Goal: Task Accomplishment & Management: Manage account settings

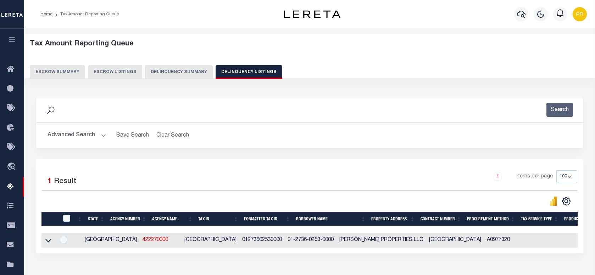
select select "100"
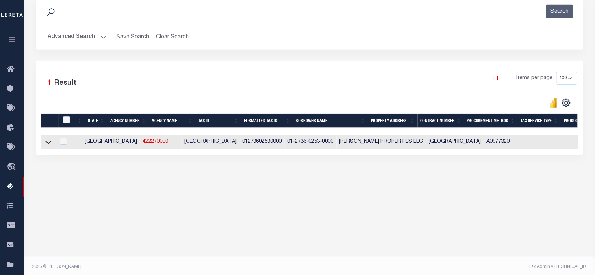
scroll to position [98, 0]
click at [64, 34] on button "Advanced Search" at bounding box center [77, 37] width 59 height 14
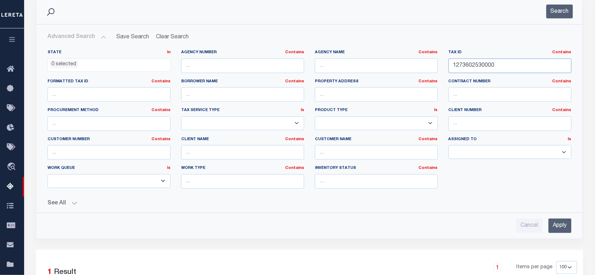
paste input "35680808"
drag, startPoint x: 508, startPoint y: 60, endPoint x: 400, endPoint y: 78, distance: 110.0
click at [400, 78] on div "State In In AK AL AR AZ CA CO CT DC DE FL GA GU HI IA ID IL IN KS KY LA MA MD M…" at bounding box center [309, 122] width 535 height 145
type input "1356808080000"
click at [566, 12] on button "Search" at bounding box center [560, 12] width 27 height 14
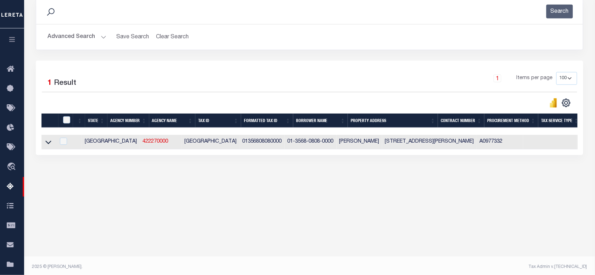
click at [272, 79] on div "1 Items per page 10 25 50 100 500" at bounding box center [377, 81] width 399 height 18
click at [50, 143] on icon at bounding box center [48, 141] width 6 height 7
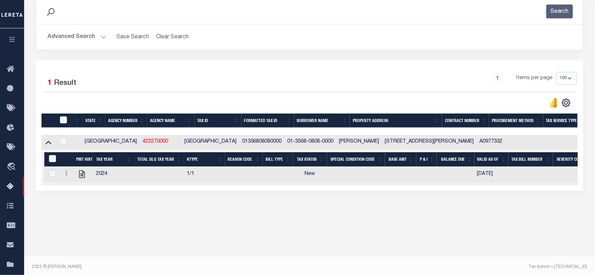
click at [412, 52] on div "Search Advanced Search Save Search Clear Search tblassign_wrapper_dynamictable_…" at bounding box center [309, 30] width 558 height 62
click at [550, 13] on button "Search" at bounding box center [560, 12] width 27 height 14
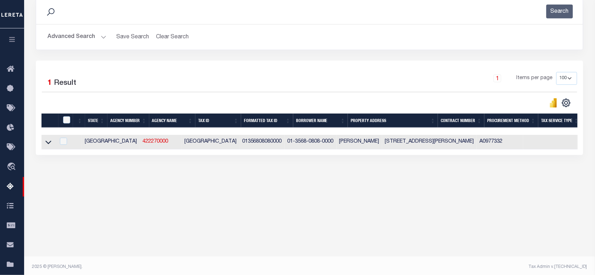
click at [339, 77] on div "1 Items per page 10 25 50 100 500" at bounding box center [377, 81] width 399 height 18
drag, startPoint x: 70, startPoint y: 144, endPoint x: 70, endPoint y: 149, distance: 5.0
click at [70, 144] on td at bounding box center [62, 142] width 15 height 15
checkbox input "true"
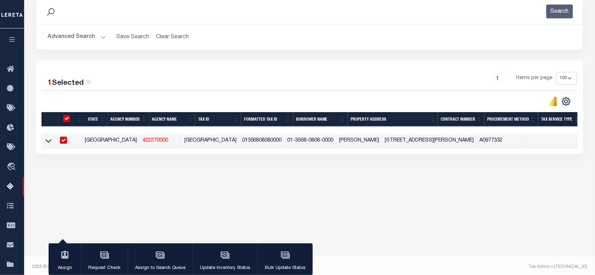
scroll to position [97, 0]
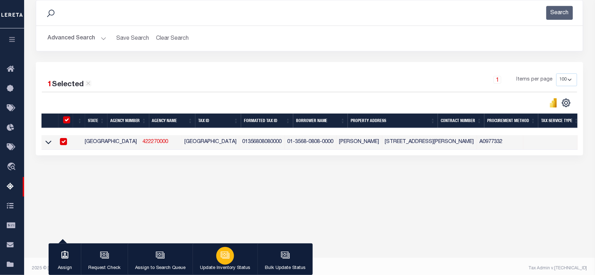
click at [228, 255] on icon "button" at bounding box center [225, 255] width 7 height 5
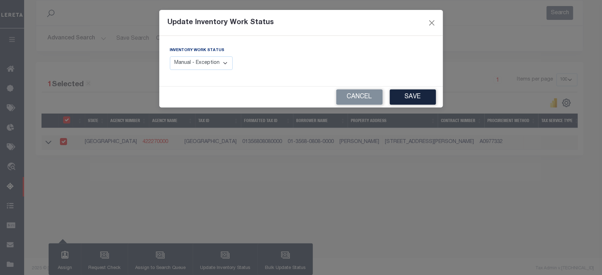
click at [208, 66] on select "Manual - Exception Pended - Awaiting Search Late Add Exception Completed" at bounding box center [201, 63] width 63 height 14
select select "4"
click at [170, 56] on select "Manual - Exception Pended - Awaiting Search Late Add Exception Completed" at bounding box center [201, 63] width 63 height 14
click at [414, 100] on button "Save" at bounding box center [413, 96] width 46 height 15
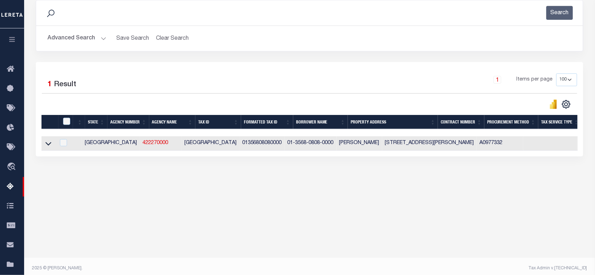
click at [98, 38] on button "Advanced Search" at bounding box center [77, 39] width 59 height 14
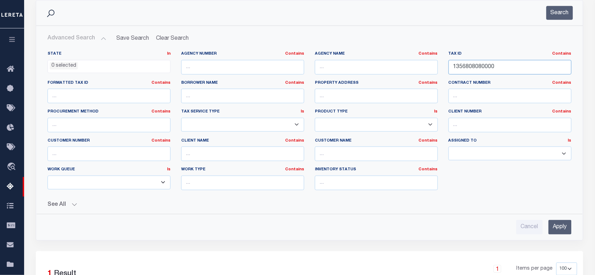
drag, startPoint x: 499, startPoint y: 70, endPoint x: 320, endPoint y: 78, distance: 179.3
click at [320, 78] on div "State In In AK AL AR AZ CA CO CT DC DE FL GA GU HI IA ID IL IN KS KY LA MA MD M…" at bounding box center [309, 123] width 535 height 145
paste input "R038321"
type input "R038321"
click at [556, 12] on button "Search" at bounding box center [560, 13] width 27 height 14
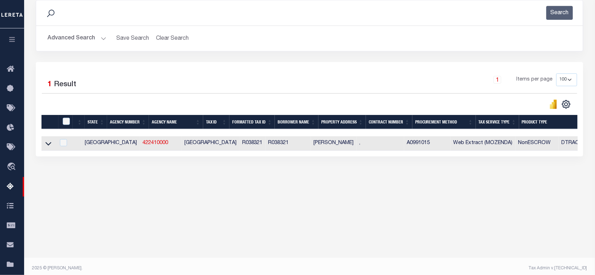
click at [330, 66] on div "1 Selected 1 Result 1 Items per page 10 25 50 100 500" at bounding box center [310, 109] width 548 height 94
drag, startPoint x: 48, startPoint y: 146, endPoint x: 233, endPoint y: 120, distance: 187.0
click at [48, 146] on icon at bounding box center [48, 144] width 6 height 4
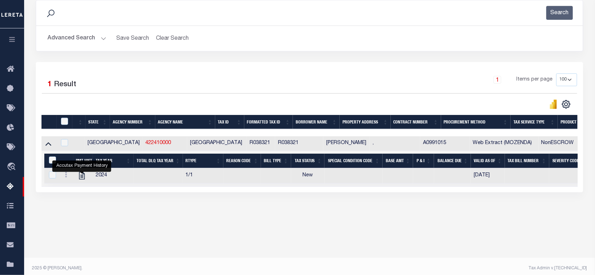
click at [346, 82] on div "1 Items per page 10 25 50 100 500" at bounding box center [377, 82] width 399 height 18
click at [564, 7] on button "Search" at bounding box center [560, 13] width 27 height 14
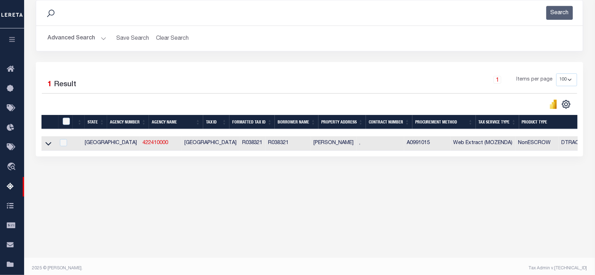
click at [265, 66] on div "1 Selected 1 Result 1 Items per page 10 25 50 100 500" at bounding box center [310, 109] width 548 height 94
click at [61, 145] on td at bounding box center [62, 143] width 15 height 15
checkbox input "true"
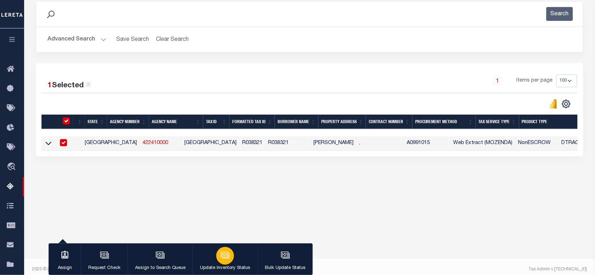
click at [216, 254] on div "button" at bounding box center [225, 256] width 18 height 18
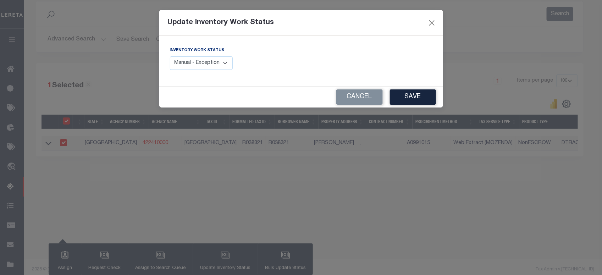
drag, startPoint x: 213, startPoint y: 60, endPoint x: 212, endPoint y: 71, distance: 11.8
click at [213, 60] on select "Manual - Exception Pended - Awaiting Search Late Add Exception Completed" at bounding box center [201, 63] width 63 height 14
select select "4"
click at [170, 56] on select "Manual - Exception Pended - Awaiting Search Late Add Exception Completed" at bounding box center [201, 63] width 63 height 14
click at [405, 93] on button "Save" at bounding box center [413, 96] width 46 height 15
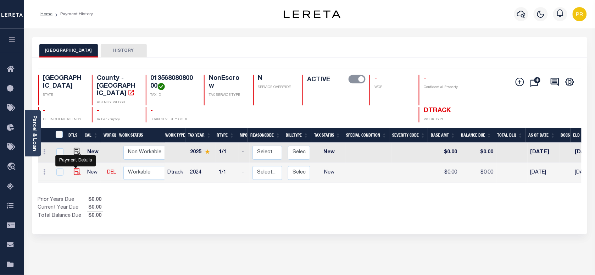
click at [77, 168] on img "" at bounding box center [77, 171] width 7 height 7
checkbox input "true"
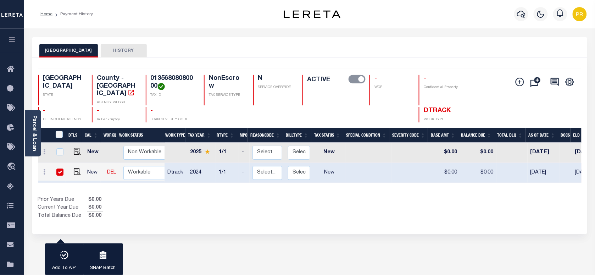
click at [271, 58] on div "1 Selected 2 Results 1 Items per page 25 50 100 TX STATE TAX ID" at bounding box center [309, 145] width 555 height 177
click at [181, 80] on h4 "01356808080000" at bounding box center [173, 82] width 45 height 15
copy h4 "01356808080000"
click at [292, 40] on div "TRAVIS COUNTY HISTORY" at bounding box center [309, 47] width 555 height 21
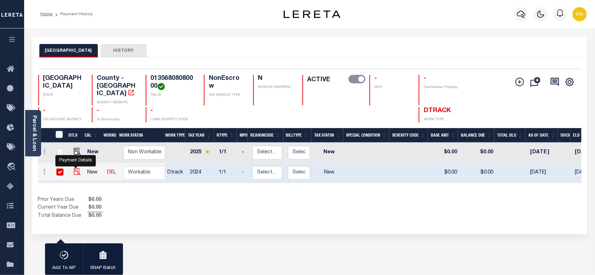
click at [74, 168] on img "" at bounding box center [77, 171] width 7 height 7
checkbox input "false"
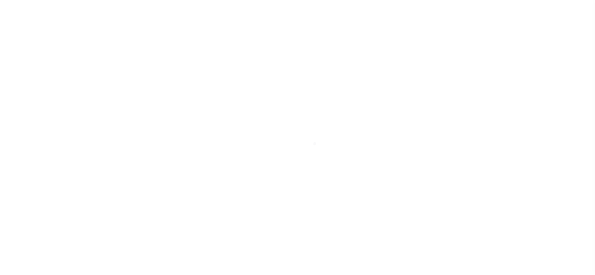
select select "NW2"
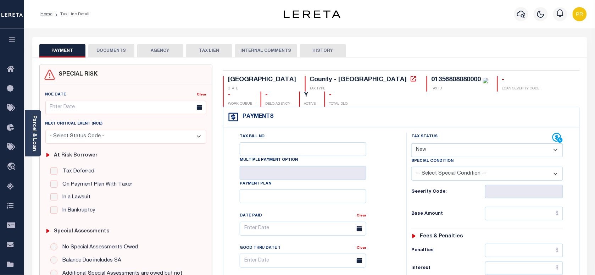
click at [445, 143] on select "- Select Status Code - Open Due/Unpaid Paid Incomplete No Tax Due Internal Refu…" at bounding box center [487, 150] width 152 height 14
select select "PYD"
click at [411, 143] on select "- Select Status Code - Open Due/Unpaid Paid Incomplete No Tax Due Internal Refu…" at bounding box center [487, 150] width 152 height 14
type input "08/15/2025"
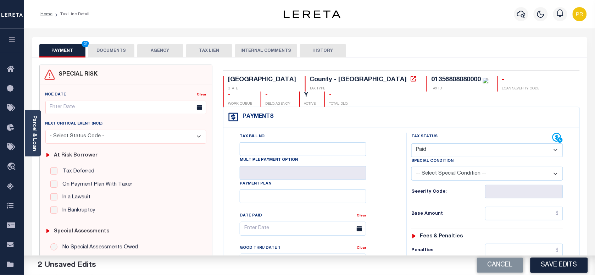
click at [118, 48] on button "DOCUMENTS" at bounding box center [111, 50] width 46 height 13
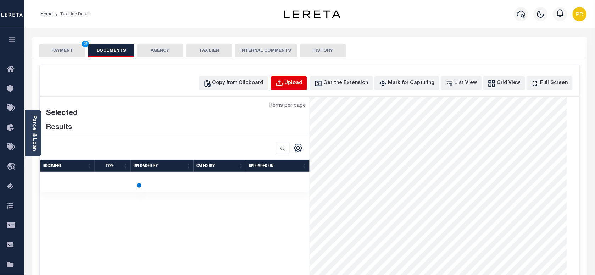
click at [300, 80] on div "Upload" at bounding box center [294, 83] width 18 height 8
select select "POP"
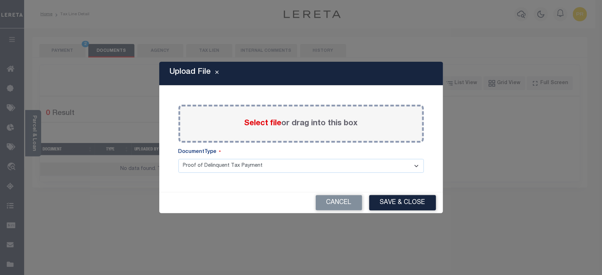
click at [316, 123] on label "Select file or drag into this box" at bounding box center [300, 124] width 113 height 12
click at [0, 0] on input "Select file or drag into this box" at bounding box center [0, 0] width 0 height 0
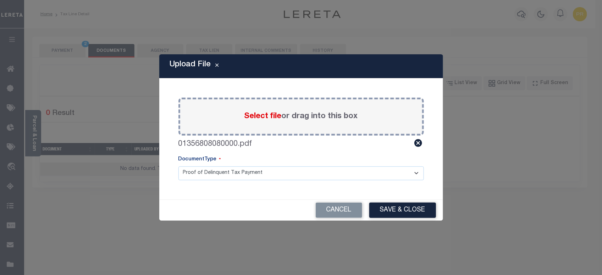
click at [226, 169] on select "Proof of Delinquent Tax Payment" at bounding box center [300, 173] width 245 height 14
click at [178, 166] on select "Proof of Delinquent Tax Payment" at bounding box center [300, 173] width 245 height 14
click at [408, 210] on button "Save & Close" at bounding box center [402, 210] width 67 height 15
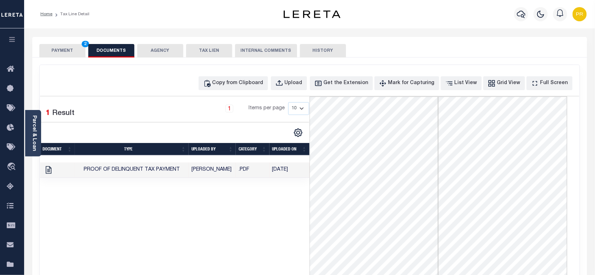
click at [61, 59] on div "SPECIAL RISK NCE Date Clear" at bounding box center [309, 189] width 555 height 264
click at [82, 57] on div "SPECIAL RISK NCE Date Clear" at bounding box center [309, 189] width 555 height 264
click at [67, 52] on button "PAYMENT 2" at bounding box center [62, 50] width 46 height 13
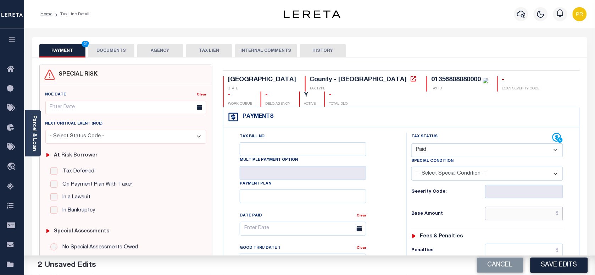
click at [529, 207] on input "text" at bounding box center [524, 213] width 78 height 13
paste input "5,281.54"
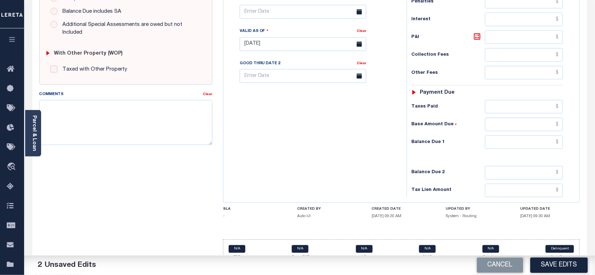
type input "$5,281.54"
click at [534, 135] on input "text" at bounding box center [524, 141] width 78 height 13
type input "$0.00"
click at [398, 166] on div "Tax Bill No Multiple Payment Option Payment Plan Clear" at bounding box center [313, 40] width 176 height 313
click at [550, 264] on button "Save Edits" at bounding box center [559, 264] width 57 height 15
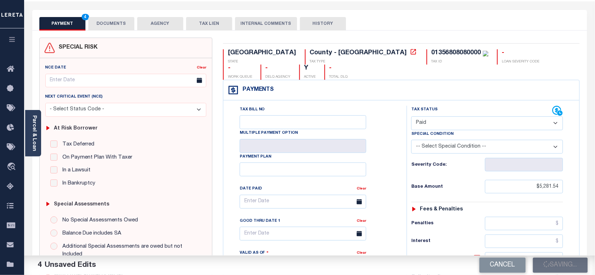
scroll to position [0, 0]
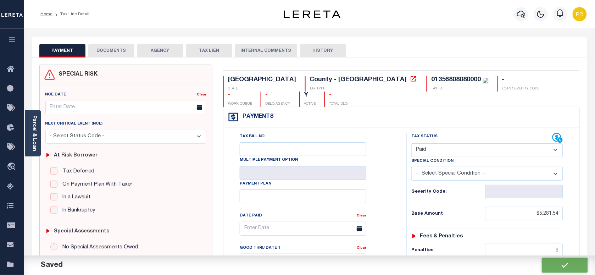
checkbox input "false"
type input "$5,281.54"
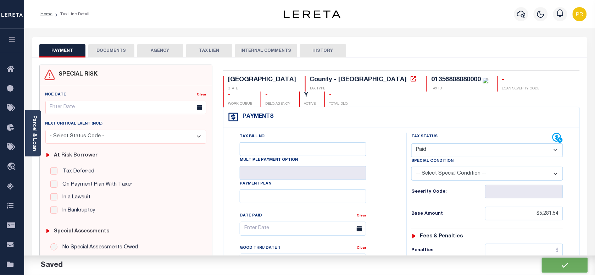
type input "$0"
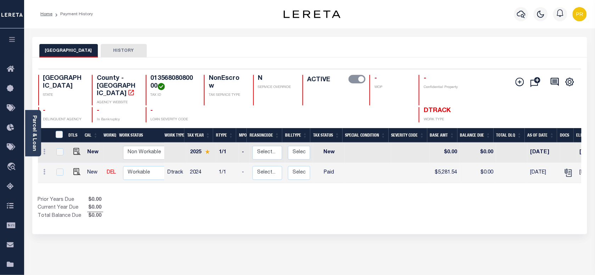
click at [181, 80] on h4 "01356808080000" at bounding box center [173, 82] width 45 height 15
copy h4 "01356808080000"
click at [38, 128] on div "Parcel & Loan" at bounding box center [33, 133] width 16 height 46
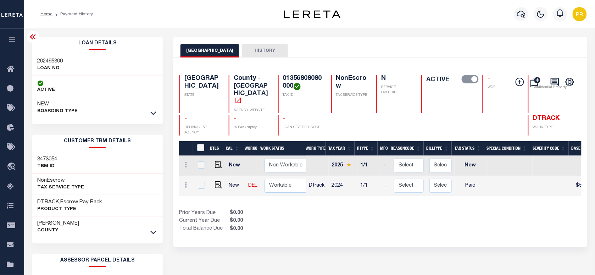
click at [60, 56] on div "202495300 LOAN NO" at bounding box center [97, 65] width 131 height 22
copy h3 "202495300"
click at [283, 83] on h4 "01356808080000" at bounding box center [303, 82] width 40 height 15
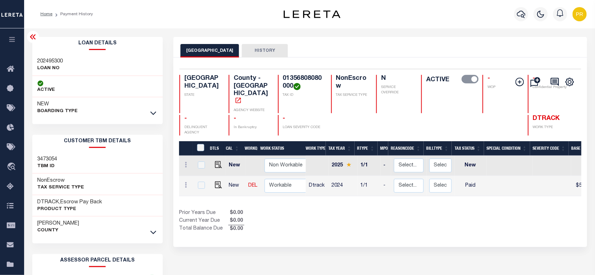
copy h4 "01356808080000"
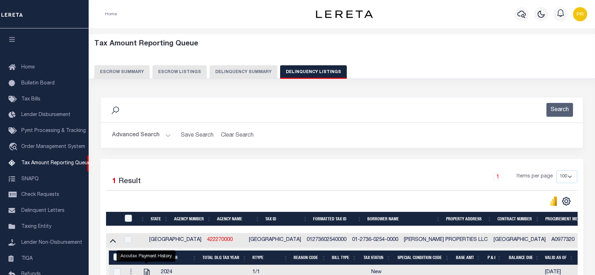
select select "100"
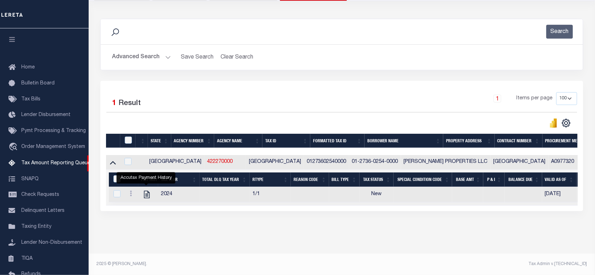
scroll to position [70, 0]
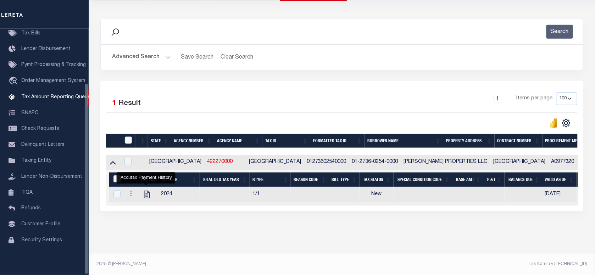
click at [150, 50] on button "Advanced Search" at bounding box center [141, 57] width 59 height 14
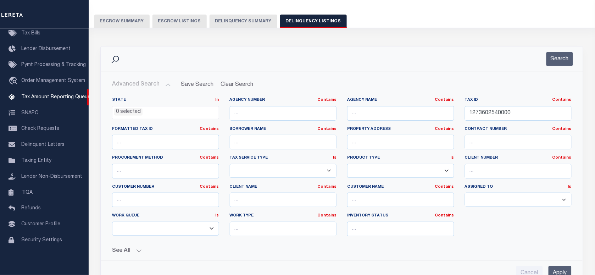
scroll to position [50, 0]
drag, startPoint x: 479, startPoint y: 114, endPoint x: 410, endPoint y: 128, distance: 70.5
click at [395, 132] on div "State In In AK AL AR AZ CA CO CT DC DE FL GA GU HI IA ID IL IN KS KY LA MA MD M…" at bounding box center [342, 170] width 470 height 145
click at [560, 56] on button "Search" at bounding box center [560, 59] width 27 height 14
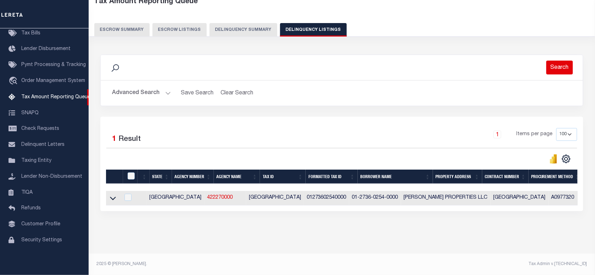
scroll to position [49, 0]
click at [290, 130] on div "1 Items per page 10 25 50 100 500" at bounding box center [402, 137] width 351 height 18
click at [112, 194] on icon at bounding box center [113, 197] width 6 height 7
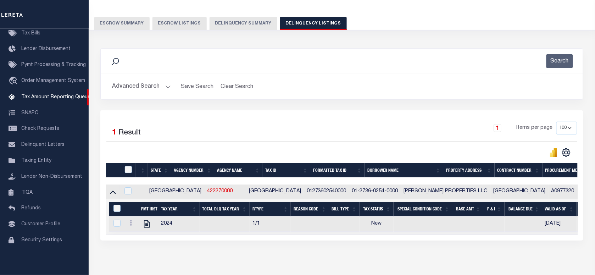
scroll to position [85, 0]
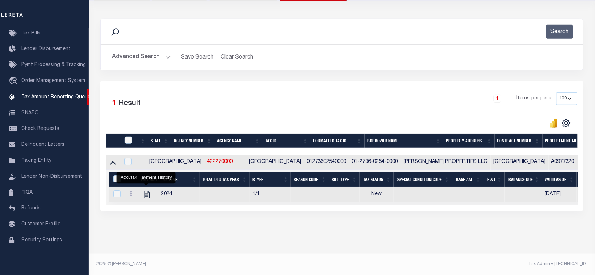
click at [309, 71] on div "Search Advanced Search Save Search Clear Search tblassign_wrapper_dynamictable_…" at bounding box center [342, 50] width 494 height 62
click at [567, 29] on button "Search" at bounding box center [560, 32] width 27 height 14
click at [342, 70] on div "Advanced Search Save Search Clear Search tblassign_wrapper_dynamictable_____Def…" at bounding box center [342, 57] width 482 height 25
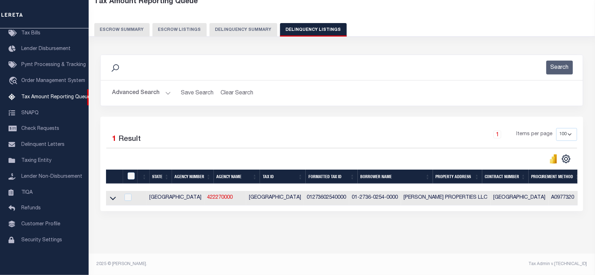
scroll to position [49, 0]
click at [132, 194] on input "checkbox" at bounding box center [127, 197] width 7 height 7
checkbox input "true"
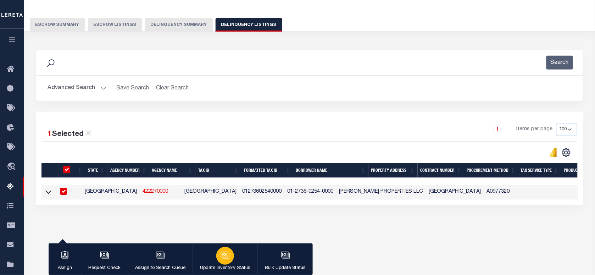
click at [225, 260] on div "button" at bounding box center [225, 256] width 18 height 18
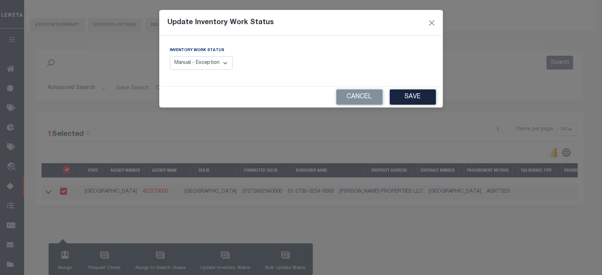
click at [215, 68] on select "Manual - Exception Pended - Awaiting Search Late Add Exception Completed" at bounding box center [201, 63] width 63 height 14
select select "4"
click at [170, 56] on select "Manual - Exception Pended - Awaiting Search Late Add Exception Completed" at bounding box center [201, 63] width 63 height 14
click at [417, 96] on button "Save" at bounding box center [413, 96] width 46 height 15
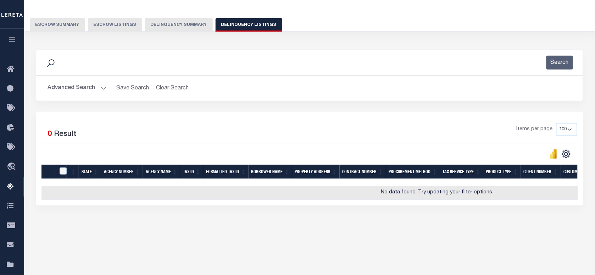
click at [95, 93] on button "Advanced Search" at bounding box center [77, 88] width 59 height 14
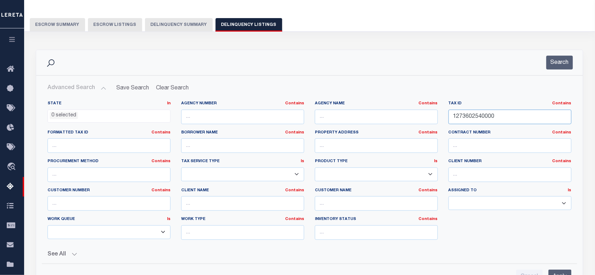
drag, startPoint x: 516, startPoint y: 120, endPoint x: 393, endPoint y: 127, distance: 123.3
click at [393, 127] on div "State In In AK AL AR AZ CA CO CT DC DE FL GA GU HI IA ID IL IN KS KY LA MA MD M…" at bounding box center [309, 173] width 535 height 145
paste input "R038327"
type input "R038327"
click at [564, 62] on button "Search" at bounding box center [560, 63] width 27 height 14
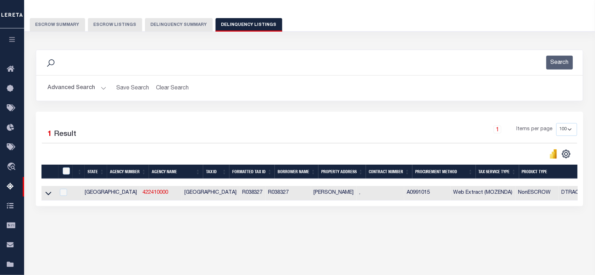
click at [290, 118] on div "1 Selected 1 Result 1 Items per page 10 25 50 100 500" at bounding box center [310, 159] width 548 height 94
drag, startPoint x: 47, startPoint y: 195, endPoint x: 344, endPoint y: 126, distance: 305.4
click at [47, 195] on icon at bounding box center [48, 194] width 6 height 4
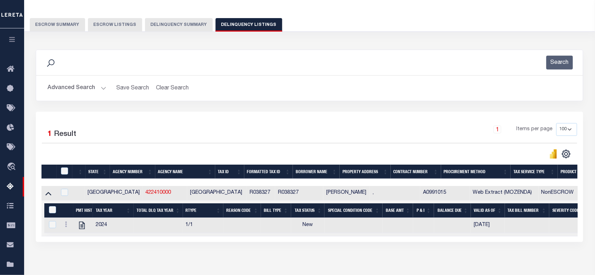
scroll to position [101, 0]
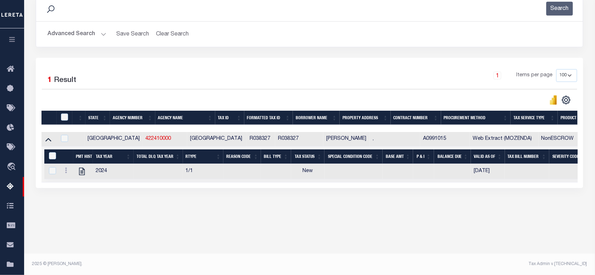
click at [314, 63] on div "1 Selected 1 Result 1 Items per page 10 25 50 100 500" at bounding box center [310, 123] width 548 height 130
click at [559, 10] on button "Search" at bounding box center [560, 9] width 27 height 14
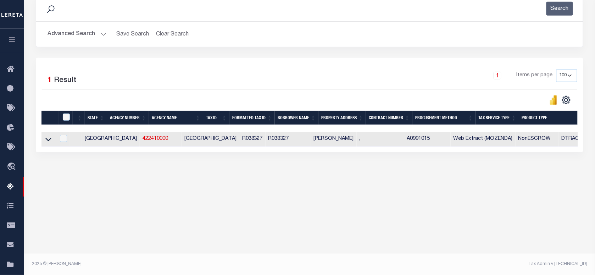
click at [319, 65] on div "1 Selected 1 Result 1 Items per page 10 25 50 100 500" at bounding box center [310, 105] width 548 height 94
click at [67, 142] on input "checkbox" at bounding box center [63, 138] width 7 height 7
checkbox input "true"
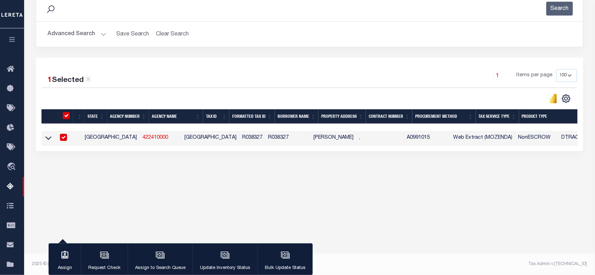
scroll to position [100, 0]
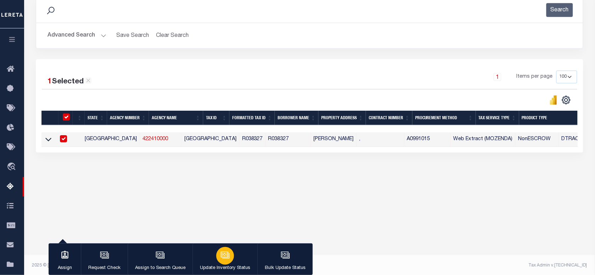
click at [230, 254] on div "button" at bounding box center [225, 256] width 18 height 18
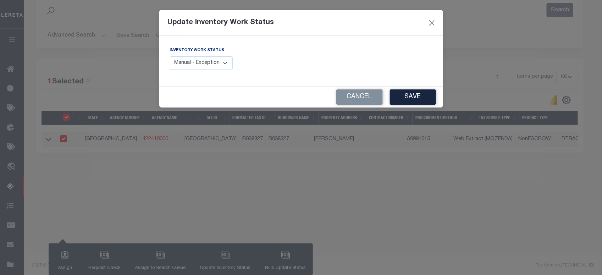
drag, startPoint x: 213, startPoint y: 62, endPoint x: 212, endPoint y: 71, distance: 8.6
click at [213, 62] on select "Manual - Exception Pended - Awaiting Search Late Add Exception Completed" at bounding box center [201, 63] width 63 height 14
select select "4"
click at [170, 56] on select "Manual - Exception Pended - Awaiting Search Late Add Exception Completed" at bounding box center [201, 63] width 63 height 14
click at [410, 95] on button "Save" at bounding box center [413, 96] width 46 height 15
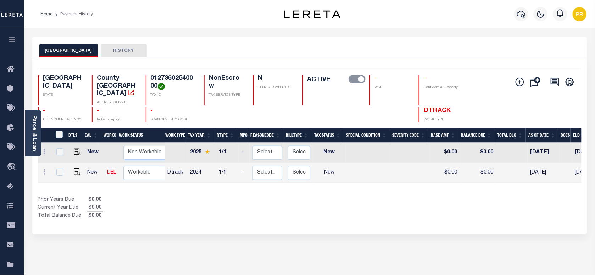
click at [189, 46] on div "TRAVIS COUNTY HISTORY" at bounding box center [309, 50] width 541 height 13
click at [172, 80] on h4 "01273602540000" at bounding box center [173, 82] width 45 height 15
copy h4 "01273602540000"
click at [234, 57] on div "Selected 2 Results 1 Items per page 25 50 100 TX STATE TAX ID N" at bounding box center [309, 145] width 555 height 177
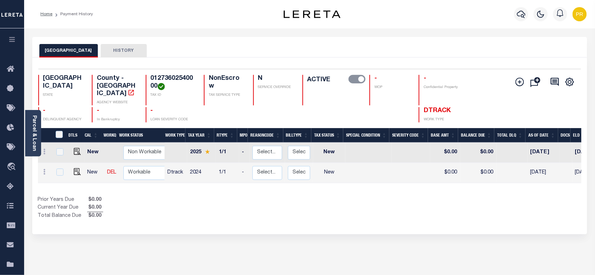
click at [249, 56] on div "TRAVIS COUNTY HISTORY" at bounding box center [309, 50] width 541 height 13
click at [168, 81] on h4 "01273602540000" at bounding box center [173, 82] width 45 height 15
copy h4 "01273602540000"
click at [74, 168] on img "" at bounding box center [77, 171] width 7 height 7
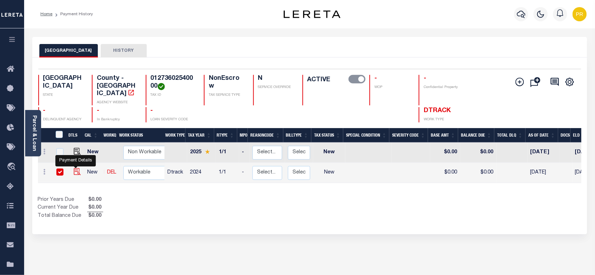
checkbox input "true"
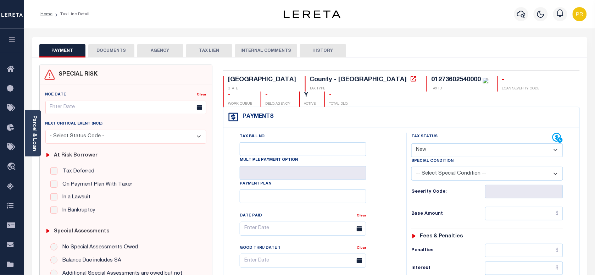
click at [420, 143] on select "- Select Status Code - Open Due/Unpaid Paid Incomplete No Tax Due Internal Refu…" at bounding box center [487, 150] width 152 height 14
select select "PYD"
click at [411, 143] on select "- Select Status Code - Open Due/Unpaid Paid Incomplete No Tax Due Internal Refu…" at bounding box center [487, 150] width 152 height 14
type input "[DATE]"
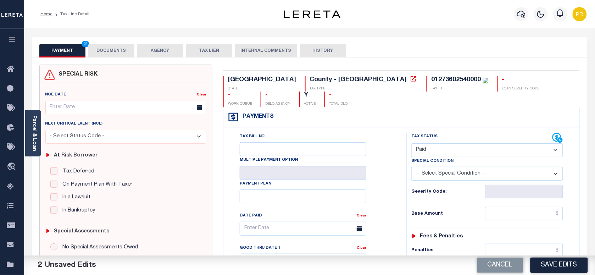
click at [120, 54] on button "DOCUMENTS" at bounding box center [111, 50] width 46 height 13
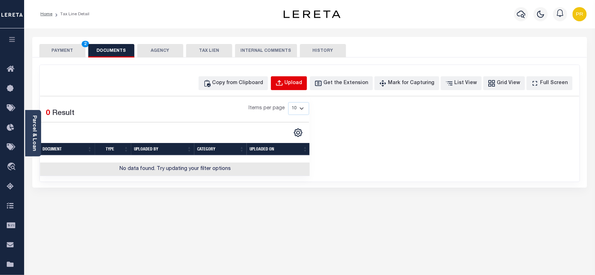
click at [296, 78] on button "Upload" at bounding box center [289, 83] width 36 height 14
select select "POP"
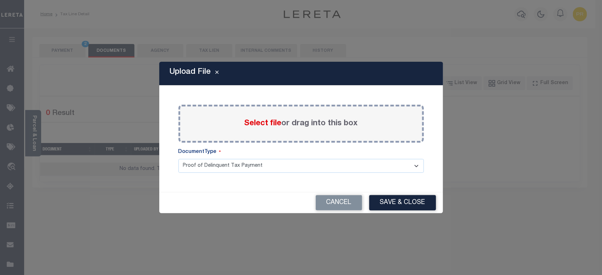
click at [309, 122] on label "Select file or drag into this box" at bounding box center [300, 124] width 113 height 12
click at [0, 0] on input "Select file or drag into this box" at bounding box center [0, 0] width 0 height 0
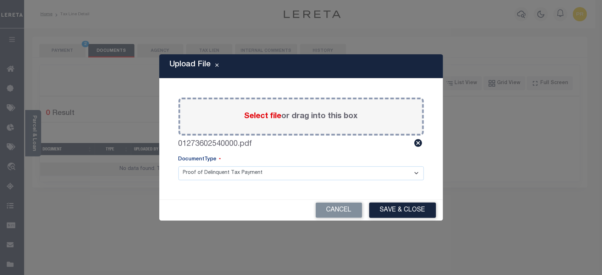
click at [224, 173] on select "Proof of Delinquent Tax Payment" at bounding box center [300, 173] width 245 height 14
click at [178, 166] on select "Proof of Delinquent Tax Payment" at bounding box center [300, 173] width 245 height 14
click at [246, 172] on select "Proof of Delinquent Tax Payment" at bounding box center [300, 173] width 245 height 14
click at [178, 166] on select "Proof of Delinquent Tax Payment" at bounding box center [300, 173] width 245 height 14
click at [412, 207] on button "Save & Close" at bounding box center [402, 210] width 67 height 15
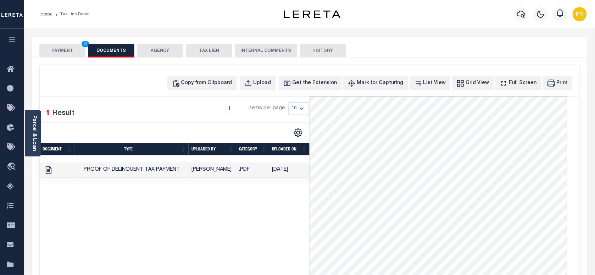
click at [66, 55] on button "PAYMENT 2" at bounding box center [62, 50] width 46 height 13
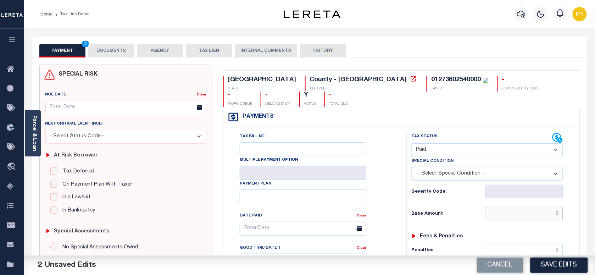
click at [539, 207] on input "text" at bounding box center [524, 213] width 78 height 13
paste input "8,058.85"
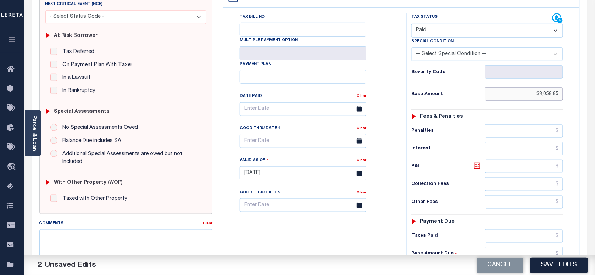
scroll to position [249, 0]
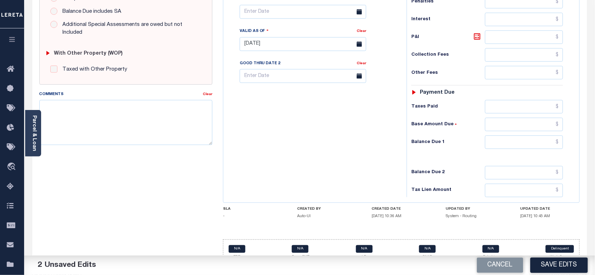
type input "$8,058.85"
click at [522, 135] on input "text" at bounding box center [524, 141] width 78 height 13
type input "$0.00"
click at [375, 167] on div "Tax Bill No Multiple Payment Option Payment Plan Clear" at bounding box center [313, 40] width 176 height 313
click at [557, 265] on button "Save Edits" at bounding box center [559, 264] width 57 height 15
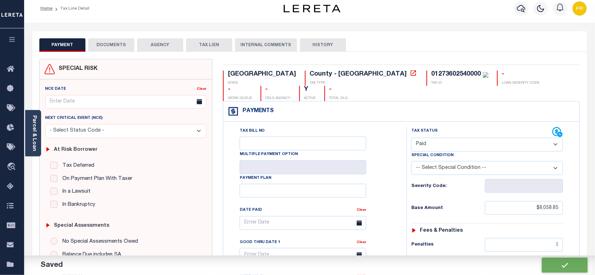
scroll to position [0, 0]
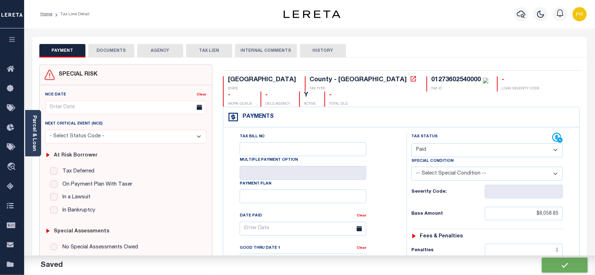
checkbox input "false"
type input "$8,058.85"
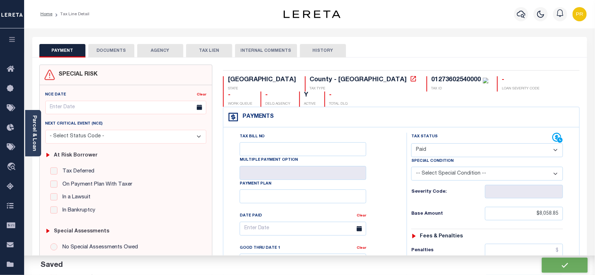
type input "$0"
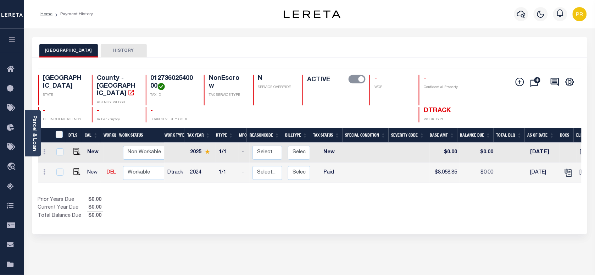
click at [178, 79] on h4 "01273602540000" at bounding box center [173, 82] width 45 height 15
copy h4 "01273602540000"
drag, startPoint x: 31, startPoint y: 142, endPoint x: 113, endPoint y: 125, distance: 83.7
click at [32, 142] on link "Parcel & Loan" at bounding box center [34, 133] width 5 height 36
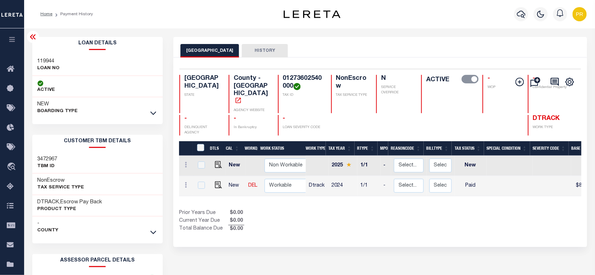
click at [43, 53] on div "Loan Details 119944 LOAN NO ACTIVE" at bounding box center [97, 78] width 131 height 82
copy h3 "119944"
click at [283, 81] on h4 "01273602540000" at bounding box center [303, 82] width 40 height 15
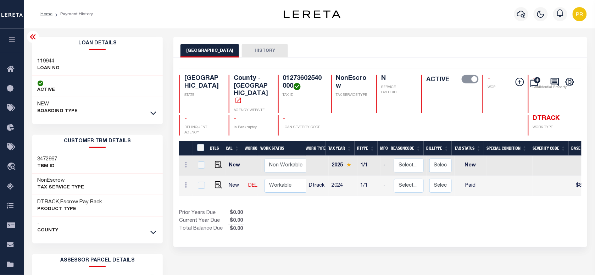
copy h4 "01273602540000"
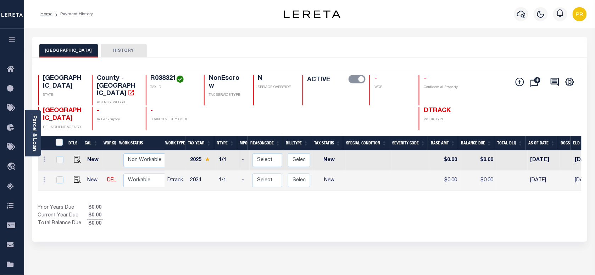
click at [270, 44] on div "WHARTON COUNTY HISTORY" at bounding box center [309, 50] width 541 height 13
click at [78, 176] on img "" at bounding box center [77, 179] width 7 height 7
checkbox input "true"
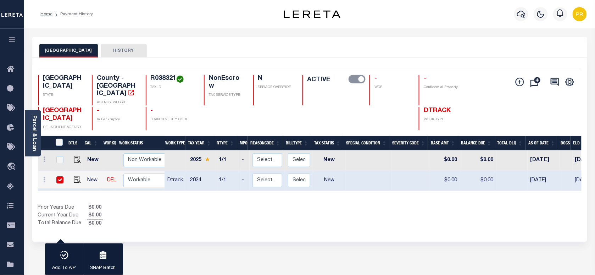
click at [283, 38] on div "WHARTON COUNTY HISTORY" at bounding box center [309, 47] width 555 height 21
click at [35, 132] on link "Parcel & Loan" at bounding box center [34, 133] width 5 height 36
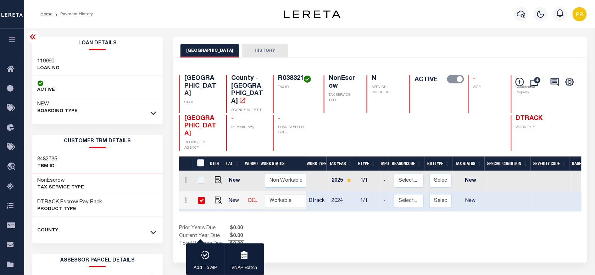
click at [284, 79] on h4 "R038321" at bounding box center [296, 79] width 37 height 8
copy h4 "R038321"
click at [198, 197] on input "checkbox" at bounding box center [201, 200] width 7 height 7
checkbox input "false"
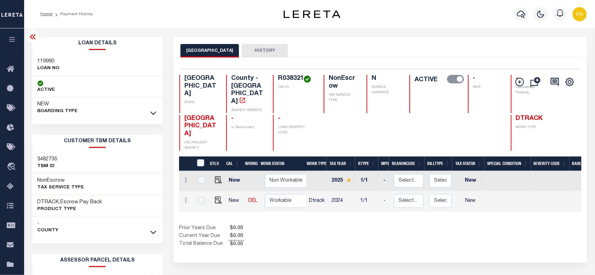
click at [278, 76] on h4 "R038321" at bounding box center [296, 79] width 37 height 8
click at [368, 35] on div "Parcel & Loan Loan Details 119990 LOAN NO ACTIVE" at bounding box center [310, 236] width 566 height 416
click at [217, 196] on img "" at bounding box center [218, 199] width 7 height 7
checkbox input "true"
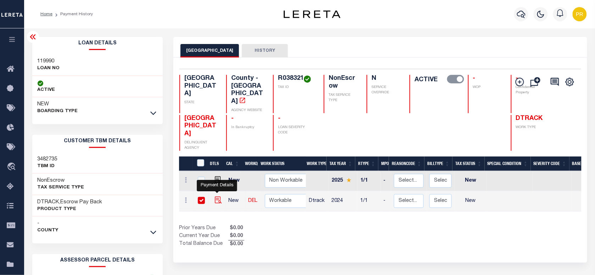
checkbox input "true"
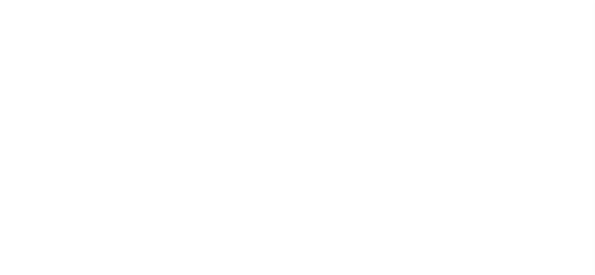
select select "NW2"
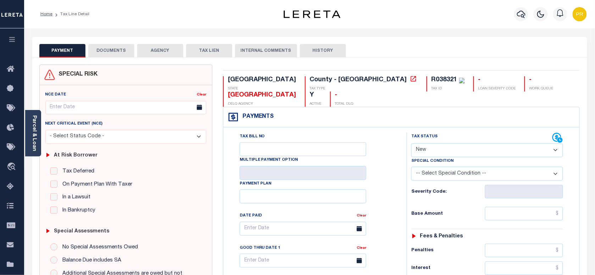
click at [436, 143] on select "- Select Status Code - Open Due/Unpaid Paid Incomplete No Tax Due Internal Refu…" at bounding box center [487, 150] width 152 height 14
select select "PYD"
click at [411, 143] on select "- Select Status Code - Open Due/Unpaid Paid Incomplete No Tax Due Internal Refu…" at bounding box center [487, 150] width 152 height 14
type input "[DATE]"
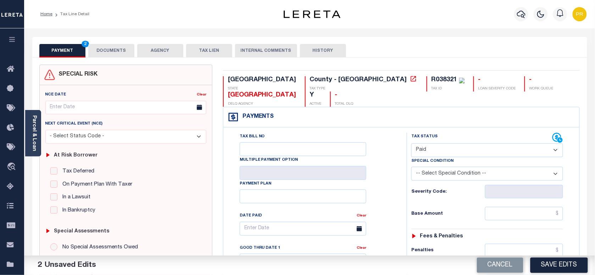
click at [119, 46] on button "DOCUMENTS" at bounding box center [111, 50] width 46 height 13
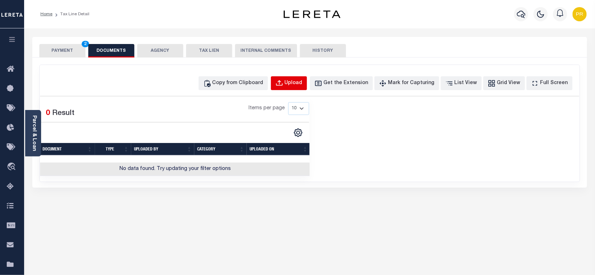
click at [304, 78] on button "Upload" at bounding box center [289, 83] width 36 height 14
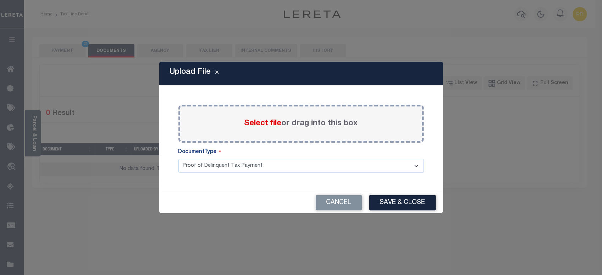
click at [340, 121] on label "Select file or drag into this box" at bounding box center [300, 124] width 113 height 12
click at [0, 0] on input "Select file or drag into this box" at bounding box center [0, 0] width 0 height 0
click at [361, 204] on button "Cancel" at bounding box center [339, 202] width 46 height 15
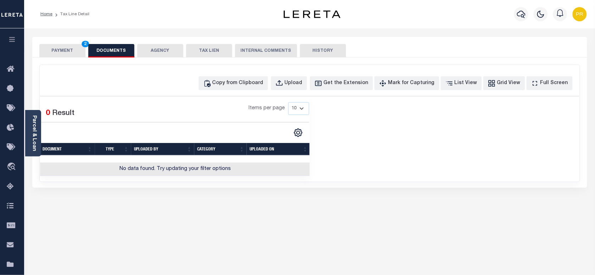
click at [80, 51] on button "PAYMENT 2" at bounding box center [62, 50] width 46 height 13
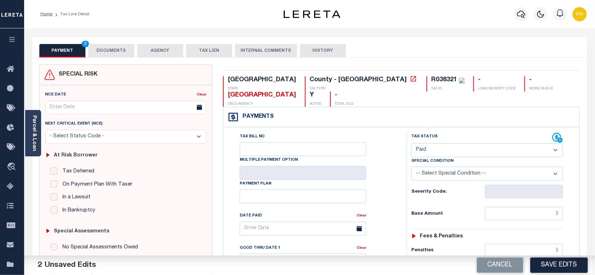
click at [110, 48] on button "DOCUMENTS" at bounding box center [111, 50] width 46 height 13
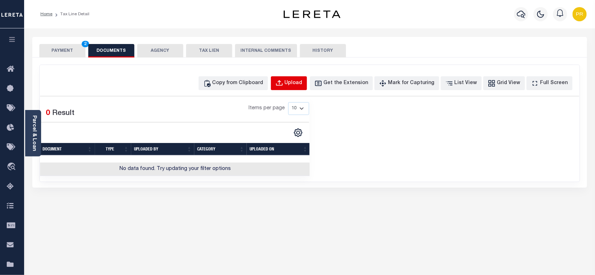
click at [303, 82] on div "Upload" at bounding box center [294, 83] width 18 height 8
select select "POP"
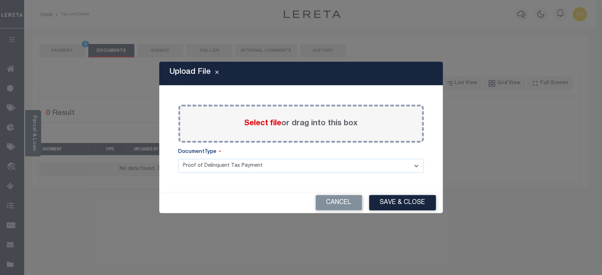
click at [317, 119] on label "Select file or drag into this box" at bounding box center [300, 124] width 113 height 12
click at [0, 0] on input "Select file or drag into this box" at bounding box center [0, 0] width 0 height 0
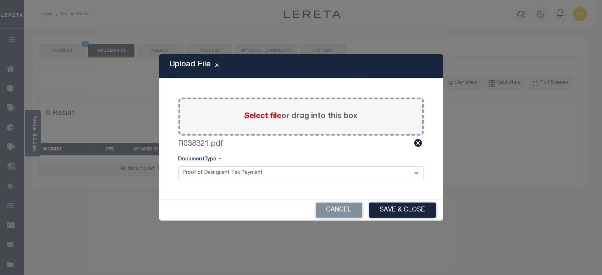
click at [218, 175] on select "Proof of Delinquent Tax Payment" at bounding box center [300, 173] width 245 height 14
click at [178, 166] on select "Proof of Delinquent Tax Payment" at bounding box center [300, 173] width 245 height 14
click at [406, 209] on button "Save & Close" at bounding box center [402, 210] width 67 height 15
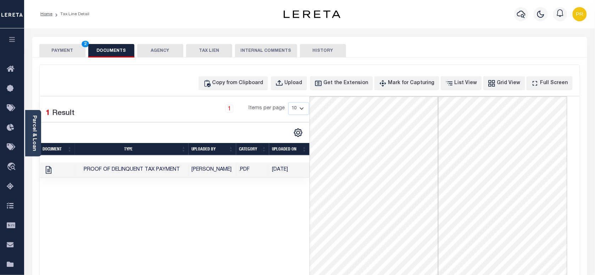
click at [61, 50] on button "PAYMENT 2" at bounding box center [62, 50] width 46 height 13
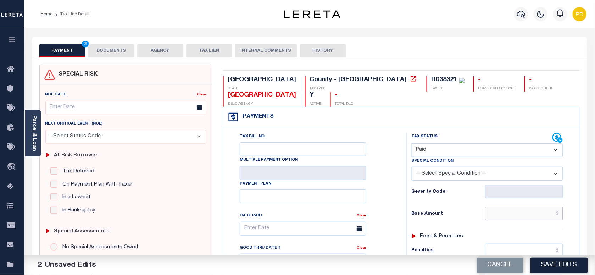
click at [515, 207] on input "text" at bounding box center [524, 213] width 78 height 13
paste input "69.64"
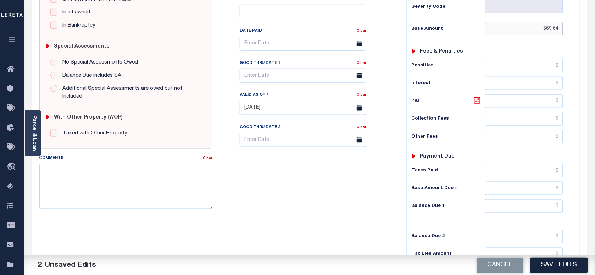
scroll to position [249, 0]
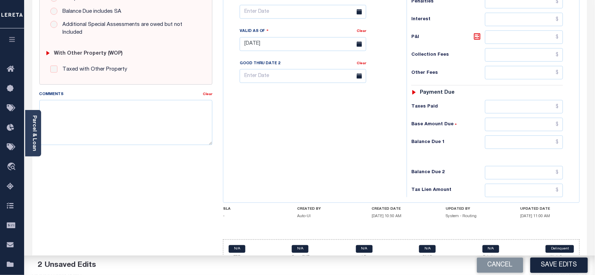
type input "$69.64"
click at [521, 135] on input "text" at bounding box center [524, 141] width 78 height 13
type input "$0.00"
click at [382, 127] on div "Tax Bill No Multiple Payment Option Payment Plan Clear" at bounding box center [313, 40] width 176 height 313
click at [560, 270] on button "Save Edits" at bounding box center [559, 264] width 57 height 15
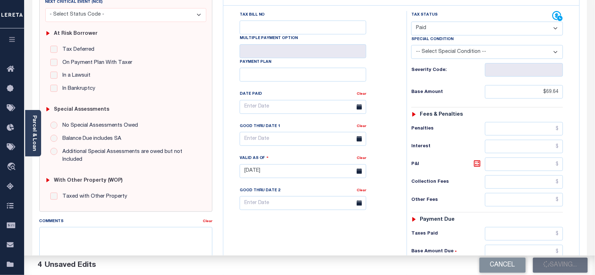
scroll to position [0, 0]
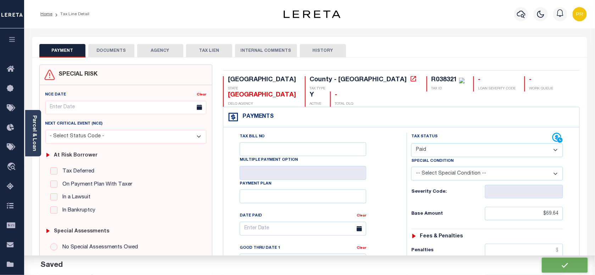
checkbox input "false"
type input "$69.64"
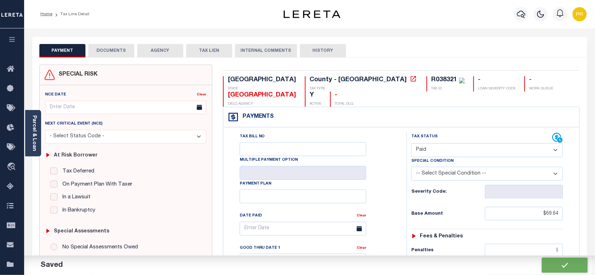
type input "$0"
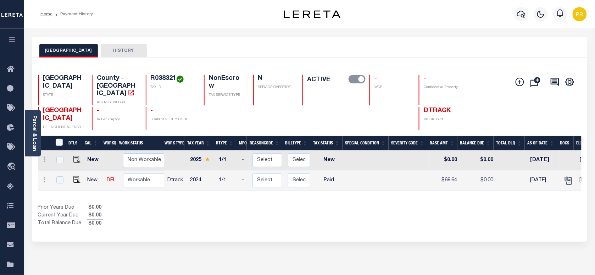
click at [153, 75] on h4 "R038321" at bounding box center [173, 79] width 45 height 8
copy h4 "R038321"
click at [34, 130] on link "Parcel & Loan" at bounding box center [34, 133] width 5 height 36
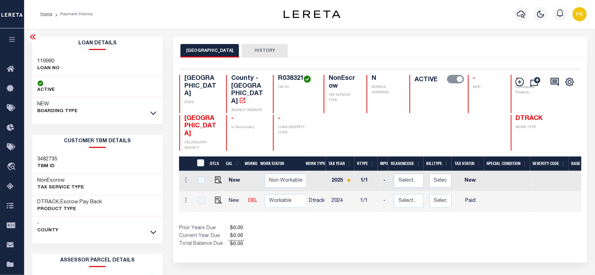
click at [43, 56] on div "119990 LOAN NO" at bounding box center [97, 65] width 131 height 22
copy h3 "119990"
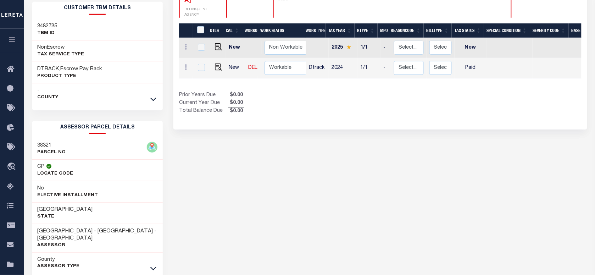
scroll to position [163, 0]
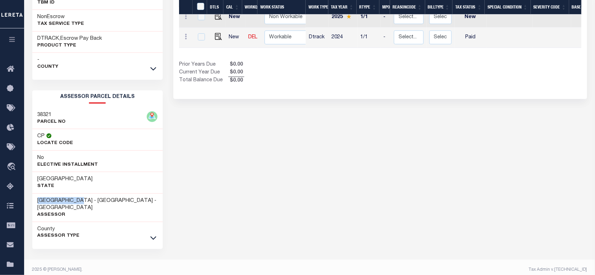
drag, startPoint x: 87, startPoint y: 201, endPoint x: 35, endPoint y: 196, distance: 52.7
click at [35, 196] on div "[GEOGRAPHIC_DATA] - County - [GEOGRAPHIC_DATA] Assessor" at bounding box center [97, 208] width 131 height 29
copy h3 "[GEOGRAPHIC_DATA]"
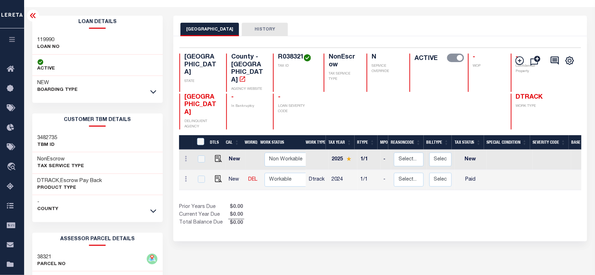
scroll to position [0, 0]
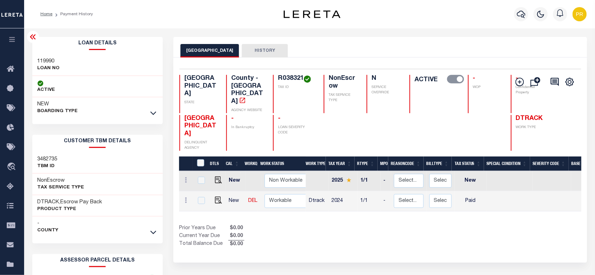
click at [278, 77] on h4 "R038321" at bounding box center [296, 79] width 37 height 8
copy h4 "R038321"
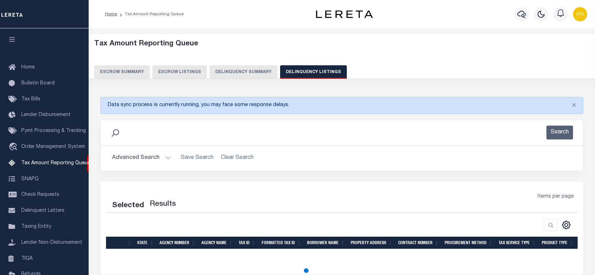
select select
select select "100"
click at [152, 159] on button "Advanced Search" at bounding box center [141, 158] width 59 height 14
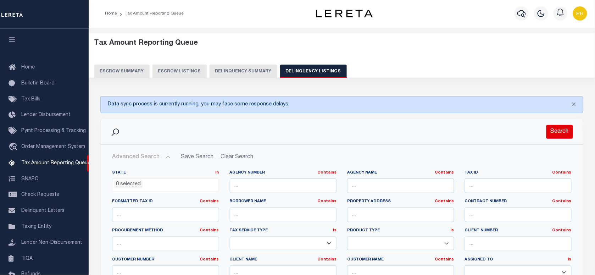
scroll to position [64, 0]
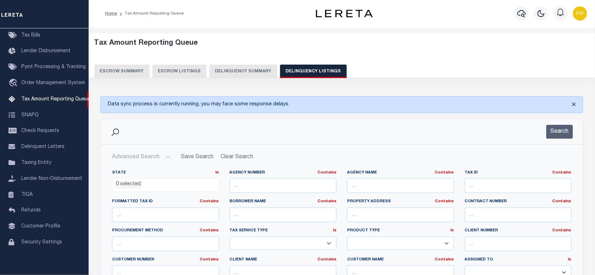
click at [575, 103] on button "Close" at bounding box center [574, 104] width 18 height 16
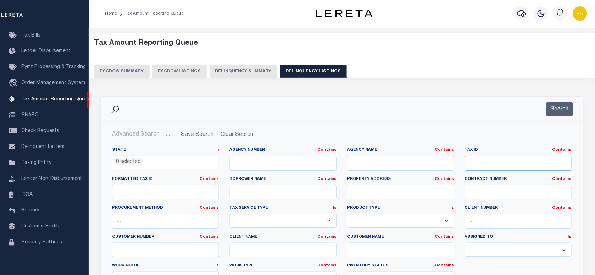
click at [495, 165] on input "text" at bounding box center [518, 163] width 107 height 15
paste input "R038322"
type input "R038322"
click at [560, 109] on button "Search" at bounding box center [560, 109] width 27 height 14
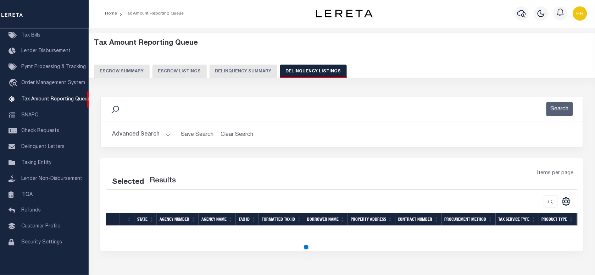
select select "100"
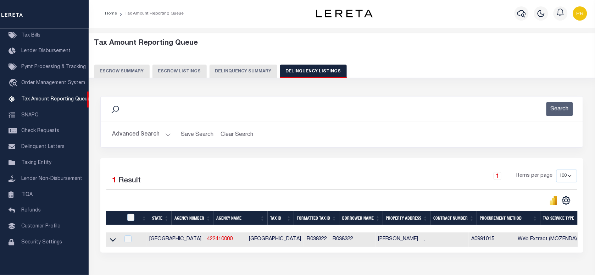
click at [318, 151] on div "Search Advanced Search Save Search Clear Search tblassign_wrapper_dynamictable_…" at bounding box center [342, 127] width 494 height 62
click at [110, 240] on icon at bounding box center [113, 239] width 6 height 7
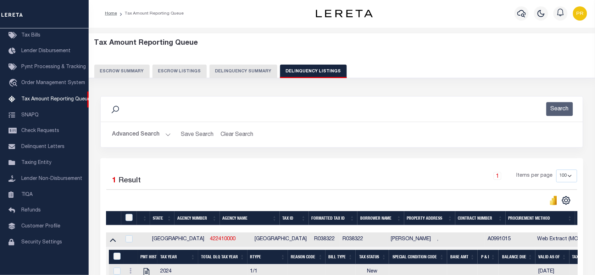
click at [318, 152] on div "Search Advanced Search Save Search Clear Search tblassign_wrapper_dynamictable_…" at bounding box center [342, 127] width 494 height 62
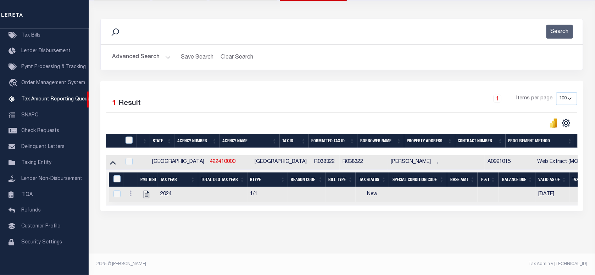
scroll to position [85, 0]
click at [419, 118] on div "CSV Export Selected Print Show Filter Show Search Columns 0: 1: 2:" at bounding box center [459, 123] width 235 height 10
drag, startPoint x: 561, startPoint y: 23, endPoint x: 534, endPoint y: 45, distance: 34.5
click at [560, 25] on button "Search" at bounding box center [560, 32] width 27 height 14
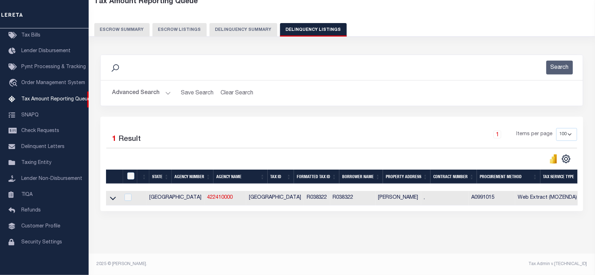
scroll to position [49, 0]
click at [336, 118] on div "Selected 1 Result 1 Items per page 10 25 50 100 500" at bounding box center [341, 164] width 483 height 94
click at [384, 117] on div "Selected 1 Result 1 Items per page 10 25 50 100 500" at bounding box center [341, 164] width 483 height 94
click at [316, 117] on div "Selected 1 Result 1 Items per page 10 25 50 100 500" at bounding box center [341, 164] width 483 height 94
click at [130, 194] on input "checkbox" at bounding box center [127, 197] width 7 height 7
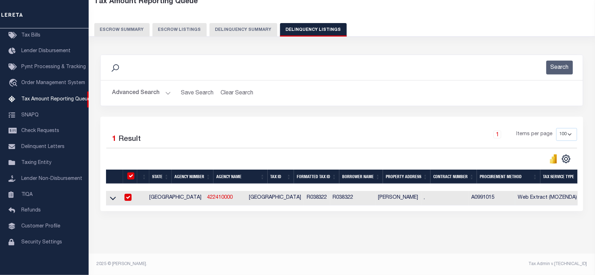
checkbox input "true"
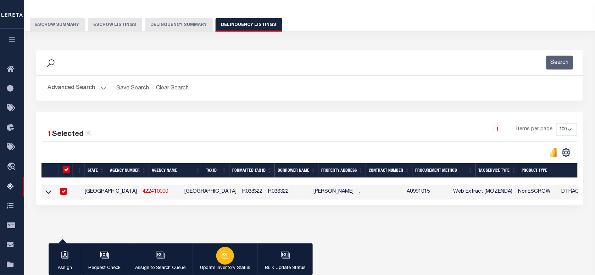
click at [214, 256] on button "Update Inventory Status" at bounding box center [225, 259] width 65 height 32
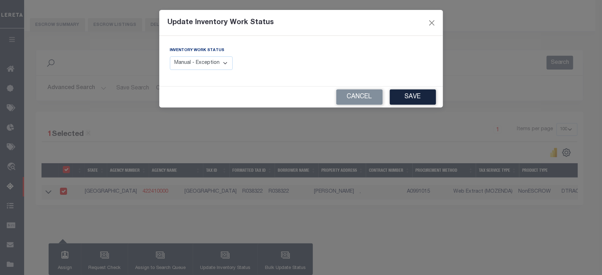
click at [206, 66] on select "Manual - Exception Pended - Awaiting Search Late Add Exception Completed" at bounding box center [201, 63] width 63 height 14
select select "4"
click at [170, 56] on select "Manual - Exception Pended - Awaiting Search Late Add Exception Completed" at bounding box center [201, 63] width 63 height 14
click at [408, 95] on button "Save" at bounding box center [413, 96] width 46 height 15
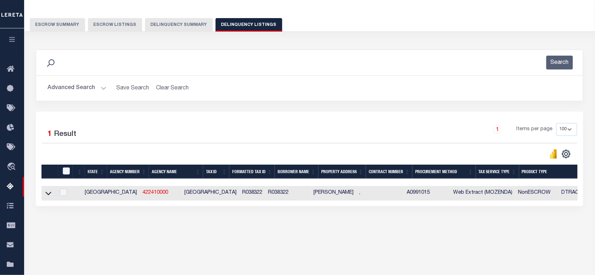
click at [83, 94] on button "Advanced Search" at bounding box center [77, 88] width 59 height 14
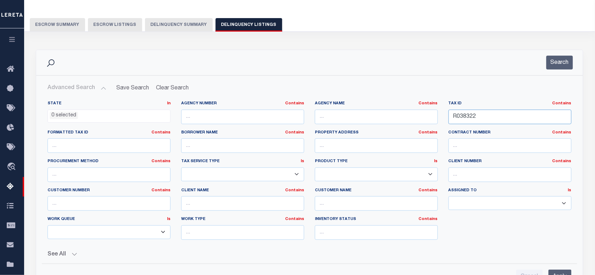
drag, startPoint x: 330, startPoint y: 135, endPoint x: 480, endPoint y: 108, distance: 152.1
click at [330, 135] on div "State In In AK AL AR AZ CA CO CT DC DE FL GA GU HI IA ID IL IN KS KY LA MA MD M…" at bounding box center [309, 173] width 535 height 145
paste input "77696"
type input "R077696"
click at [566, 63] on button "Search" at bounding box center [560, 63] width 27 height 14
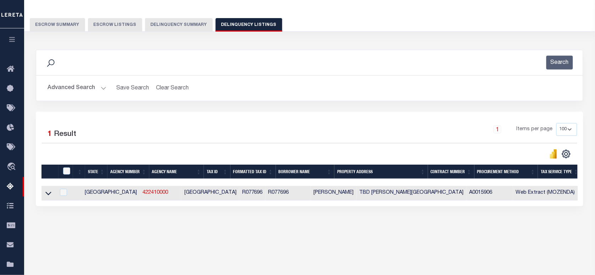
click at [277, 101] on div "Search Advanced Search Save Search Clear Search tblassign_wrapper_dynamictable_…" at bounding box center [310, 75] width 548 height 51
click at [49, 195] on icon at bounding box center [48, 194] width 6 height 4
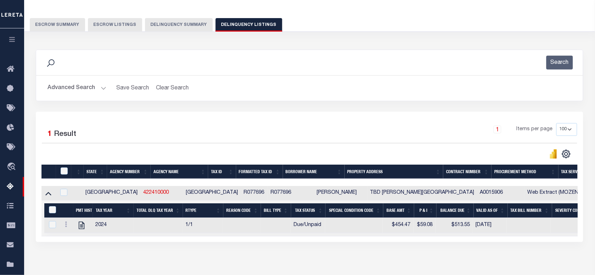
click at [362, 116] on div "1 Selected 1 Result 1 Items per page 10 25 50 100 500" at bounding box center [310, 177] width 548 height 130
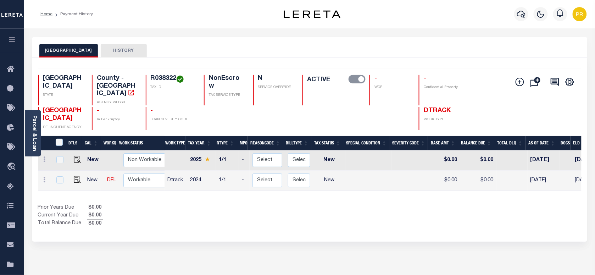
click at [355, 43] on div "WHARTON COUNTY HISTORY" at bounding box center [309, 47] width 555 height 21
click at [221, 44] on div "WHARTON COUNTY HISTORY" at bounding box center [309, 50] width 541 height 13
click at [74, 176] on img "" at bounding box center [77, 179] width 7 height 7
checkbox input "true"
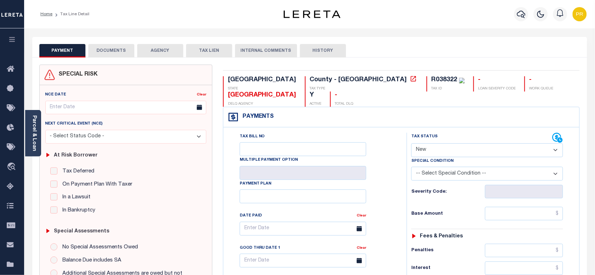
click at [426, 143] on select "- Select Status Code - Open Due/Unpaid Paid Incomplete No Tax Due Internal Refu…" at bounding box center [487, 150] width 152 height 14
select select "PYD"
click at [411, 143] on select "- Select Status Code - Open Due/Unpaid Paid Incomplete No Tax Due Internal Refu…" at bounding box center [487, 150] width 152 height 14
type input "08/15/2025"
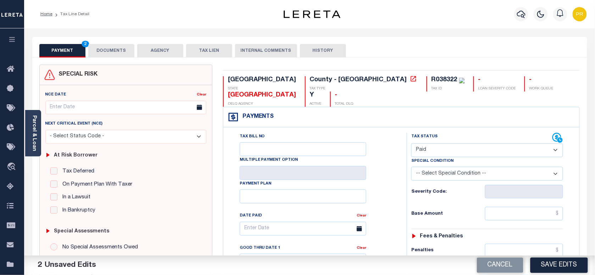
click at [114, 45] on button "DOCUMENTS" at bounding box center [111, 50] width 46 height 13
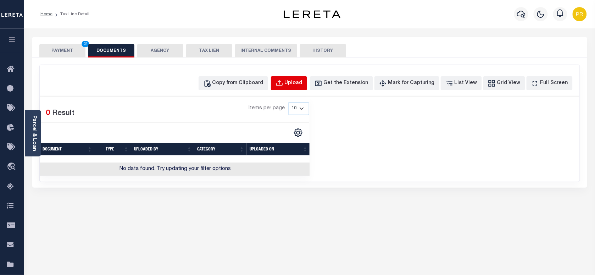
click at [300, 82] on div "Upload" at bounding box center [294, 83] width 18 height 8
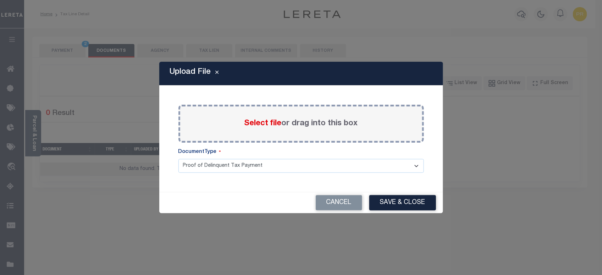
click at [321, 123] on label "Select file or drag into this box" at bounding box center [300, 124] width 113 height 12
click at [0, 0] on input "Select file or drag into this box" at bounding box center [0, 0] width 0 height 0
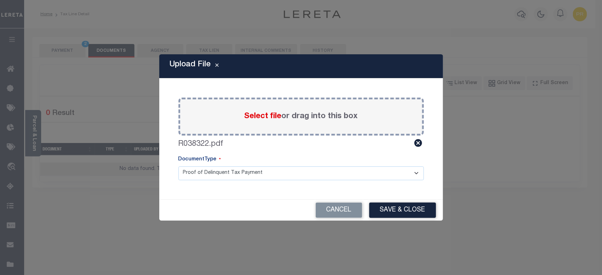
click at [233, 173] on select "Proof of Delinquent Tax Payment" at bounding box center [300, 173] width 245 height 14
click at [178, 166] on select "Proof of Delinquent Tax Payment" at bounding box center [300, 173] width 245 height 14
click at [345, 203] on button "Cancel" at bounding box center [339, 210] width 46 height 15
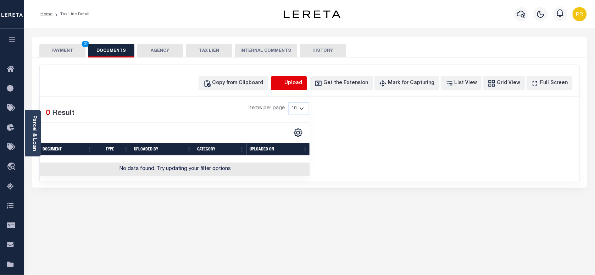
click at [283, 87] on icon "button" at bounding box center [280, 83] width 8 height 8
select select "POP"
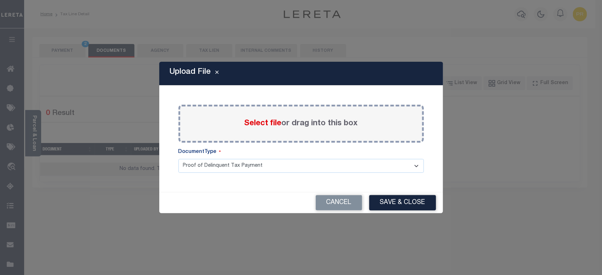
click at [301, 122] on label "Select file or drag into this box" at bounding box center [300, 124] width 113 height 12
click at [0, 0] on input "Select file or drag into this box" at bounding box center [0, 0] width 0 height 0
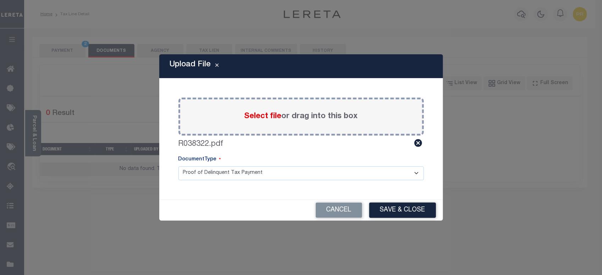
drag, startPoint x: 226, startPoint y: 168, endPoint x: 218, endPoint y: 181, distance: 14.6
click at [226, 168] on select "Proof of Delinquent Tax Payment" at bounding box center [300, 173] width 245 height 14
click at [178, 166] on select "Proof of Delinquent Tax Payment" at bounding box center [300, 173] width 245 height 14
click at [391, 206] on button "Save & Close" at bounding box center [402, 210] width 67 height 15
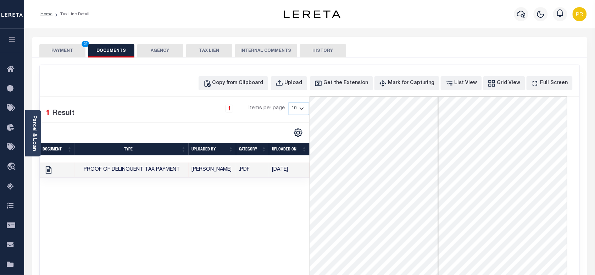
click at [57, 50] on button "PAYMENT 2" at bounding box center [62, 50] width 46 height 13
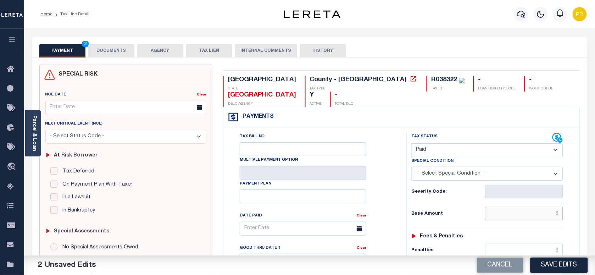
click at [499, 207] on input "text" at bounding box center [524, 213] width 78 height 13
paste input "69.64"
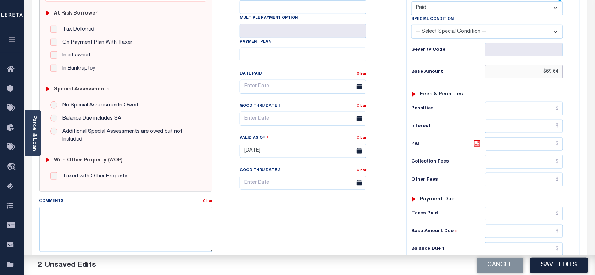
scroll to position [249, 0]
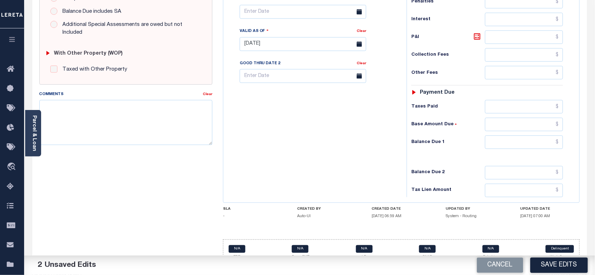
type input "$69.64"
click at [545, 135] on input "text" at bounding box center [524, 141] width 78 height 13
type input "$0.00"
drag, startPoint x: 323, startPoint y: 155, endPoint x: 418, endPoint y: 178, distance: 97.9
click at [323, 155] on div "Tax Bill No Multiple Payment Option Payment Plan Clear" at bounding box center [313, 40] width 176 height 313
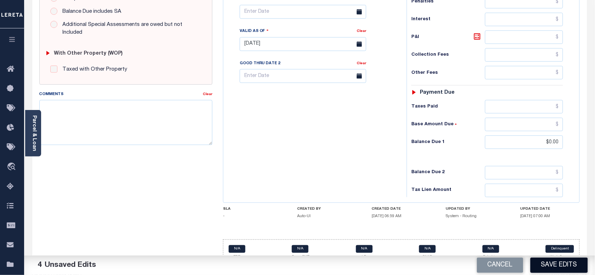
click at [544, 262] on button "Save Edits" at bounding box center [559, 264] width 57 height 15
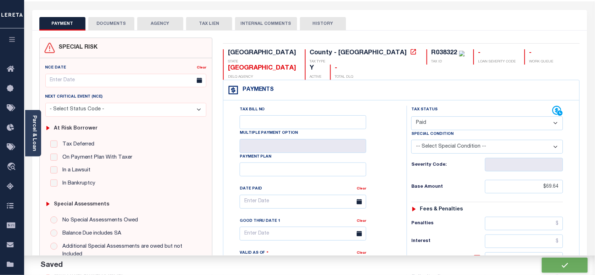
scroll to position [9, 0]
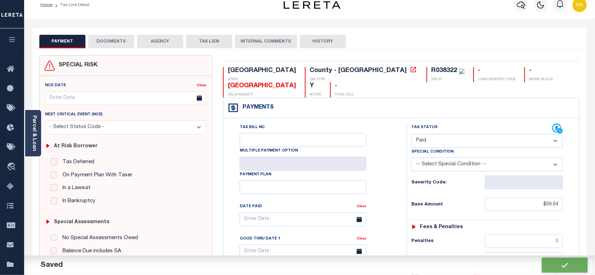
checkbox input "false"
type input "$69.64"
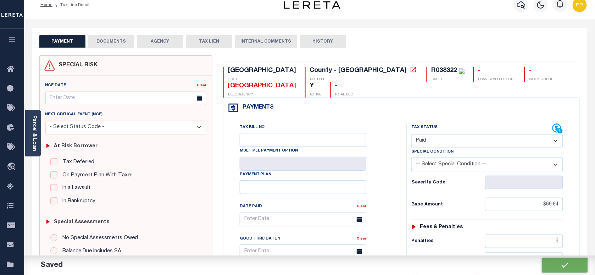
type input "$0"
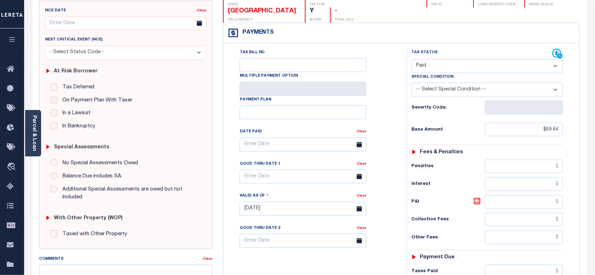
scroll to position [0, 0]
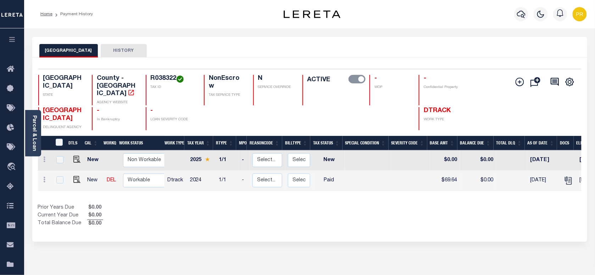
click at [154, 77] on h4 "R038322" at bounding box center [173, 79] width 45 height 8
copy h4 "R038322"
click at [33, 135] on link "Parcel & Loan" at bounding box center [34, 133] width 5 height 36
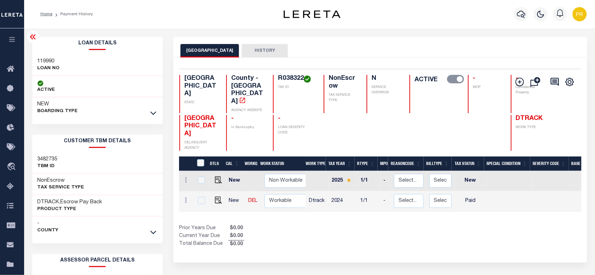
click at [43, 55] on div "119990 LOAN NO" at bounding box center [97, 65] width 131 height 22
copy h3 "119990"
click at [286, 77] on h4 "R038322" at bounding box center [296, 79] width 37 height 8
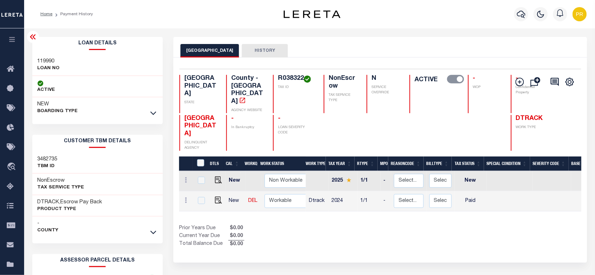
copy h4 "R038322"
click at [288, 80] on h4 "R038322" at bounding box center [296, 79] width 37 height 8
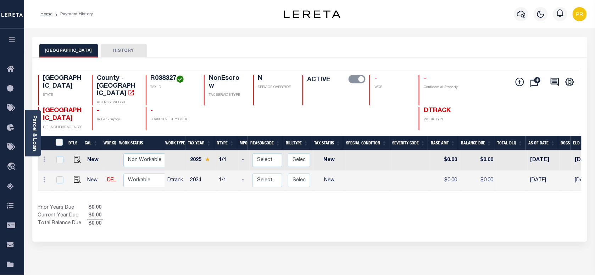
click at [275, 44] on div "WHARTON COUNTY HISTORY" at bounding box center [309, 50] width 541 height 13
drag, startPoint x: 73, startPoint y: 172, endPoint x: 95, endPoint y: 178, distance: 22.6
click at [74, 176] on img "" at bounding box center [77, 179] width 7 height 7
checkbox input "true"
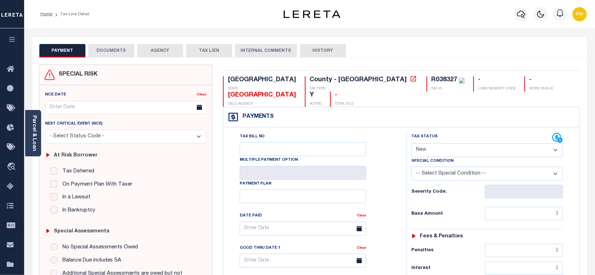
click at [447, 143] on select "- Select Status Code - Open Due/Unpaid Paid Incomplete No Tax Due Internal Refu…" at bounding box center [487, 150] width 152 height 14
select select "PYD"
click at [411, 143] on select "- Select Status Code - Open Due/Unpaid Paid Incomplete No Tax Due Internal Refu…" at bounding box center [487, 150] width 152 height 14
type input "[DATE]"
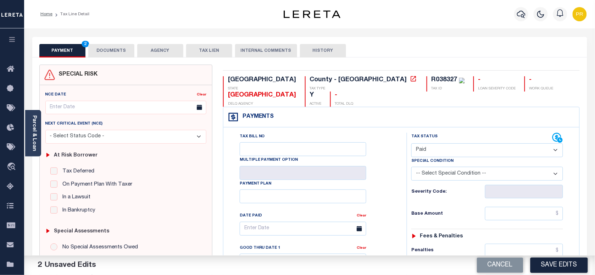
click at [115, 52] on button "DOCUMENTS" at bounding box center [111, 50] width 46 height 13
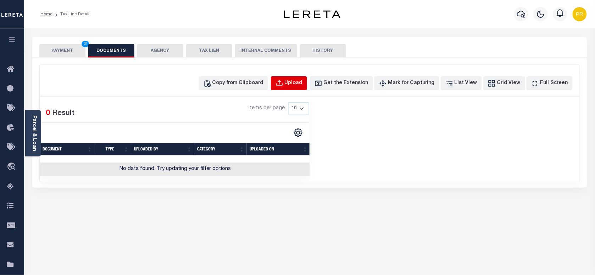
click at [303, 81] on div "Upload" at bounding box center [294, 83] width 18 height 8
select select "POP"
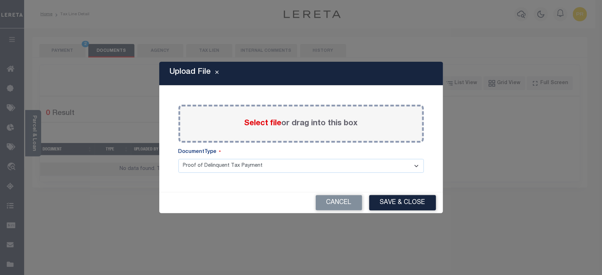
click at [287, 116] on div "Select file or drag into this box" at bounding box center [300, 124] width 245 height 38
click at [286, 128] on label "Select file or drag into this box" at bounding box center [300, 124] width 113 height 12
click at [0, 0] on input "Select file or drag into this box" at bounding box center [0, 0] width 0 height 0
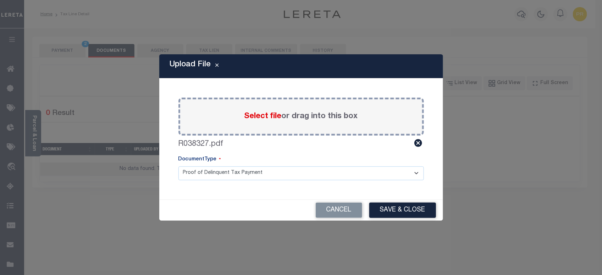
click at [242, 178] on select "Proof of Delinquent Tax Payment" at bounding box center [300, 173] width 245 height 14
click at [178, 166] on select "Proof of Delinquent Tax Payment" at bounding box center [300, 173] width 245 height 14
click at [417, 213] on button "Save & Close" at bounding box center [402, 210] width 67 height 15
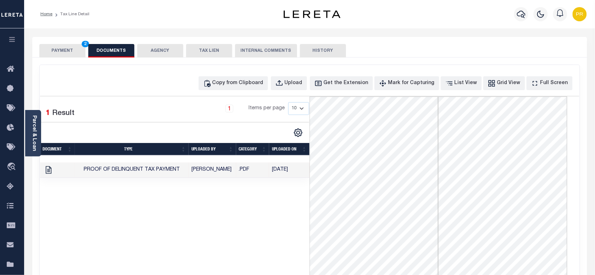
click at [52, 53] on button "PAYMENT 2" at bounding box center [62, 50] width 46 height 13
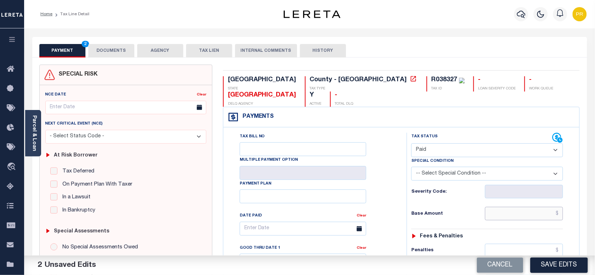
click at [499, 207] on input "text" at bounding box center [524, 213] width 78 height 13
paste input "23.90"
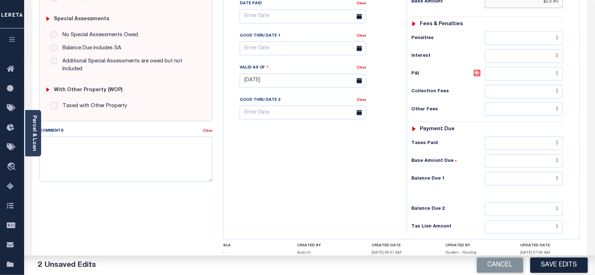
scroll to position [249, 0]
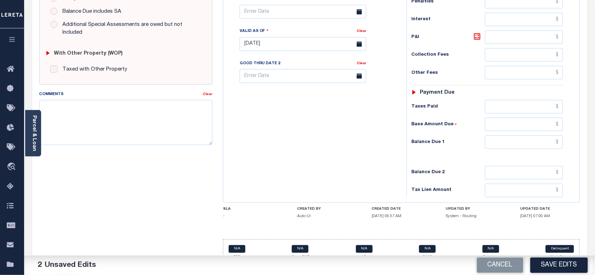
type input "$23.90"
click at [522, 141] on div "Tax Status Status - Select Status Code -" at bounding box center [490, 40] width 166 height 313
click at [539, 135] on input "text" at bounding box center [524, 141] width 78 height 13
type input "$0.00"
click at [414, 135] on div "Balance Due 1 $0.00" at bounding box center [487, 141] width 152 height 13
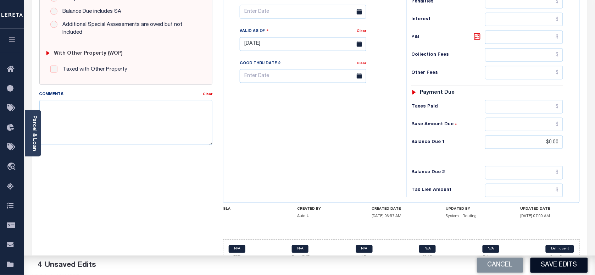
click at [564, 266] on button "Save Edits" at bounding box center [559, 264] width 57 height 15
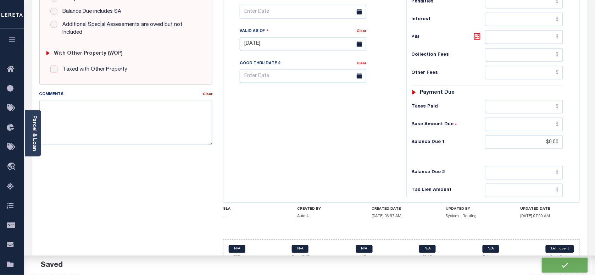
checkbox input "false"
type input "$23.9"
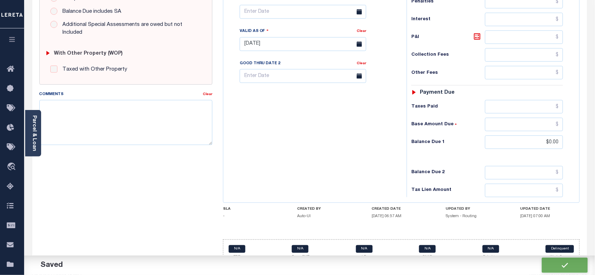
type input "$0"
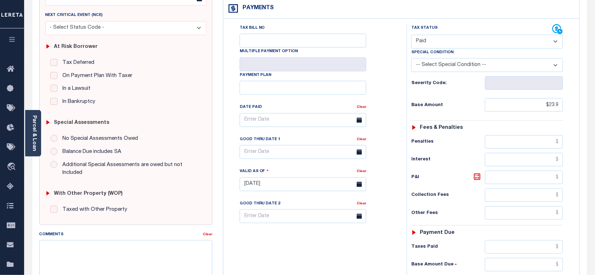
scroll to position [0, 0]
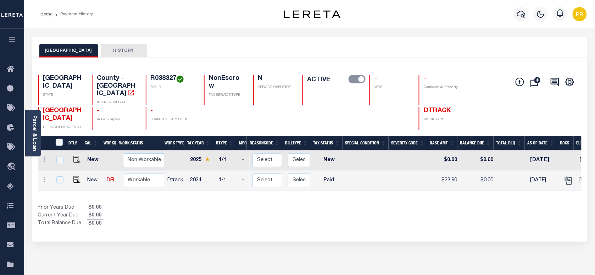
click at [160, 78] on h4 "R038327" at bounding box center [173, 79] width 45 height 8
copy h4 "R038327"
click at [32, 136] on link "Parcel & Loan" at bounding box center [34, 133] width 5 height 36
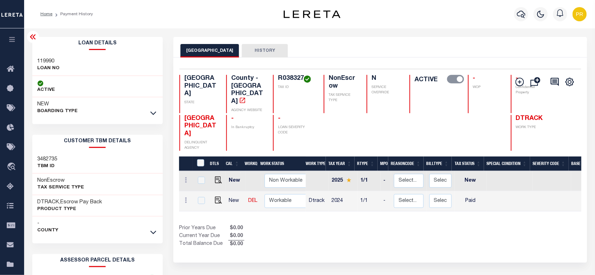
click at [42, 57] on div "119990 LOAN NO" at bounding box center [97, 65] width 131 height 22
copy h3 "119990"
click at [287, 78] on h4 "R038327" at bounding box center [296, 79] width 37 height 8
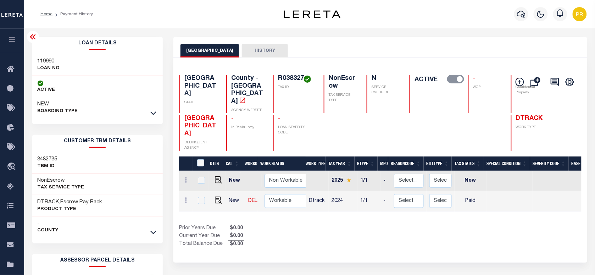
copy h4 "R038327"
click at [278, 81] on h4 "R038327" at bounding box center [296, 79] width 37 height 8
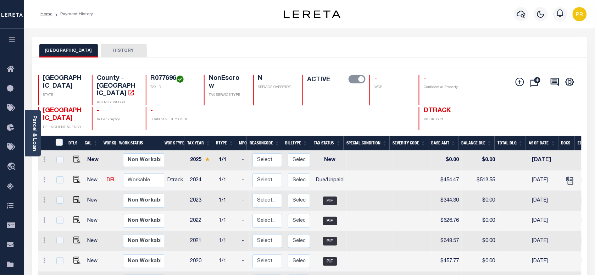
click at [373, 57] on div "Selected 9 Results 1 Items per page 25 50 100 [GEOGRAPHIC_DATA]" at bounding box center [309, 220] width 555 height 326
click at [289, 56] on div "WHARTON COUNTY HISTORY" at bounding box center [309, 50] width 541 height 13
click at [403, 93] on div "- WOP" at bounding box center [390, 90] width 41 height 30
click at [166, 76] on h4 "R077696" at bounding box center [173, 79] width 45 height 8
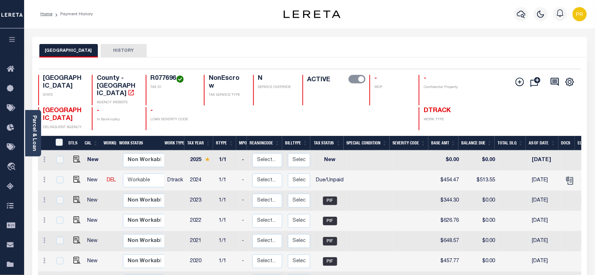
copy h4 "R077696"
click at [77, 176] on img "" at bounding box center [76, 179] width 7 height 7
checkbox input "true"
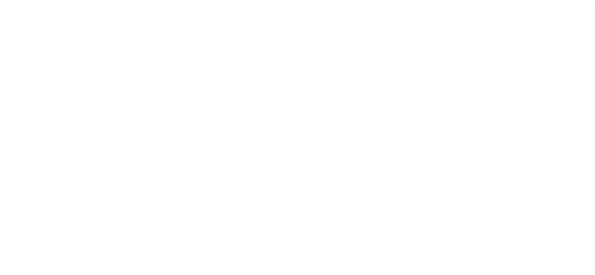
select select "DUE"
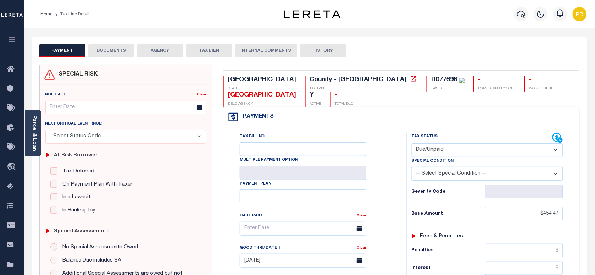
click at [449, 143] on select "- Select Status Code - Open Due/Unpaid Paid Incomplete No Tax Due Internal Refu…" at bounding box center [487, 150] width 152 height 14
click at [411, 143] on select "- Select Status Code - Open Due/Unpaid Paid Incomplete No Tax Due Internal Refu…" at bounding box center [487, 150] width 152 height 14
click at [440, 167] on select "-- Select Special Condition -- 3RD PARTY TAX LIEN AGENCY TAX LIEN (A.K.A Inside…" at bounding box center [487, 174] width 152 height 14
select select "15"
click at [411, 167] on select "-- Select Special Condition -- 3RD PARTY TAX LIEN AGENCY TAX LIEN (A.K.A Inside…" at bounding box center [487, 174] width 152 height 14
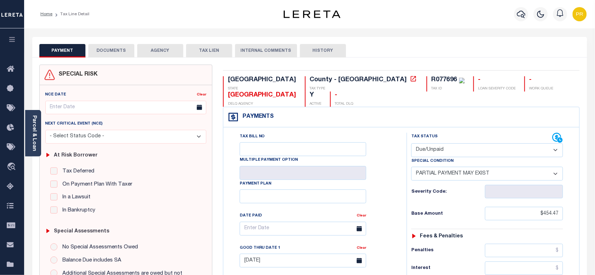
type input "[DATE]"
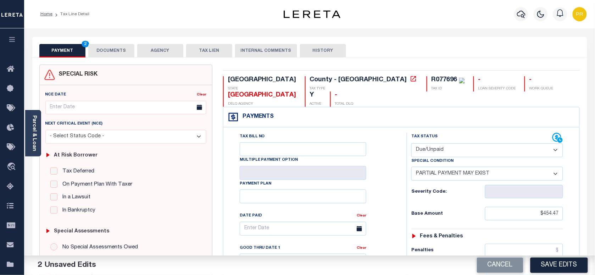
drag, startPoint x: 109, startPoint y: 50, endPoint x: 112, endPoint y: 59, distance: 9.9
click at [109, 50] on button "DOCUMENTS" at bounding box center [111, 50] width 46 height 13
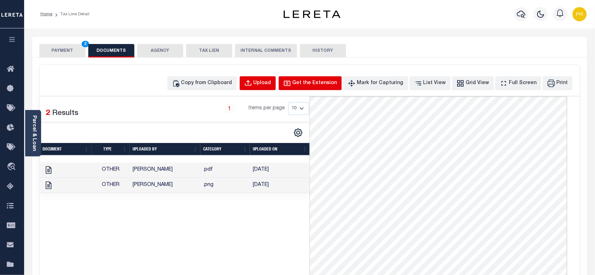
click at [304, 85] on button "Get the Extension" at bounding box center [310, 83] width 63 height 14
click at [271, 87] on div "Upload" at bounding box center [263, 83] width 18 height 8
select select "POP"
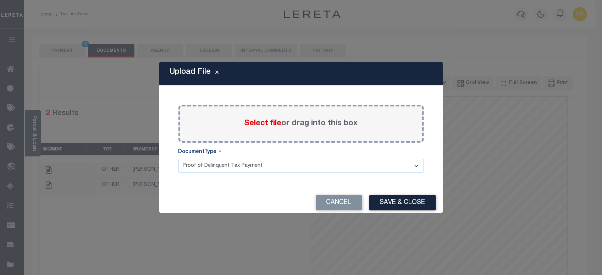
click at [312, 128] on label "Select file or drag into this box" at bounding box center [300, 124] width 113 height 12
click at [0, 0] on input "Select file or drag into this box" at bounding box center [0, 0] width 0 height 0
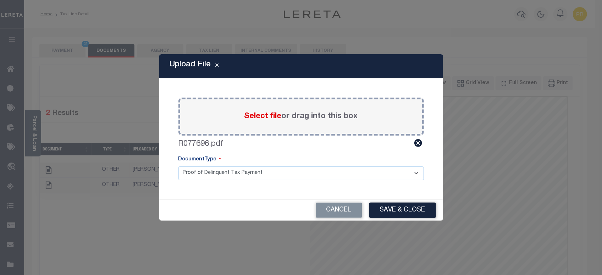
click at [224, 171] on select "Proof of Delinquent Tax Payment" at bounding box center [300, 173] width 245 height 14
click at [178, 166] on select "Proof of Delinquent Tax Payment" at bounding box center [300, 173] width 245 height 14
click at [392, 206] on button "Save & Close" at bounding box center [402, 210] width 67 height 15
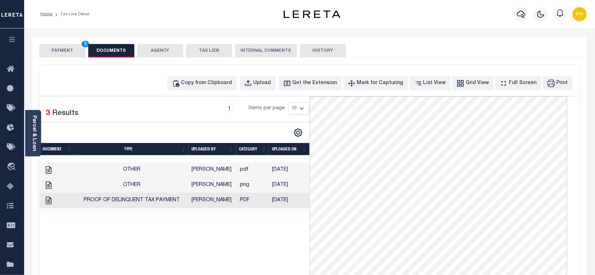
drag, startPoint x: 64, startPoint y: 51, endPoint x: 149, endPoint y: 74, distance: 88.5
click at [64, 51] on button "PAYMENT 2" at bounding box center [62, 50] width 46 height 13
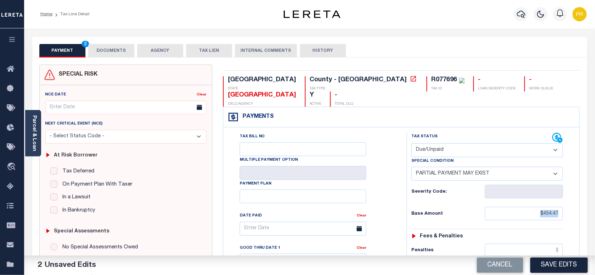
drag, startPoint x: 529, startPoint y: 207, endPoint x: 567, endPoint y: 201, distance: 37.7
drag, startPoint x: 536, startPoint y: 199, endPoint x: 577, endPoint y: 196, distance: 41.2
paste input "text"
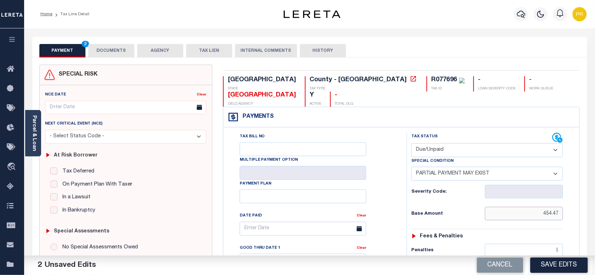
type input "$454.47"
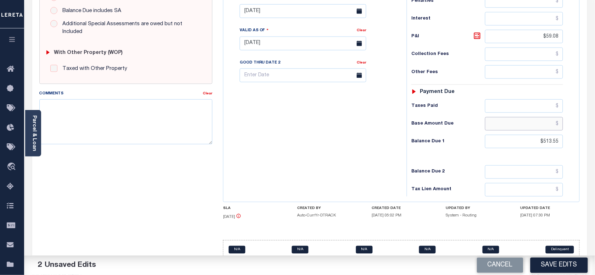
click at [540, 117] on input "text" at bounding box center [524, 123] width 78 height 13
paste input "243.22"
type input "$243.22"
drag, startPoint x: 531, startPoint y: 132, endPoint x: 568, endPoint y: 126, distance: 37.3
click at [568, 126] on div "Tax Status Status - Select Status Code -" at bounding box center [490, 39] width 166 height 313
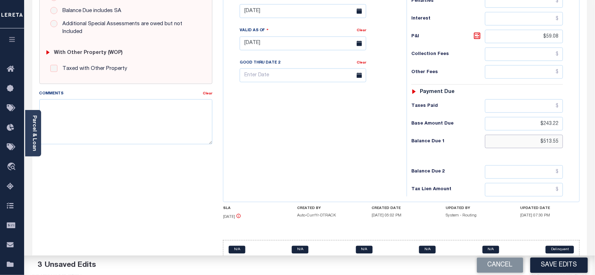
paste input "347.29"
type input "$347.29"
drag, startPoint x: 533, startPoint y: 26, endPoint x: 569, endPoint y: 26, distance: 36.2
click at [569, 26] on div "Tax Status Status - Select Status Code -" at bounding box center [490, 39] width 166 height 313
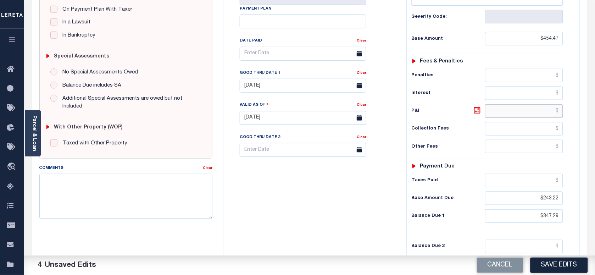
scroll to position [116, 0]
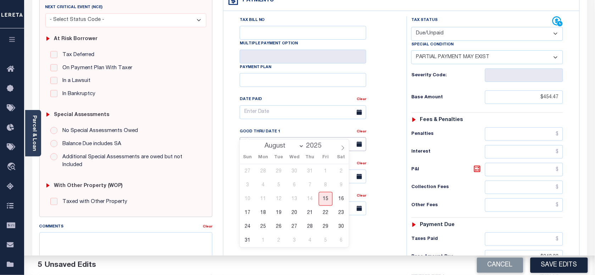
drag, startPoint x: 288, startPoint y: 132, endPoint x: 243, endPoint y: 135, distance: 45.5
click at [243, 137] on input "04/30/2025" at bounding box center [303, 144] width 127 height 14
click at [307, 137] on input "text" at bounding box center [303, 144] width 127 height 14
click at [323, 137] on input "text" at bounding box center [303, 144] width 127 height 14
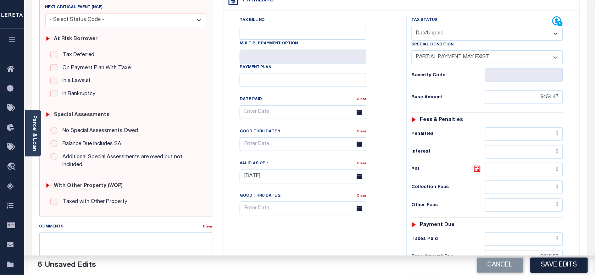
click at [403, 109] on div "Tax Status Status" at bounding box center [489, 172] width 176 height 313
click at [281, 137] on input "text" at bounding box center [303, 144] width 127 height 14
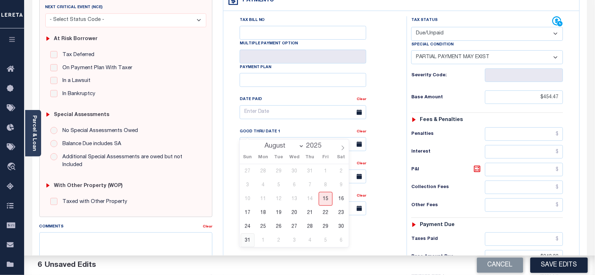
click at [254, 240] on span "31" at bounding box center [248, 240] width 14 height 14
type input "08/31/2025"
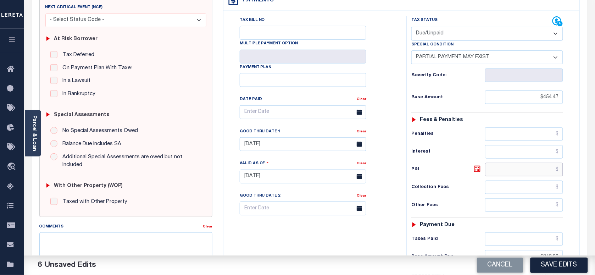
click at [533, 163] on input "text" at bounding box center [524, 169] width 78 height 13
paste input "104.07"
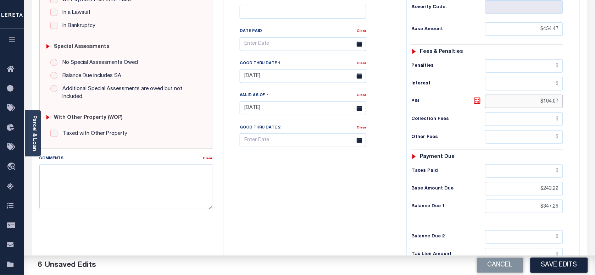
scroll to position [249, 0]
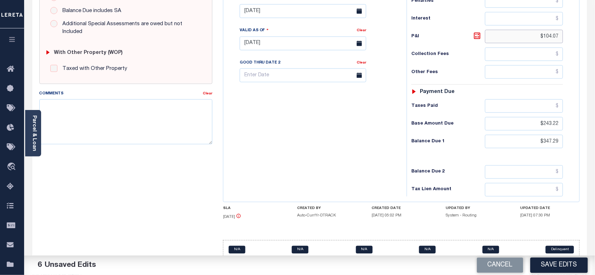
type input "$104.07"
click at [360, 139] on div "Tax Bill No Multiple Payment Option Payment Plan Clear" at bounding box center [313, 39] width 176 height 313
click at [560, 265] on button "Save Edits" at bounding box center [559, 264] width 57 height 15
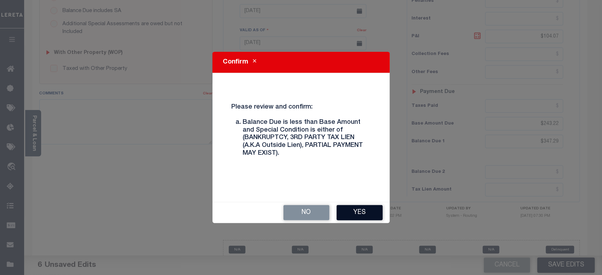
click at [354, 213] on button "Yes" at bounding box center [360, 212] width 46 height 15
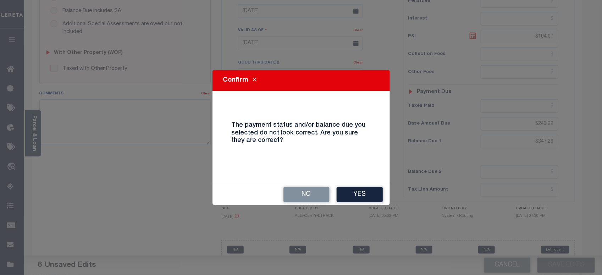
click at [359, 203] on div "No Yes" at bounding box center [300, 194] width 177 height 21
click at [367, 197] on button "Yes" at bounding box center [360, 194] width 46 height 15
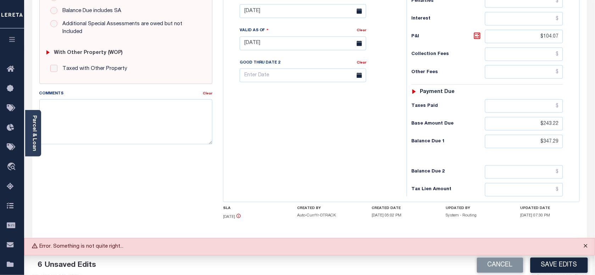
click at [588, 245] on button "Close" at bounding box center [586, 246] width 18 height 16
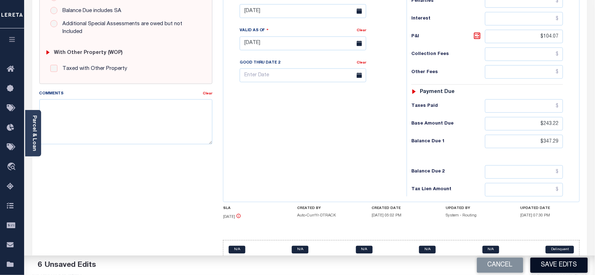
click at [564, 261] on button "Save Edits" at bounding box center [559, 264] width 57 height 15
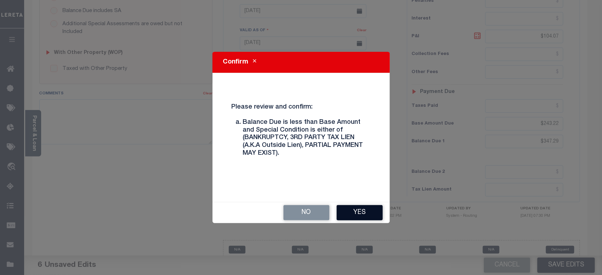
click at [365, 210] on button "Yes" at bounding box center [360, 212] width 46 height 15
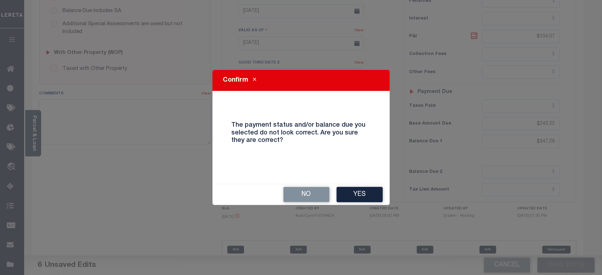
click at [357, 196] on button "Yes" at bounding box center [360, 194] width 46 height 15
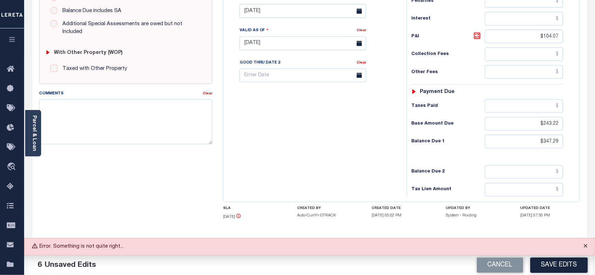
click at [589, 246] on button "Close" at bounding box center [586, 246] width 18 height 16
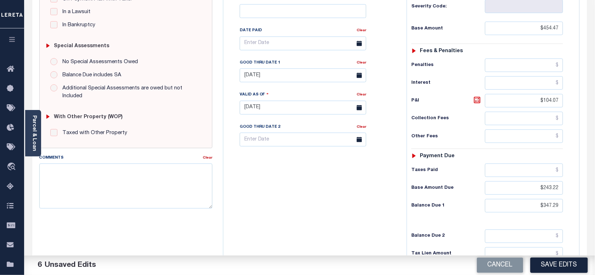
scroll to position [205, 0]
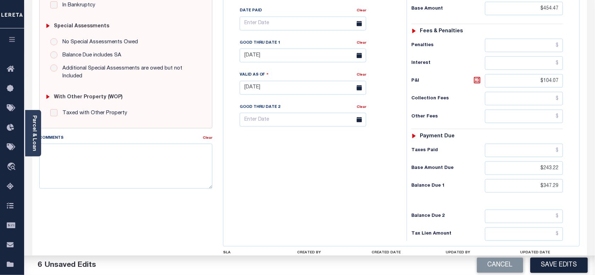
drag, startPoint x: 339, startPoint y: 170, endPoint x: 336, endPoint y: 173, distance: 4.0
click at [339, 170] on div "Tax Bill No Multiple Payment Option Payment Plan Clear" at bounding box center [313, 84] width 176 height 313
click at [572, 262] on button "Save Edits" at bounding box center [559, 264] width 57 height 15
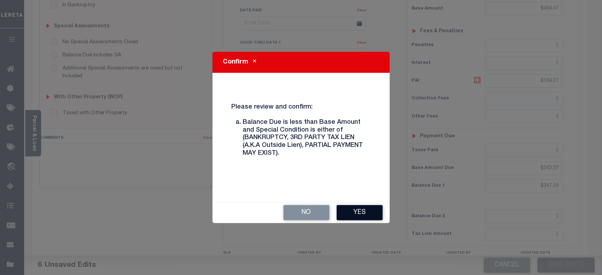
click at [355, 213] on button "Yes" at bounding box center [360, 212] width 46 height 15
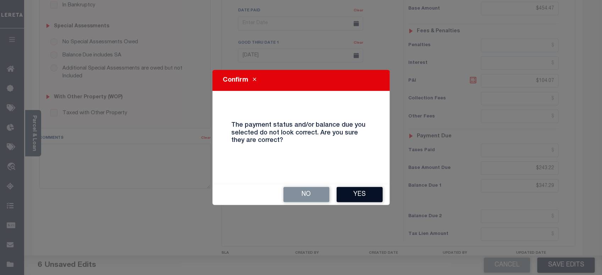
click at [358, 194] on button "Yes" at bounding box center [360, 194] width 46 height 15
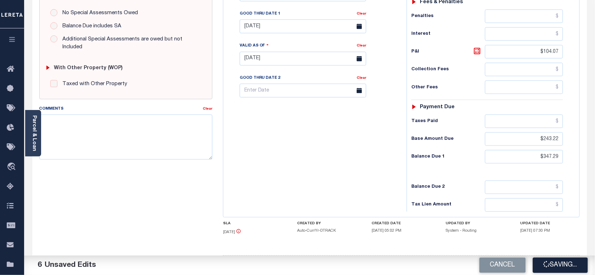
scroll to position [249, 0]
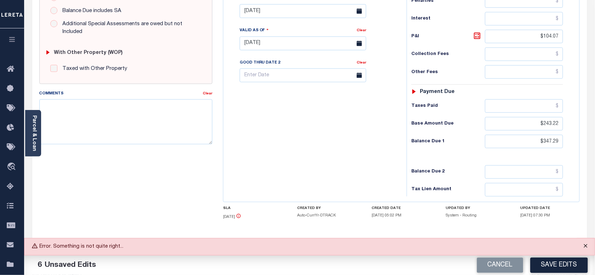
click at [588, 248] on button "Close" at bounding box center [586, 246] width 18 height 16
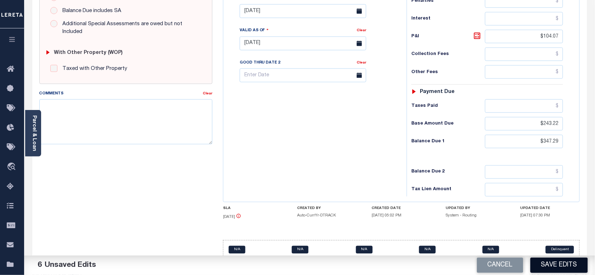
click at [559, 267] on button "Save Edits" at bounding box center [559, 264] width 57 height 15
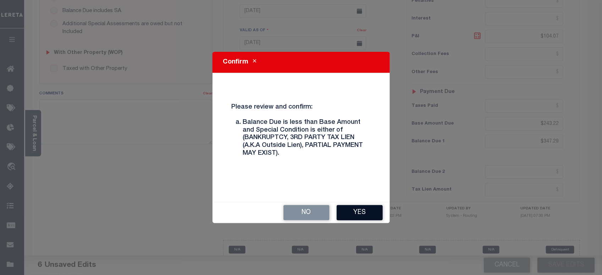
click at [351, 206] on button "Yes" at bounding box center [360, 212] width 46 height 15
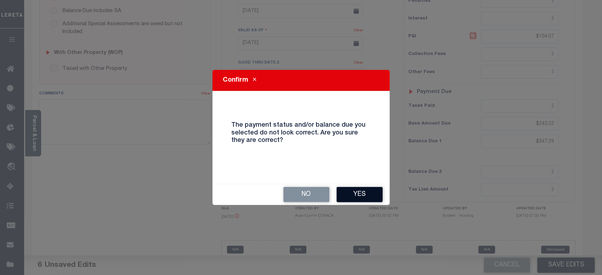
click at [368, 191] on button "Yes" at bounding box center [360, 194] width 46 height 15
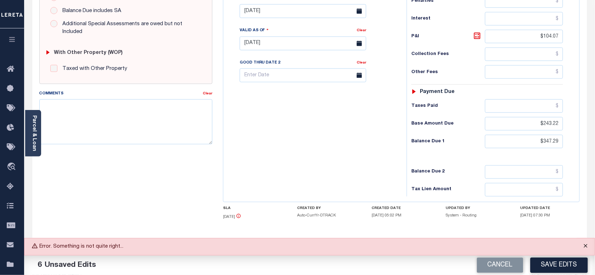
click at [587, 246] on button "Close" at bounding box center [586, 246] width 18 height 16
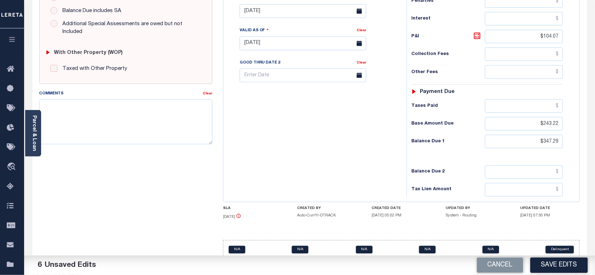
drag, startPoint x: 557, startPoint y: 264, endPoint x: 541, endPoint y: 268, distance: 16.5
click at [555, 265] on button "Save Edits" at bounding box center [559, 264] width 57 height 15
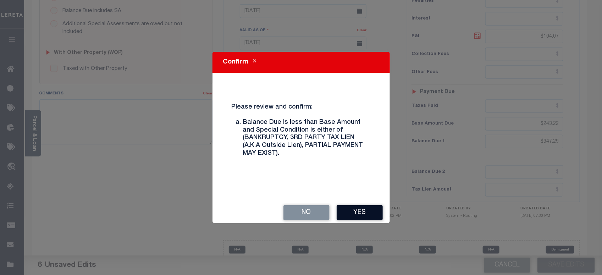
click at [375, 210] on button "Yes" at bounding box center [360, 212] width 46 height 15
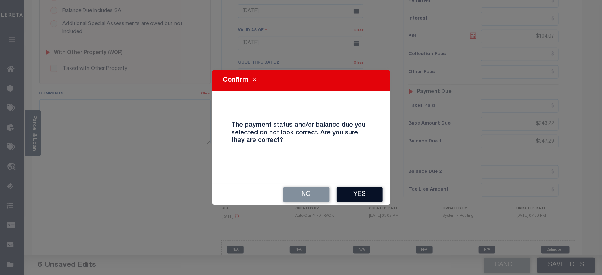
click at [354, 193] on button "Yes" at bounding box center [360, 194] width 46 height 15
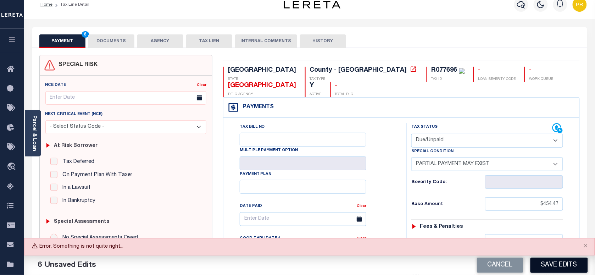
scroll to position [0, 0]
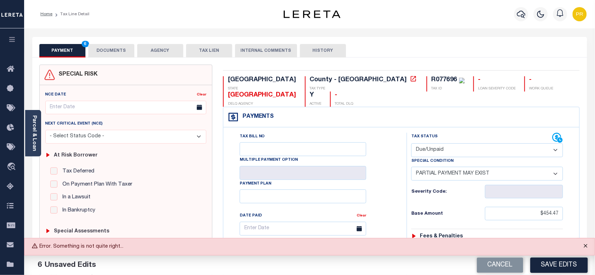
click at [586, 245] on button "Close" at bounding box center [586, 246] width 18 height 16
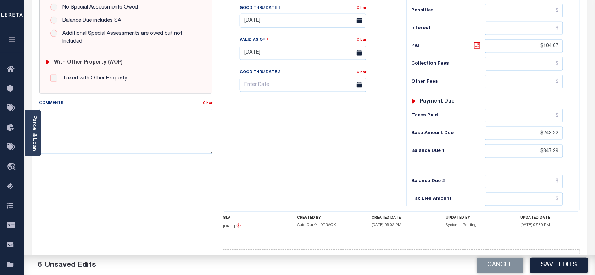
scroll to position [249, 0]
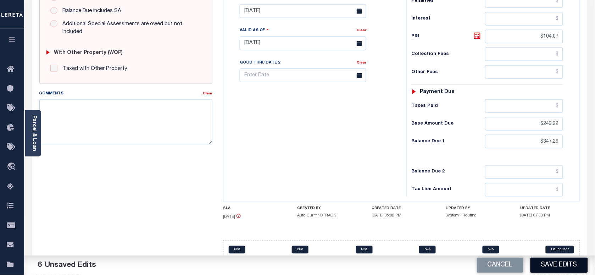
click at [555, 268] on button "Save Edits" at bounding box center [559, 264] width 57 height 15
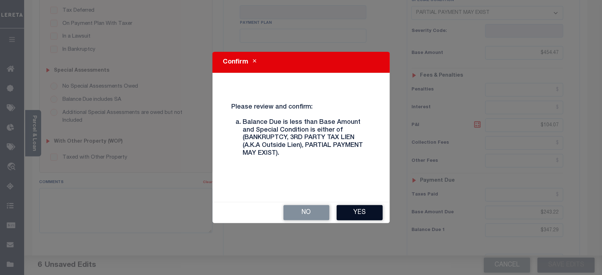
click at [352, 219] on button "Yes" at bounding box center [360, 212] width 46 height 15
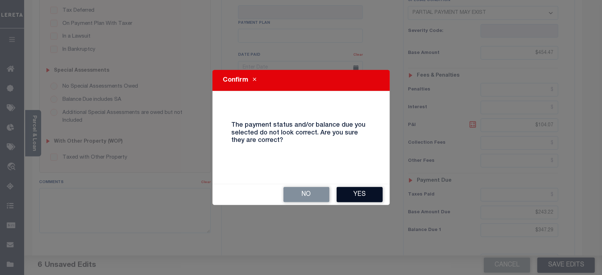
click at [362, 193] on button "Yes" at bounding box center [360, 194] width 46 height 15
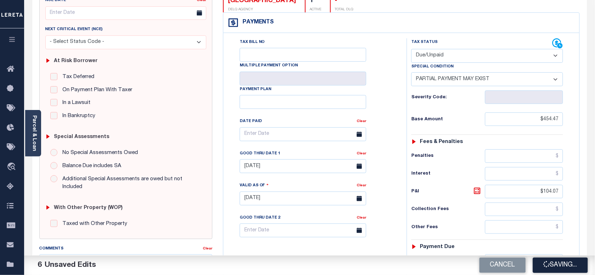
scroll to position [0, 0]
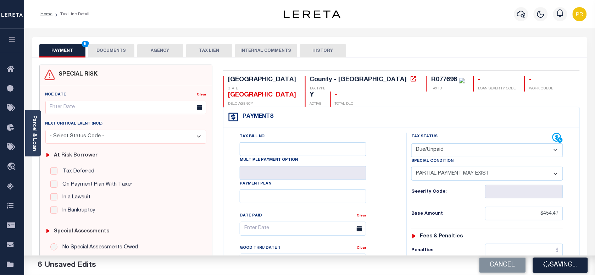
click at [432, 79] on div "R077696" at bounding box center [445, 80] width 26 height 6
copy div "R077696"
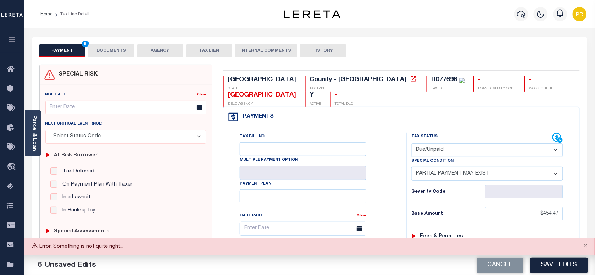
click at [380, 267] on div "Cancel Save Edits" at bounding box center [452, 265] width 285 height 20
click at [590, 247] on button "Close" at bounding box center [586, 246] width 18 height 16
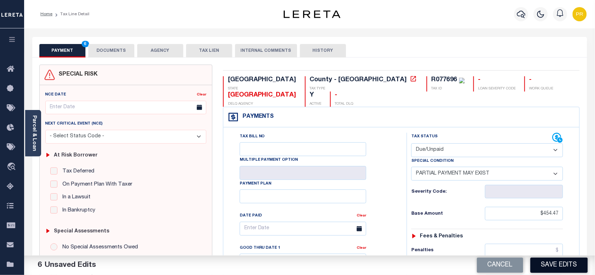
click at [546, 261] on button "Save Edits" at bounding box center [559, 264] width 57 height 15
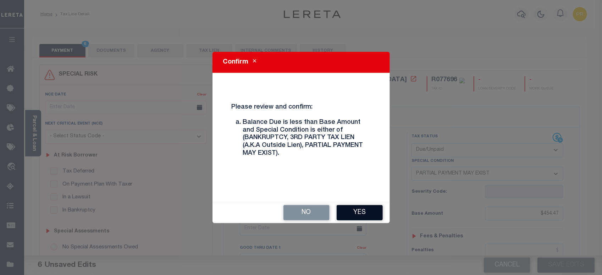
click at [364, 212] on button "Yes" at bounding box center [360, 212] width 46 height 15
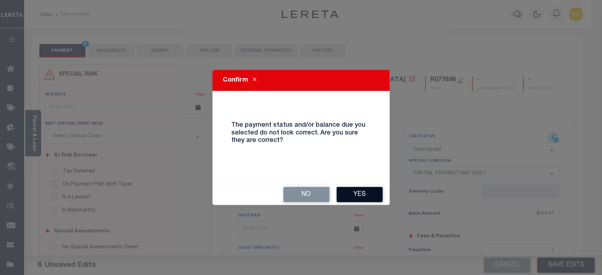
click at [367, 190] on button "Yes" at bounding box center [360, 194] width 46 height 15
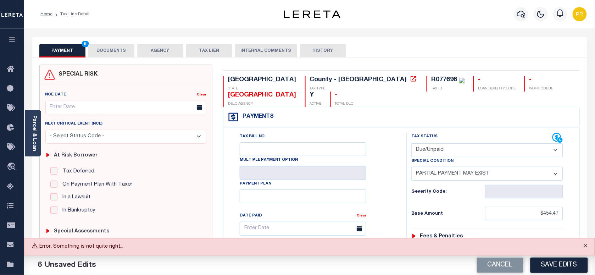
click at [589, 244] on button "Close" at bounding box center [586, 246] width 18 height 16
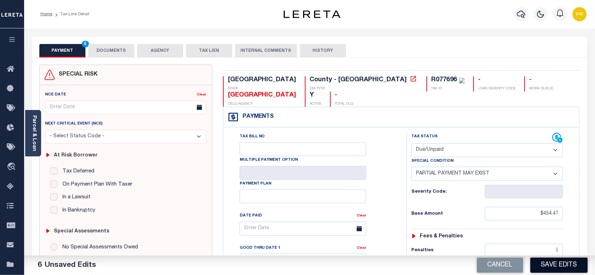
click at [567, 266] on button "Save Edits" at bounding box center [559, 264] width 57 height 15
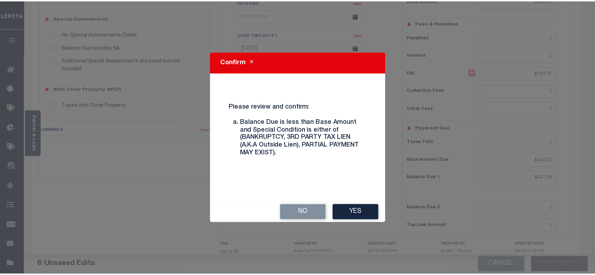
scroll to position [249, 0]
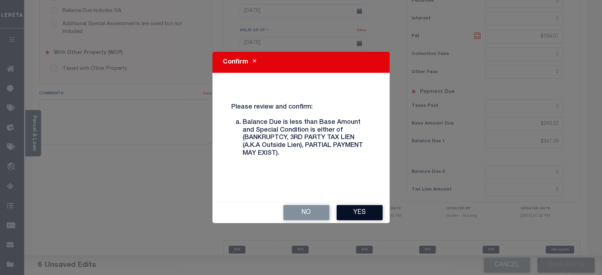
click at [351, 213] on button "Yes" at bounding box center [360, 212] width 46 height 15
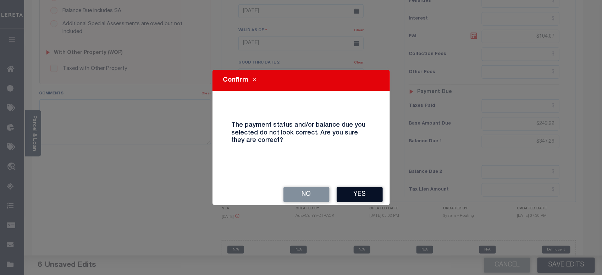
click at [371, 197] on button "Yes" at bounding box center [360, 194] width 46 height 15
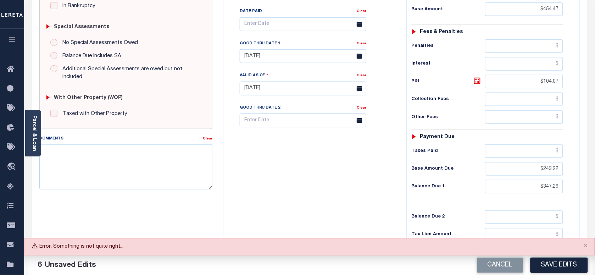
scroll to position [205, 0]
click at [587, 242] on button "Close" at bounding box center [586, 246] width 18 height 16
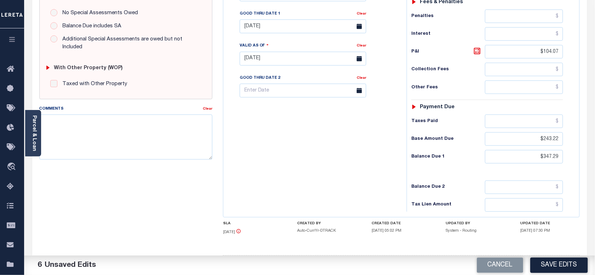
scroll to position [249, 0]
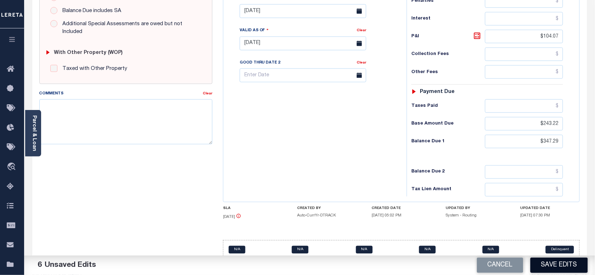
click at [547, 266] on button "Save Edits" at bounding box center [559, 264] width 57 height 15
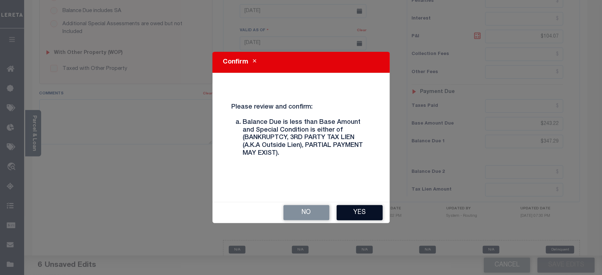
click at [373, 212] on button "Yes" at bounding box center [360, 212] width 46 height 15
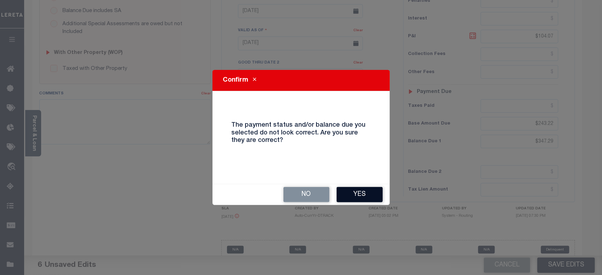
click at [376, 194] on button "Yes" at bounding box center [360, 194] width 46 height 15
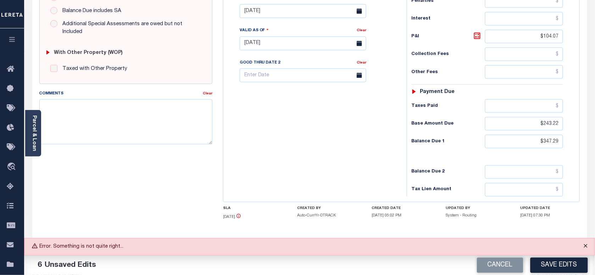
click at [586, 246] on button "Close" at bounding box center [586, 246] width 18 height 16
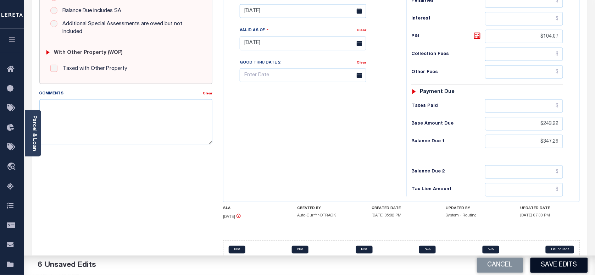
click at [545, 263] on button "Save Edits" at bounding box center [559, 264] width 57 height 15
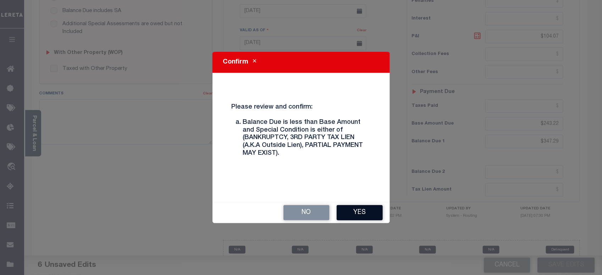
click at [364, 213] on button "Yes" at bounding box center [360, 212] width 46 height 15
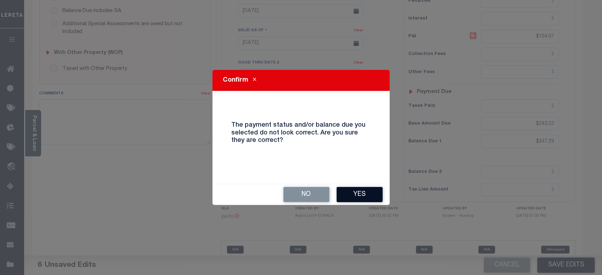
click at [360, 194] on button "Yes" at bounding box center [360, 194] width 46 height 15
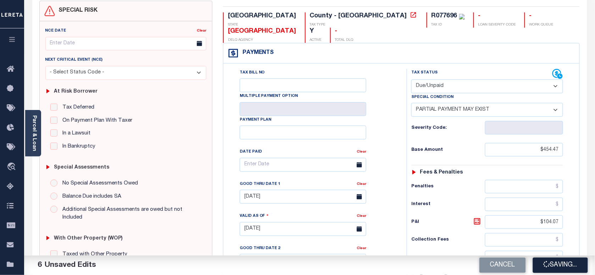
scroll to position [0, 0]
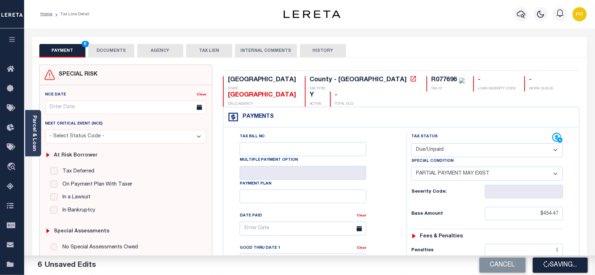
click at [432, 80] on div "R077696" at bounding box center [445, 80] width 26 height 6
copy div "R077696"
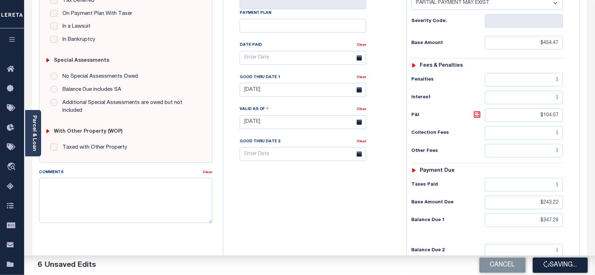
scroll to position [177, 0]
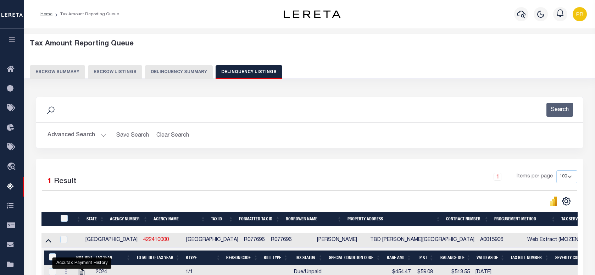
select select "100"
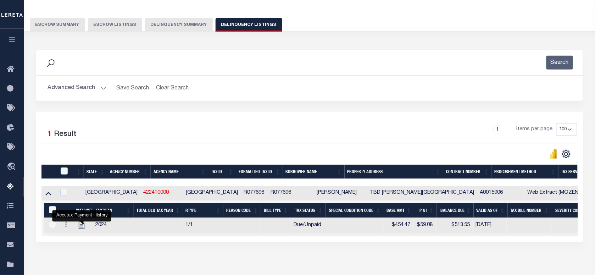
click at [77, 86] on button "Advanced Search" at bounding box center [77, 88] width 59 height 14
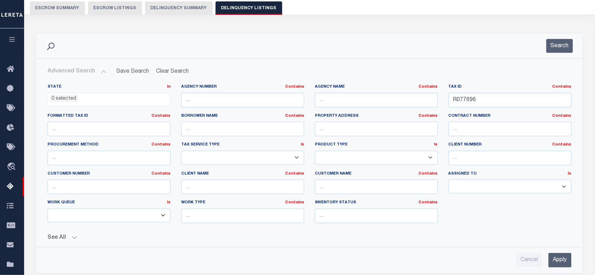
scroll to position [2, 0]
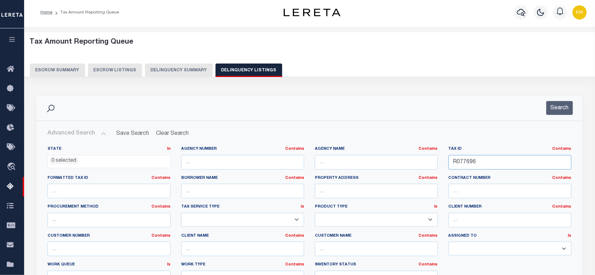
drag, startPoint x: 483, startPoint y: 166, endPoint x: 281, endPoint y: 160, distance: 202.2
click at [281, 160] on div "State In In AK AL AR AZ CA CO CT DC DE FL GA GU HI IA ID IL IN KS KY LA MA MD M…" at bounding box center [309, 218] width 535 height 145
click at [559, 111] on button "Search" at bounding box center [560, 108] width 27 height 14
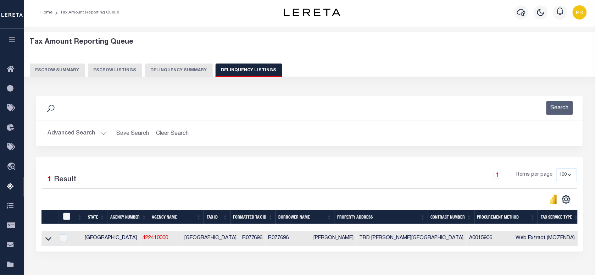
click at [360, 157] on div "Search Advanced Search Save Search Clear Search tblassign_wrapper_dynamictable_…" at bounding box center [309, 126] width 558 height 62
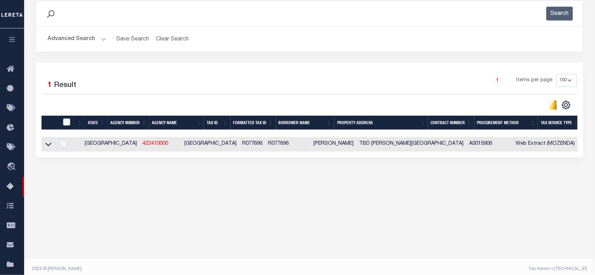
scroll to position [101, 0]
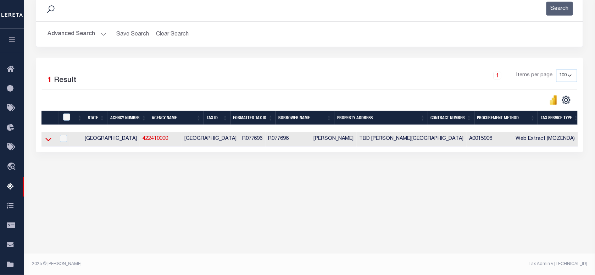
click at [46, 141] on icon at bounding box center [48, 140] width 6 height 4
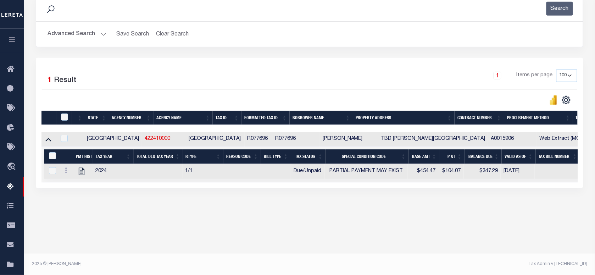
click at [80, 37] on button "Advanced Search" at bounding box center [77, 34] width 59 height 14
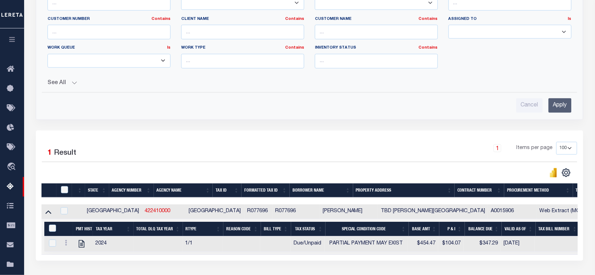
scroll to position [89, 0]
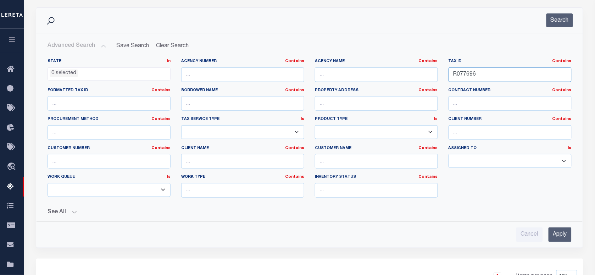
drag, startPoint x: 503, startPoint y: 77, endPoint x: 339, endPoint y: 92, distance: 164.2
click at [339, 92] on div "State In In AK AL AR AZ CA CO CT DC DE FL GA GU HI IA ID IL IN KS KY LA MA MD M…" at bounding box center [309, 131] width 535 height 145
paste input "735"
click at [560, 17] on button "Search" at bounding box center [560, 20] width 27 height 14
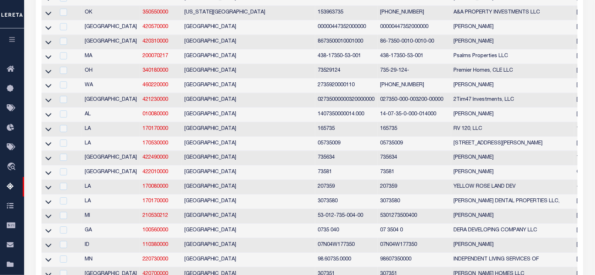
scroll to position [0, 0]
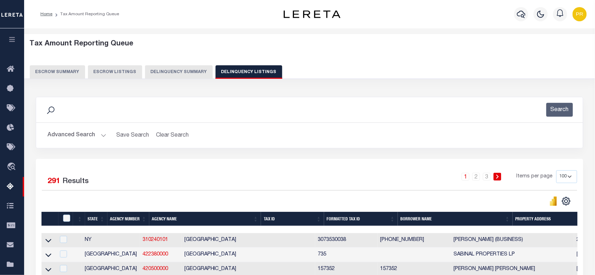
drag, startPoint x: 96, startPoint y: 137, endPoint x: 236, endPoint y: 164, distance: 142.4
click at [96, 136] on button "Advanced Search" at bounding box center [77, 135] width 59 height 14
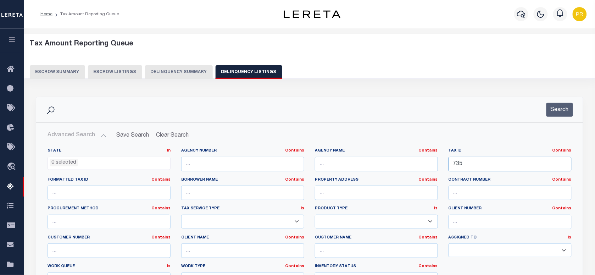
drag, startPoint x: 495, startPoint y: 162, endPoint x: 383, endPoint y: 176, distance: 112.2
click at [383, 176] on div "State In In AK AL AR AZ CA CO CT DC DE FL GA GU HI IA ID IL IN KS [GEOGRAPHIC_D…" at bounding box center [309, 220] width 535 height 145
paste input "35700240000"
click at [565, 109] on button "Search" at bounding box center [560, 110] width 27 height 14
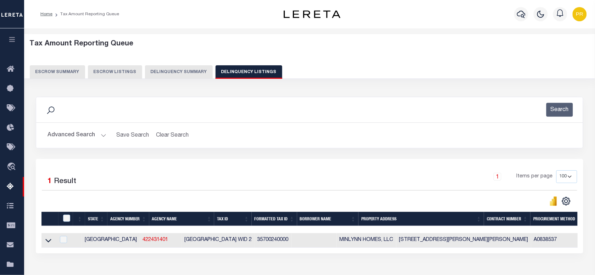
click at [316, 159] on div "1 Selected 1 Result 1 Items per page 10 25 50 100 500" at bounding box center [310, 206] width 548 height 94
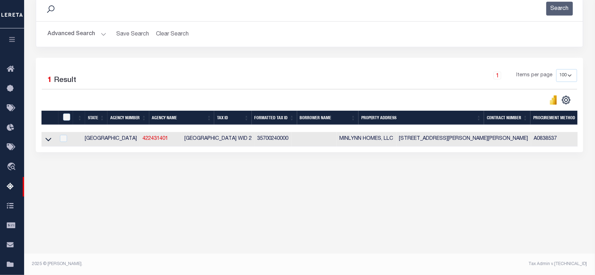
drag, startPoint x: 49, startPoint y: 140, endPoint x: 340, endPoint y: 93, distance: 295.3
click at [49, 140] on icon at bounding box center [48, 138] width 6 height 7
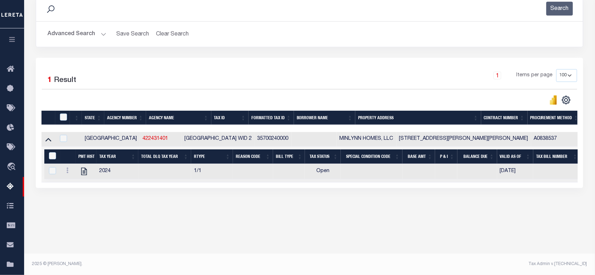
click at [66, 30] on button "Advanced Search" at bounding box center [77, 34] width 59 height 14
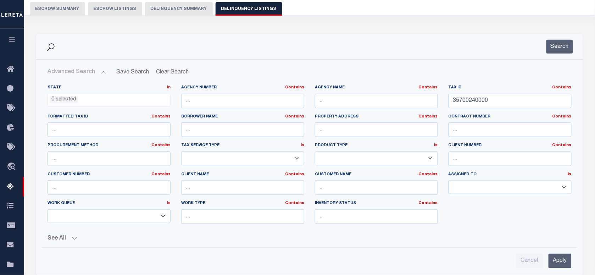
scroll to position [0, 0]
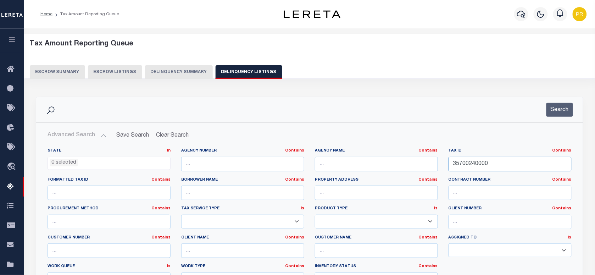
drag, startPoint x: 513, startPoint y: 167, endPoint x: 349, endPoint y: 167, distance: 163.5
click at [349, 167] on div "State In In AK AL AR AZ CA CO CT DC DE FL GA GU HI IA ID IL IN KS [GEOGRAPHIC_D…" at bounding box center [309, 220] width 535 height 145
paste input "R062047"
type input "R062047"
click at [554, 112] on button "Search" at bounding box center [560, 110] width 27 height 14
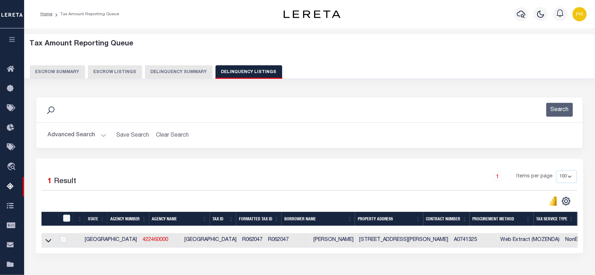
click at [296, 158] on div "Search Advanced Search Save Search Clear Search tblassign_wrapper_dynamictable_…" at bounding box center [309, 128] width 558 height 62
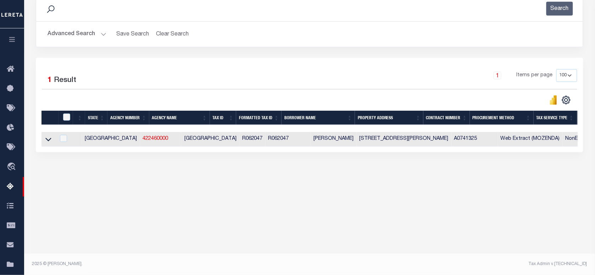
drag, startPoint x: 45, startPoint y: 139, endPoint x: 333, endPoint y: 94, distance: 291.5
click at [45, 139] on link at bounding box center [48, 138] width 8 height 5
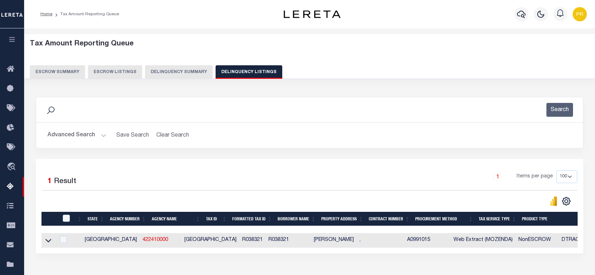
select select "100"
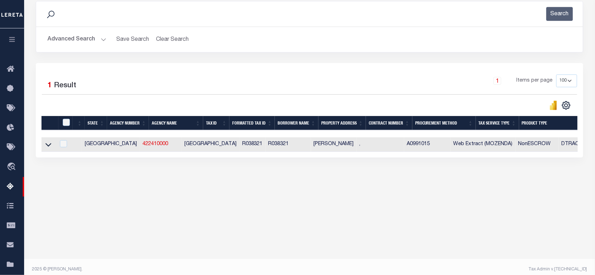
scroll to position [96, 0]
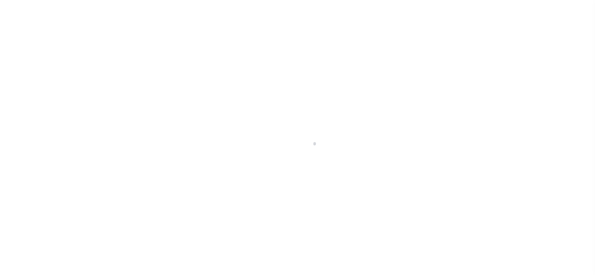
checkbox input "false"
type input "[DATE]"
select select "DUE"
select select "15"
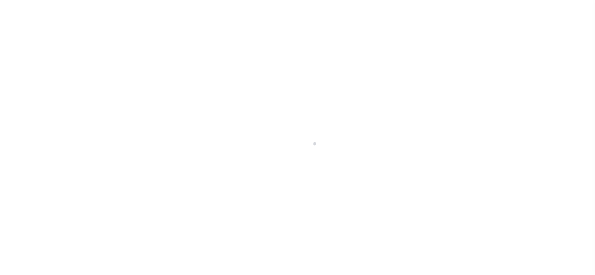
type input "$454.47"
type input "$104.07"
type input "$243.22"
type input "$347.29"
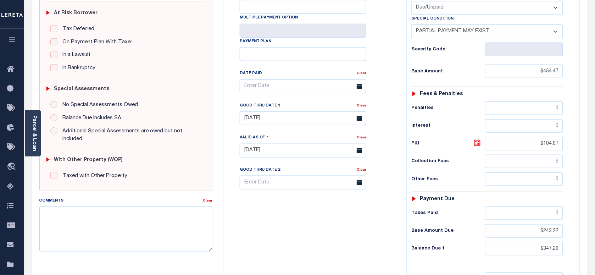
click at [269, 239] on div "Tax Bill No Multiple Payment Option Payment Plan Clear" at bounding box center [313, 146] width 176 height 313
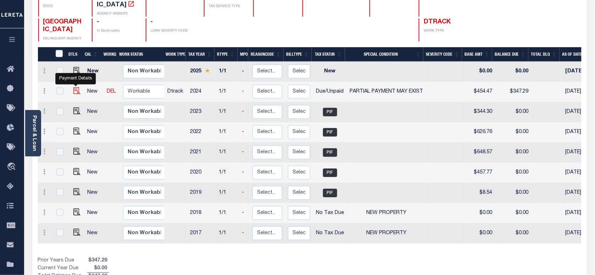
click at [77, 87] on img "" at bounding box center [76, 90] width 7 height 7
checkbox input "true"
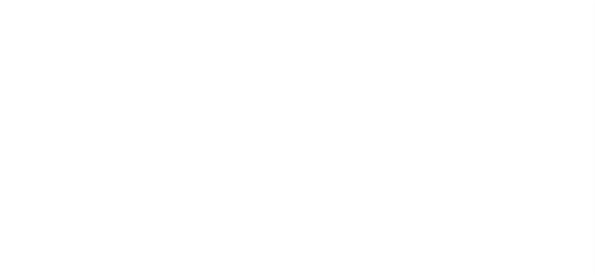
select select "DUE"
select select "15"
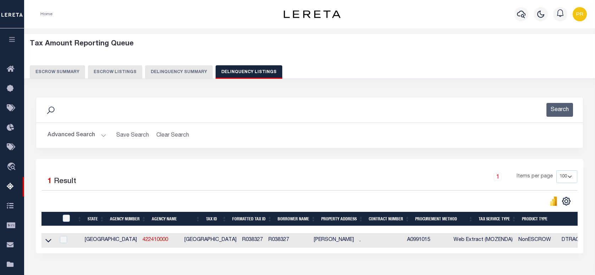
select select "100"
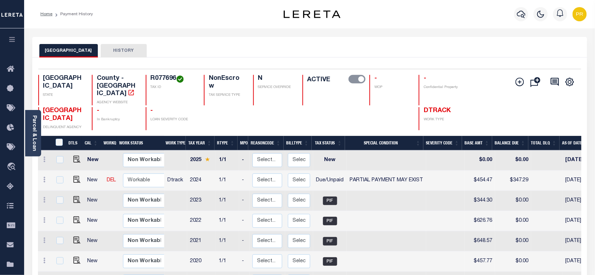
click at [286, 46] on div "WHARTON COUNTY HISTORY" at bounding box center [309, 50] width 541 height 13
click at [304, 47] on div "WHARTON COUNTY HISTORY" at bounding box center [309, 50] width 541 height 13
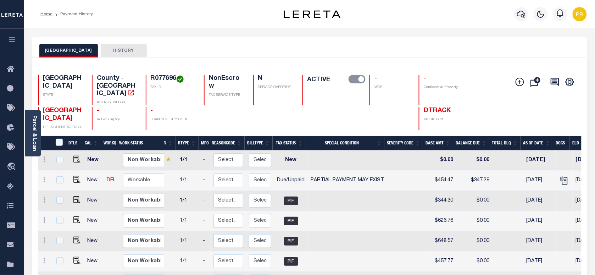
click at [150, 79] on div "R077696 TAX ID" at bounding box center [171, 90] width 50 height 30
copy h4 "R077696"
click at [35, 143] on link "Parcel & Loan" at bounding box center [34, 133] width 5 height 36
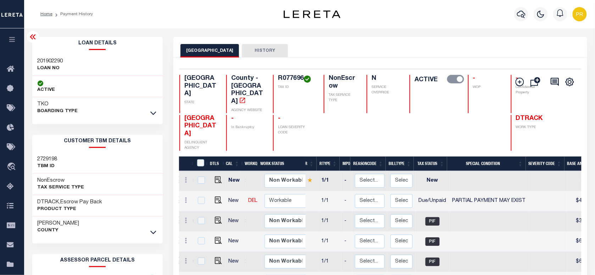
click at [45, 55] on div "201902290 LOAN NO" at bounding box center [97, 65] width 131 height 22
copy h3 "201902290"
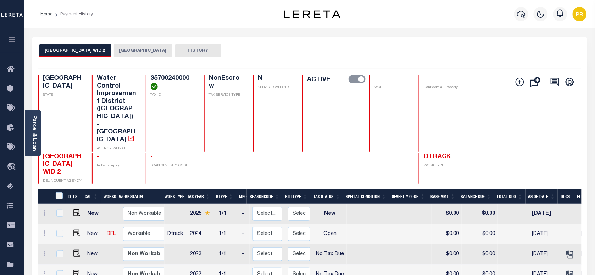
click at [355, 52] on div "WICHITA COUNTY WID 2 WICHITA COUNTY HISTORY" at bounding box center [309, 50] width 541 height 13
click at [565, 250] on icon "" at bounding box center [569, 254] width 9 height 9
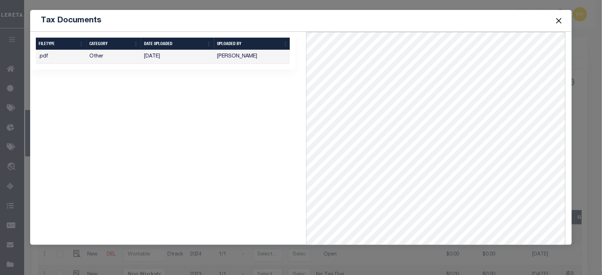
click at [556, 18] on button "Close" at bounding box center [558, 20] width 9 height 9
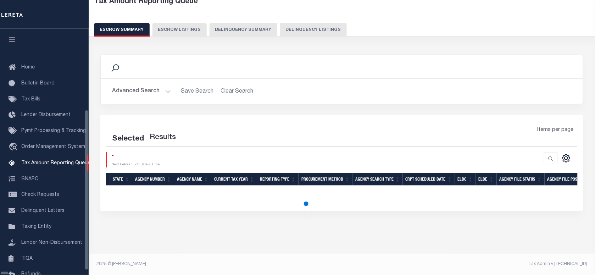
scroll to position [64, 0]
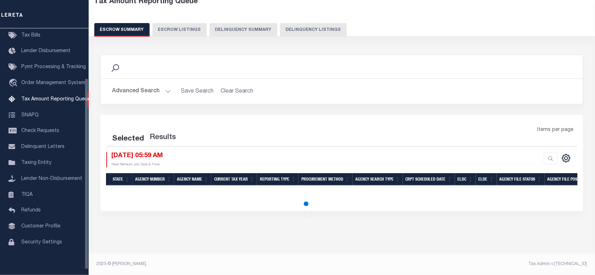
select select "100"
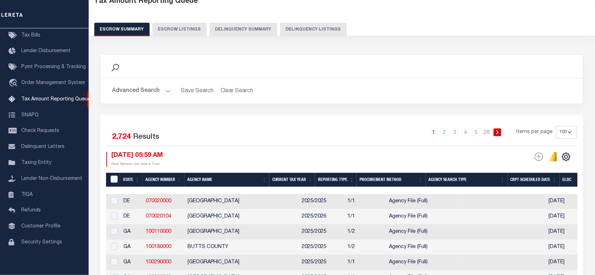
click at [311, 29] on button "Delinquency Listings" at bounding box center [313, 29] width 67 height 13
select select "100"
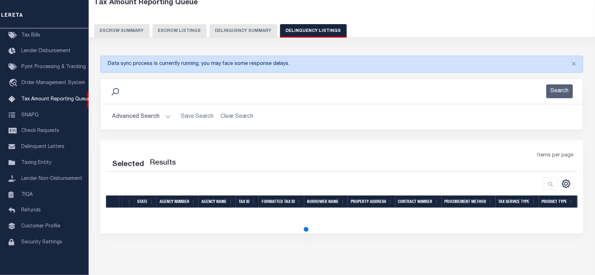
scroll to position [43, 0]
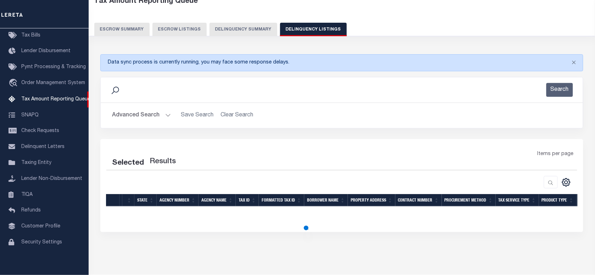
select select "100"
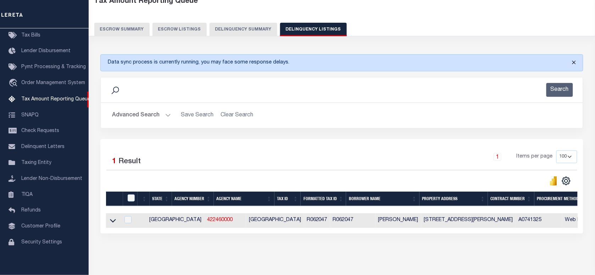
click at [574, 58] on button "Close" at bounding box center [574, 63] width 18 height 16
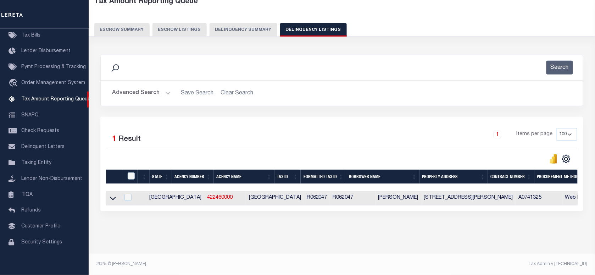
click at [146, 95] on button "Advanced Search" at bounding box center [141, 93] width 59 height 14
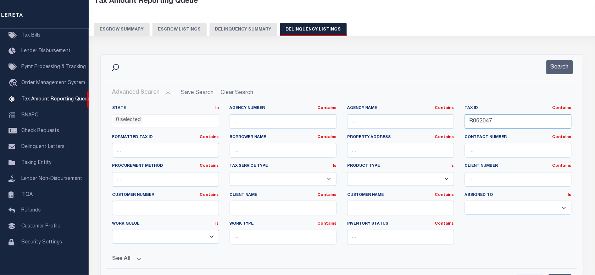
drag, startPoint x: 511, startPoint y: 122, endPoint x: 355, endPoint y: 148, distance: 157.7
click at [355, 148] on div "State In In AK AL AR AZ CA CO CT DC DE FL GA GU HI IA ID IL IN KS [GEOGRAPHIC_D…" at bounding box center [342, 177] width 470 height 145
click at [547, 68] on button "Search" at bounding box center [560, 67] width 27 height 14
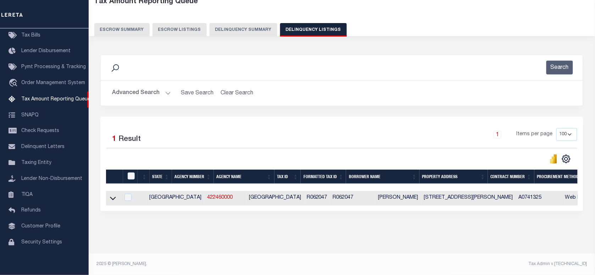
click at [293, 120] on div "Selected 1 Result 1 Items per page 10 25 50 100 500" at bounding box center [341, 164] width 483 height 94
drag, startPoint x: 111, startPoint y: 196, endPoint x: 293, endPoint y: 118, distance: 197.6
click at [111, 196] on icon at bounding box center [113, 197] width 6 height 7
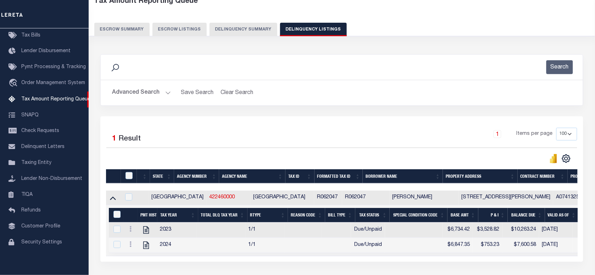
scroll to position [49, 0]
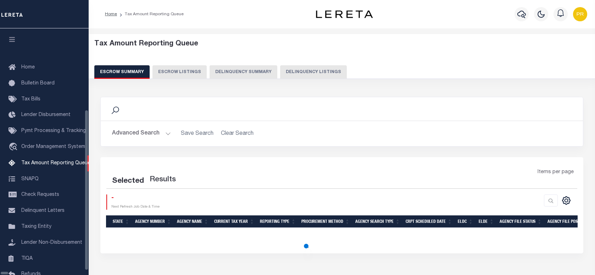
select select "100"
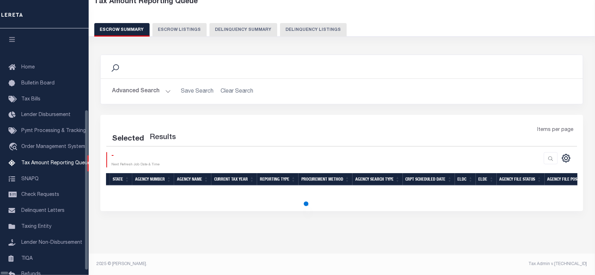
select select "100"
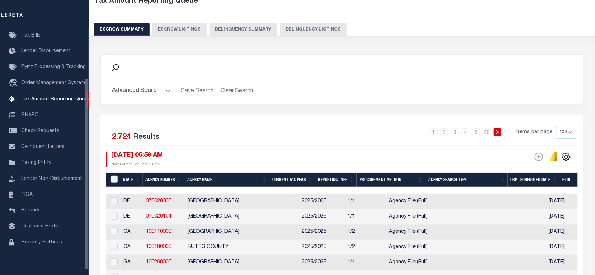
click at [306, 25] on button "Delinquency Listings" at bounding box center [313, 29] width 67 height 13
select select
select select "100"
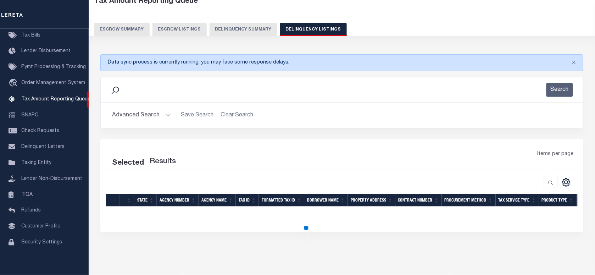
select select "100"
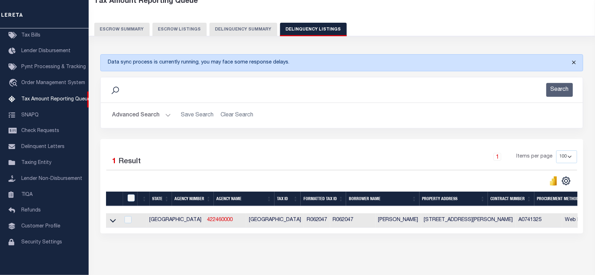
click at [576, 60] on button "Close" at bounding box center [574, 63] width 18 height 16
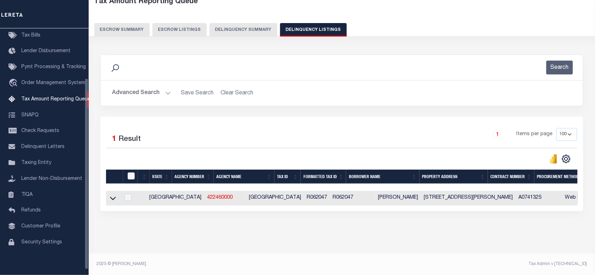
click at [150, 92] on button "Advanced Search" at bounding box center [141, 93] width 59 height 14
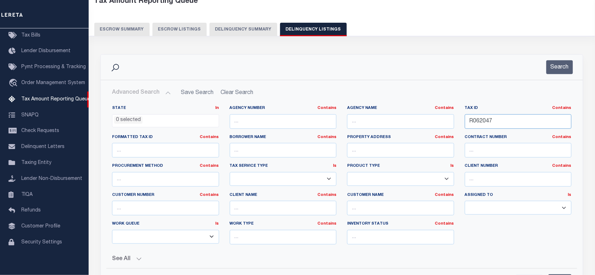
drag, startPoint x: 523, startPoint y: 122, endPoint x: 352, endPoint y: 140, distance: 172.2
click at [352, 140] on div "State In In AK AL AR AZ CA CO CT DC DE FL GA GU HI IA ID IL IN KS KY LA MA MD M…" at bounding box center [342, 177] width 470 height 145
paste input "2051"
type input "2051"
click at [559, 66] on button "Search" at bounding box center [560, 67] width 27 height 14
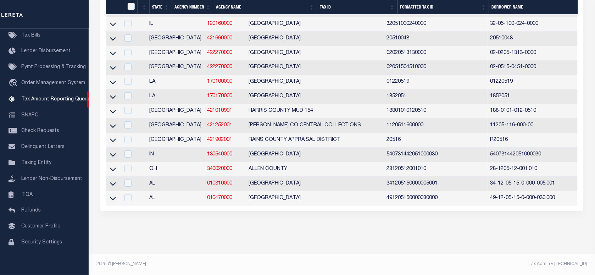
scroll to position [1184, 0]
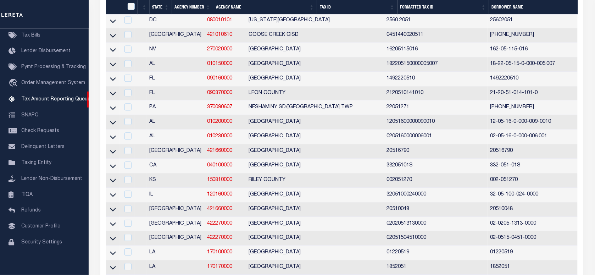
drag, startPoint x: 117, startPoint y: 41, endPoint x: 116, endPoint y: 46, distance: 4.7
click at [117, 14] on td at bounding box center [113, 6] width 14 height 15
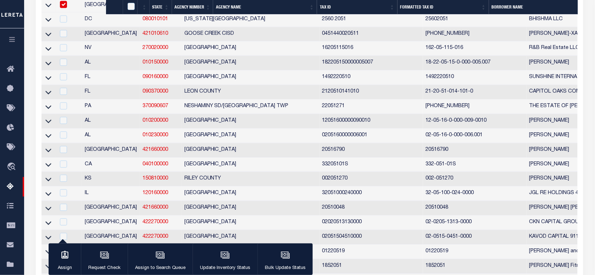
scroll to position [1183, 0]
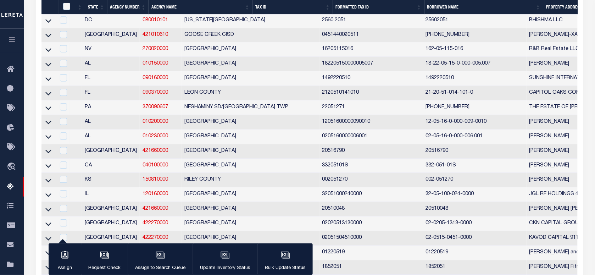
click at [44, 9] on link at bounding box center [48, 6] width 8 height 5
checkbox input "false"
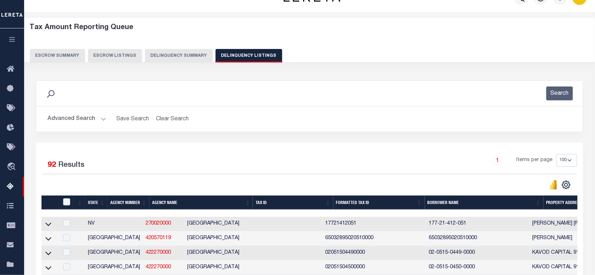
scroll to position [0, 0]
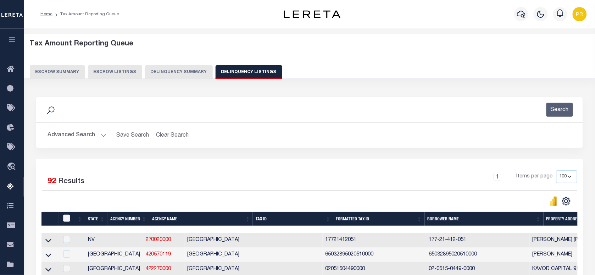
click at [78, 133] on button "Advanced Search" at bounding box center [77, 135] width 59 height 14
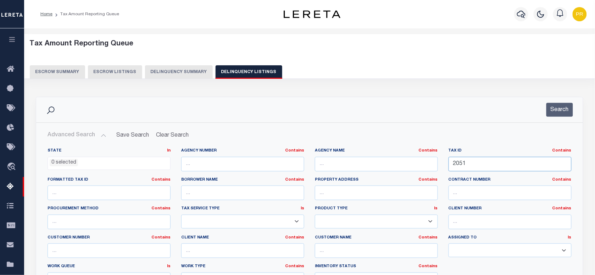
drag, startPoint x: 495, startPoint y: 164, endPoint x: 469, endPoint y: 157, distance: 27.3
click at [357, 172] on div "State In In AK AL AR AZ CA CO CT DC DE FL GA GU HI IA ID IL IN KS [GEOGRAPHIC_D…" at bounding box center [309, 220] width 535 height 145
click at [559, 102] on div "Search" at bounding box center [309, 109] width 547 height 25
click at [558, 105] on button "Search" at bounding box center [560, 110] width 27 height 14
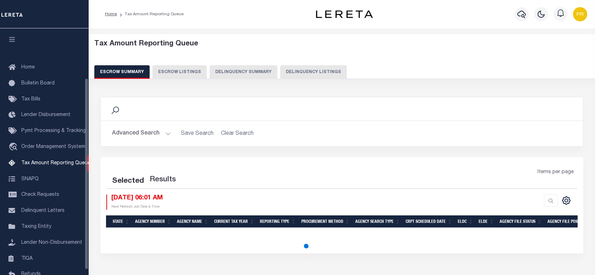
select select
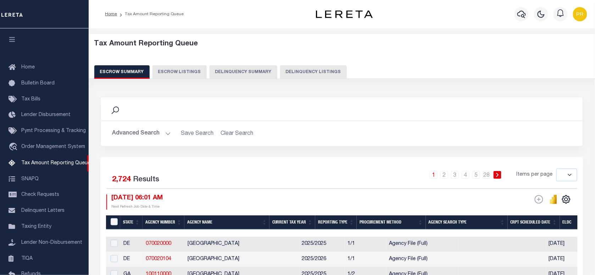
scroll to position [64, 0]
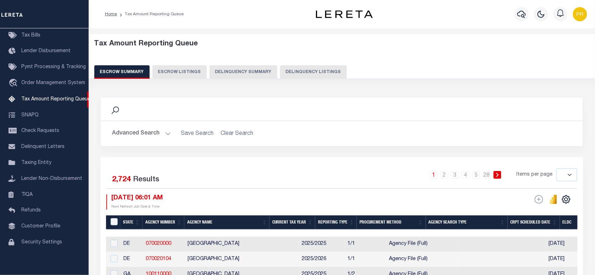
click at [587, 16] on div "Profile Sign out" at bounding box center [580, 14] width 20 height 25
click at [582, 17] on img "button" at bounding box center [580, 14] width 14 height 14
click at [554, 53] on span "Sign out" at bounding box center [552, 50] width 20 height 5
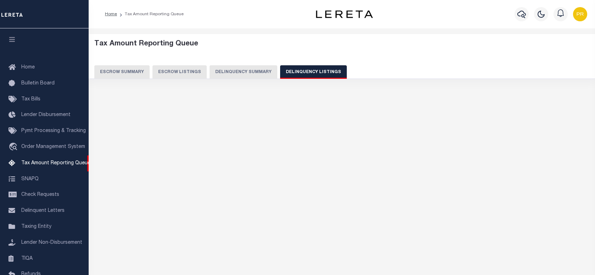
select select "100"
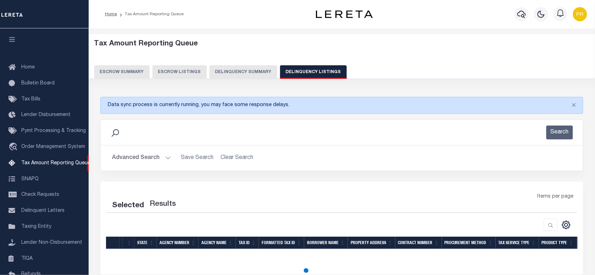
scroll to position [64, 0]
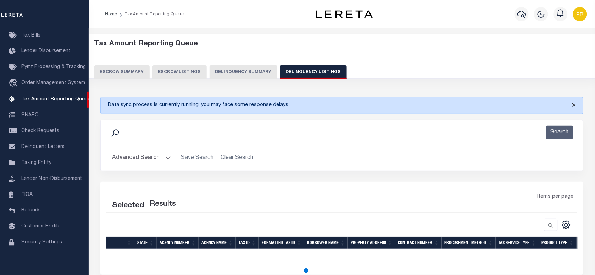
click at [574, 104] on button "Close" at bounding box center [574, 105] width 18 height 16
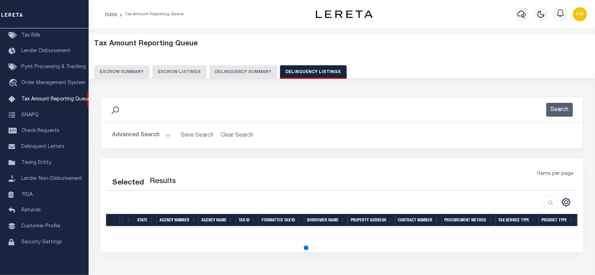
select select "100"
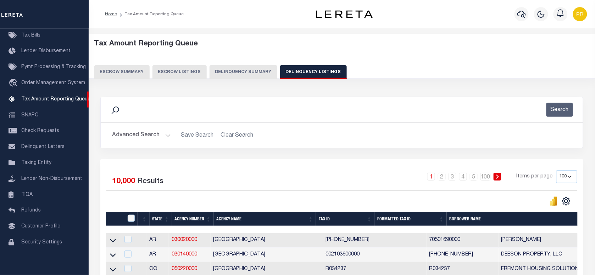
click at [148, 139] on button "Advanced Search" at bounding box center [141, 135] width 59 height 14
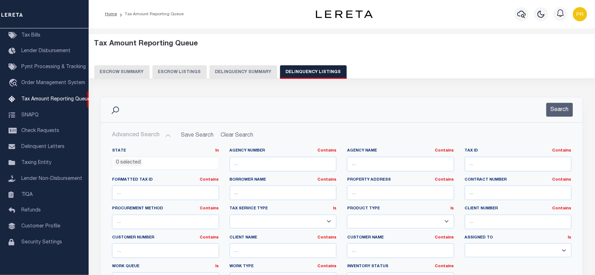
click at [164, 160] on ul "0 selected" at bounding box center [165, 162] width 106 height 10
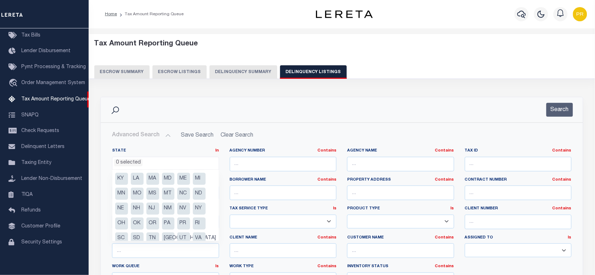
scroll to position [66, 0]
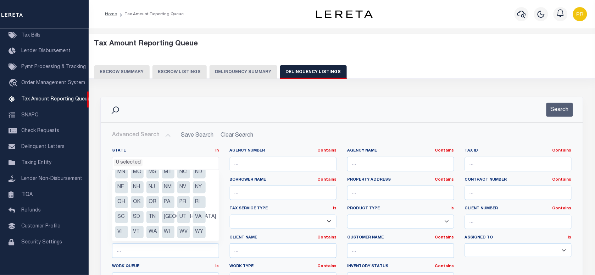
click at [173, 213] on li "[GEOGRAPHIC_DATA]" at bounding box center [168, 217] width 13 height 12
select select "[GEOGRAPHIC_DATA]"
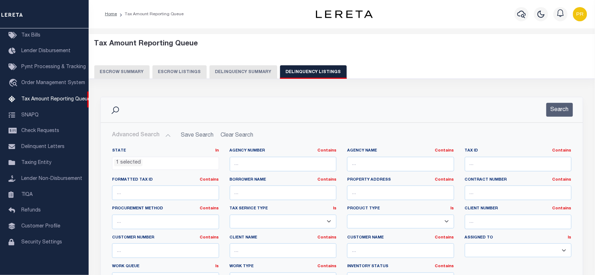
click at [440, 115] on div "Search" at bounding box center [341, 110] width 471 height 14
click at [481, 160] on input "text" at bounding box center [518, 164] width 107 height 15
paste input "2051"
type input "2051"
click at [561, 110] on button "Search" at bounding box center [560, 110] width 27 height 14
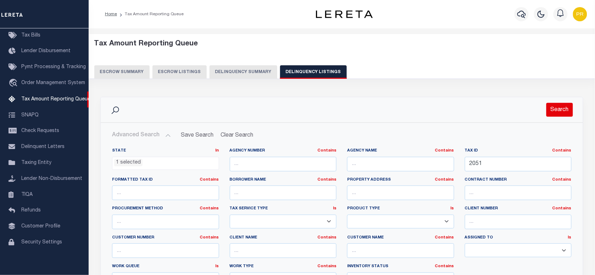
click at [561, 109] on button "Search" at bounding box center [560, 110] width 27 height 14
click at [561, 115] on button "Search" at bounding box center [560, 110] width 27 height 14
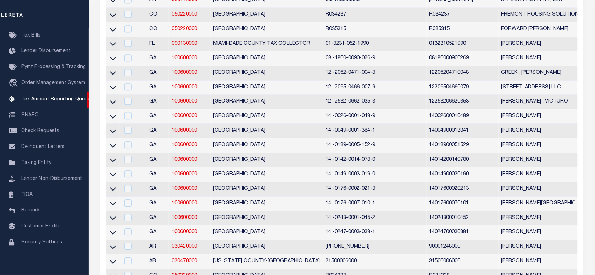
scroll to position [222, 0]
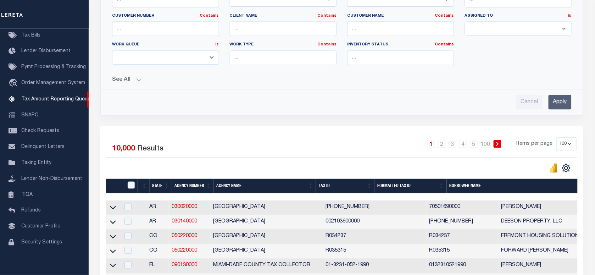
click at [566, 102] on input "Apply" at bounding box center [560, 102] width 23 height 15
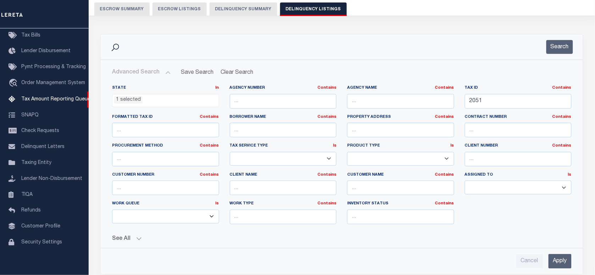
scroll to position [0, 0]
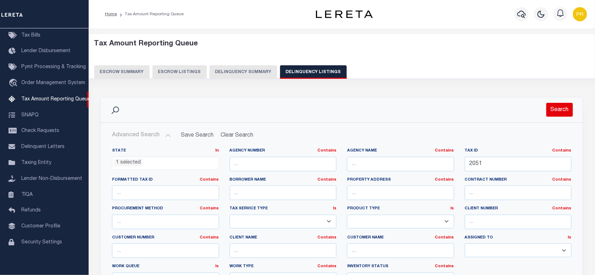
click at [562, 109] on button "Search" at bounding box center [560, 110] width 27 height 14
click at [151, 165] on ul "1 selected" at bounding box center [165, 162] width 106 height 10
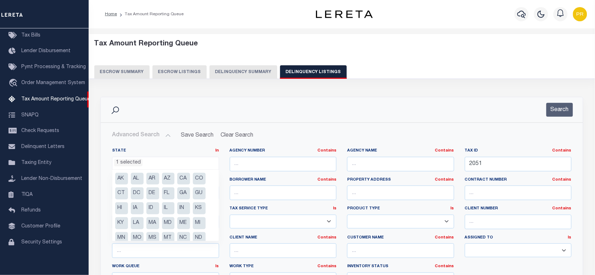
scroll to position [66, 0]
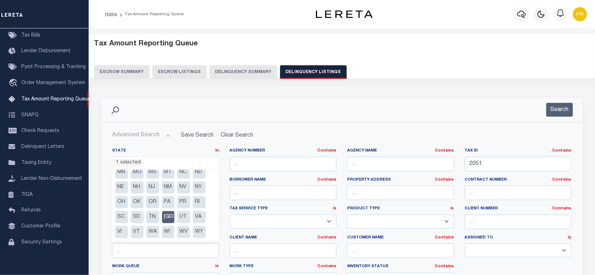
click at [169, 219] on li "[GEOGRAPHIC_DATA]" at bounding box center [168, 217] width 13 height 12
select select
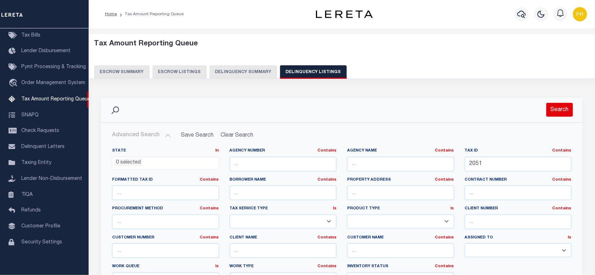
click at [558, 112] on button "Search" at bounding box center [560, 110] width 27 height 14
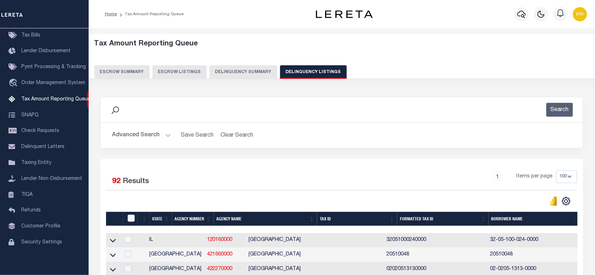
click at [268, 172] on div "1 Items per page 10 25 50 100 500" at bounding box center [402, 179] width 351 height 18
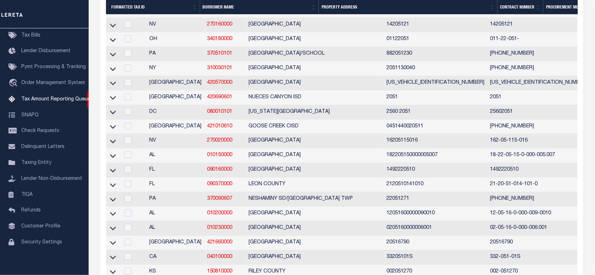
scroll to position [0, 0]
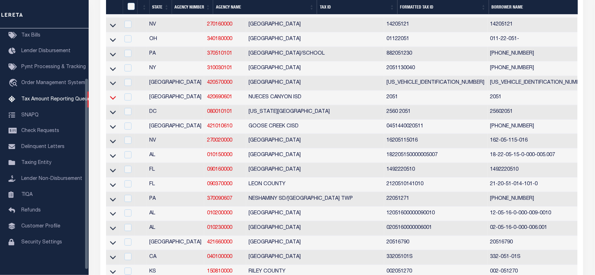
click at [112, 101] on icon at bounding box center [113, 97] width 6 height 7
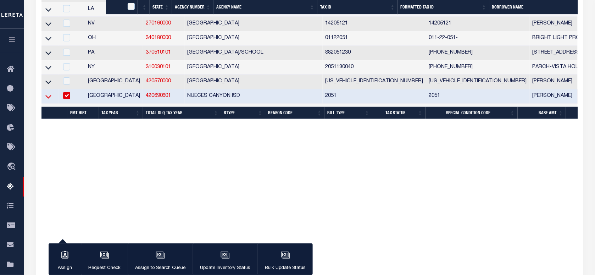
checkbox input "true"
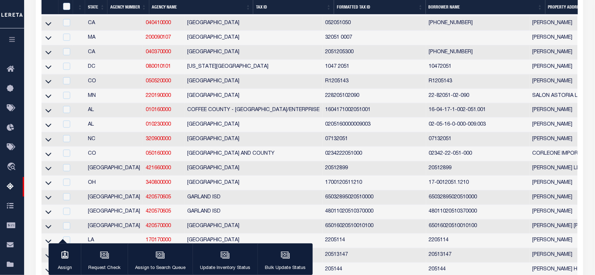
scroll to position [733, 0]
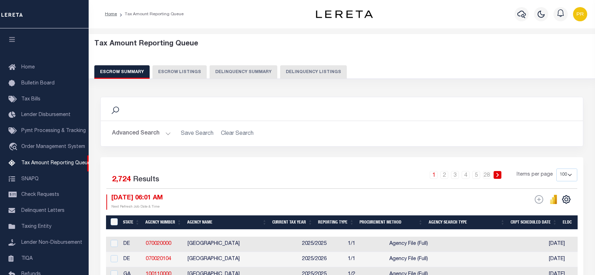
select select "100"
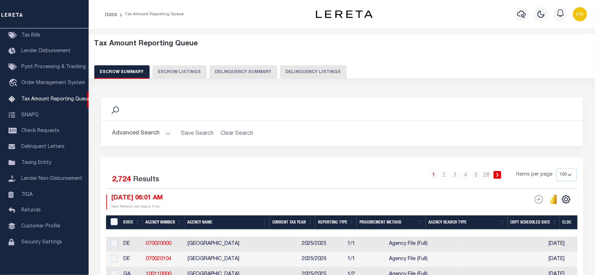
click at [303, 73] on button "Delinquency Listings" at bounding box center [313, 71] width 67 height 13
select select "100"
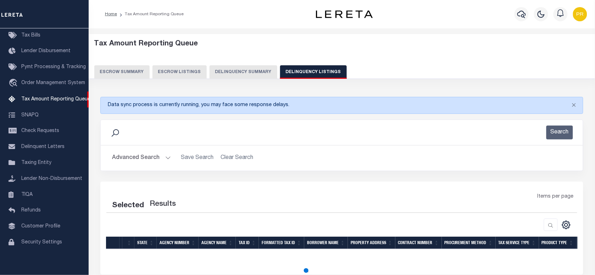
select select "100"
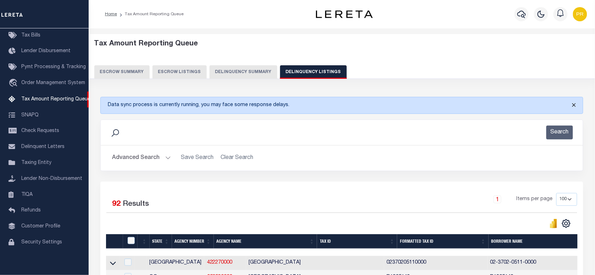
click at [570, 105] on button "Close" at bounding box center [574, 105] width 18 height 16
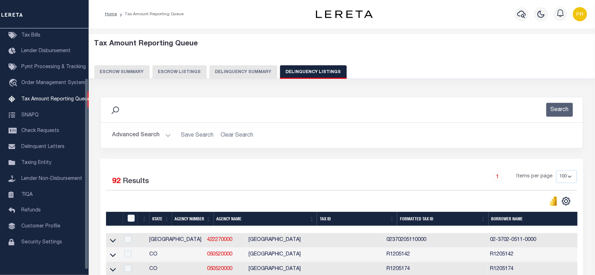
click at [159, 130] on button "Advanced Search" at bounding box center [141, 135] width 59 height 14
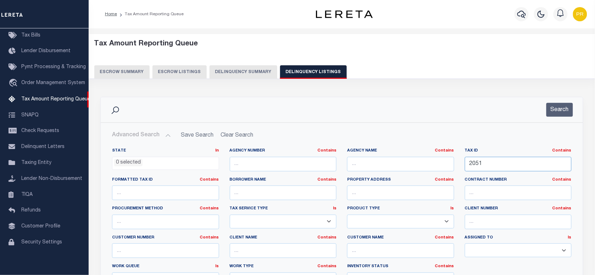
drag, startPoint x: 503, startPoint y: 164, endPoint x: 362, endPoint y: 167, distance: 140.1
click at [362, 167] on div "State In In AK AL AR AZ CA CO CT DC DE FL GA GU HI IA ID IL IN KS [GEOGRAPHIC_D…" at bounding box center [342, 220] width 470 height 145
paste input "R062047"
type input "R062047"
click at [558, 110] on button "Search" at bounding box center [560, 110] width 27 height 14
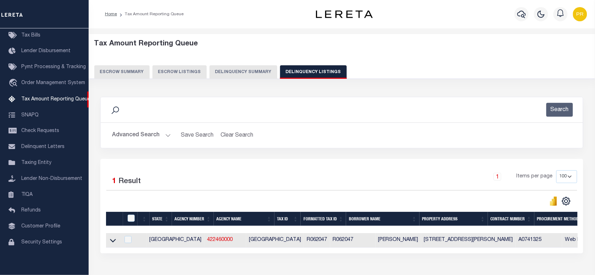
click at [359, 151] on div "Search Advanced Search Save Search Clear Search tblassign_wrapper_dynamictable_…" at bounding box center [342, 128] width 494 height 62
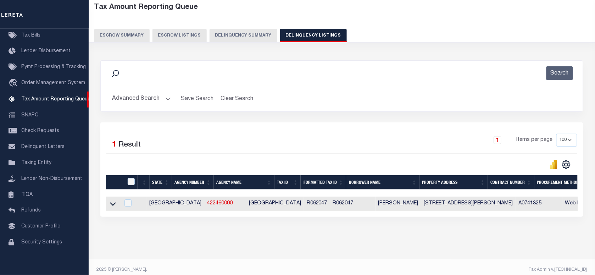
scroll to position [49, 0]
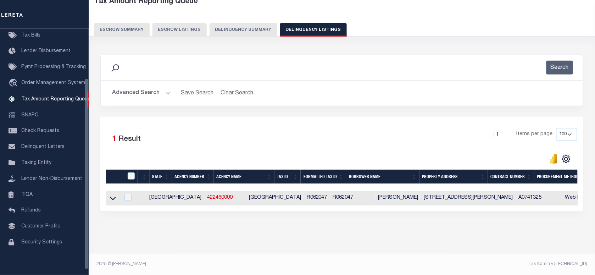
click at [109, 192] on td at bounding box center [113, 198] width 14 height 15
checkbox input "true"
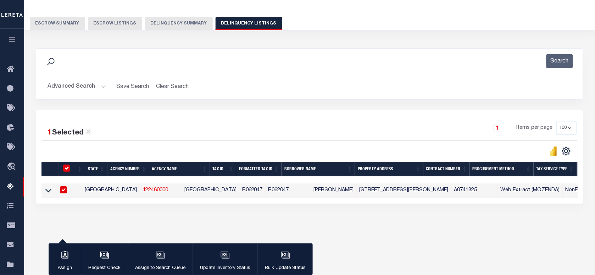
scroll to position [47, 0]
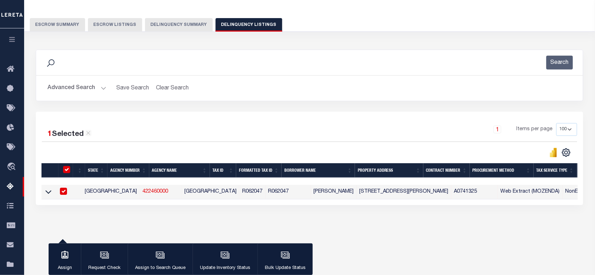
click at [53, 193] on td at bounding box center [48, 192] width 14 height 15
checkbox input "false"
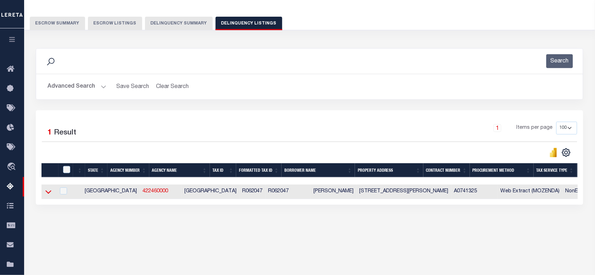
click at [51, 195] on icon at bounding box center [48, 191] width 6 height 7
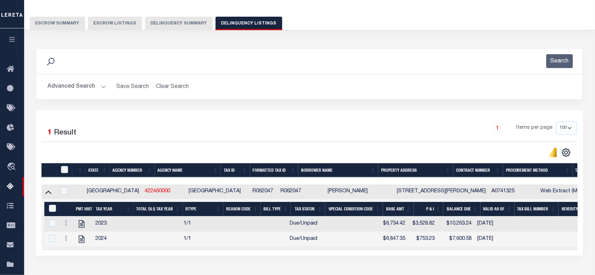
scroll to position [101, 0]
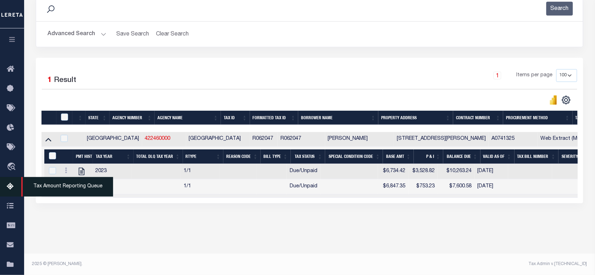
click at [41, 184] on span "Tax Amount Reporting Queue" at bounding box center [67, 187] width 92 height 20
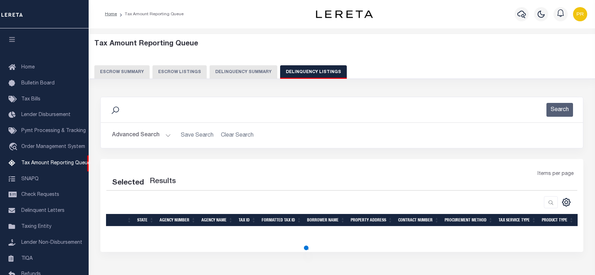
select select "100"
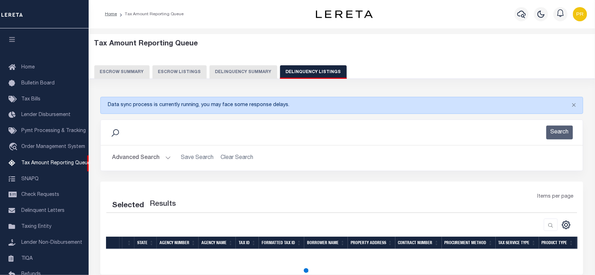
scroll to position [70, 0]
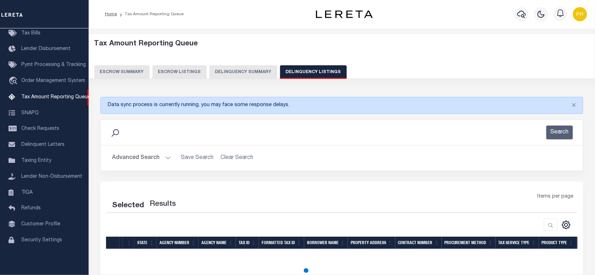
select select "100"
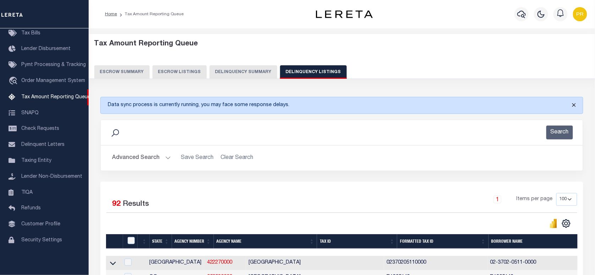
drag, startPoint x: 575, startPoint y: 100, endPoint x: 536, endPoint y: 100, distance: 39.0
click at [575, 100] on button "Close" at bounding box center [574, 105] width 18 height 16
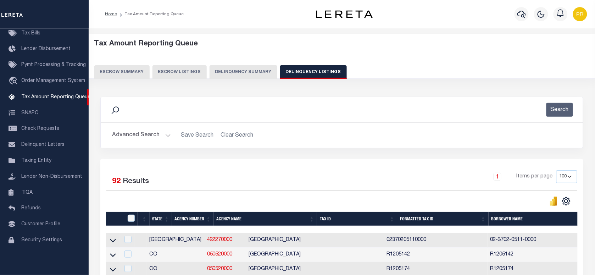
click at [142, 134] on button "Advanced Search" at bounding box center [141, 135] width 59 height 14
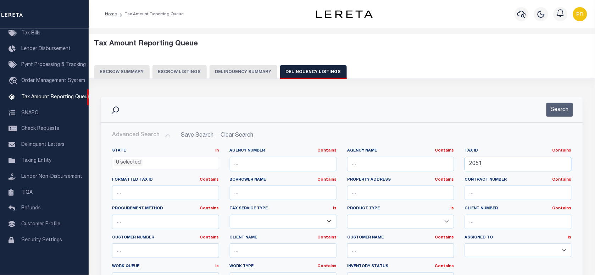
drag, startPoint x: 520, startPoint y: 167, endPoint x: 374, endPoint y: 168, distance: 145.4
click at [374, 168] on div "State In In AK AL AR AZ CA CO CT DC DE FL GA GU HI IA ID IL IN KS KY LA MA MD M…" at bounding box center [342, 220] width 470 height 145
click at [562, 111] on button "Search" at bounding box center [560, 110] width 27 height 14
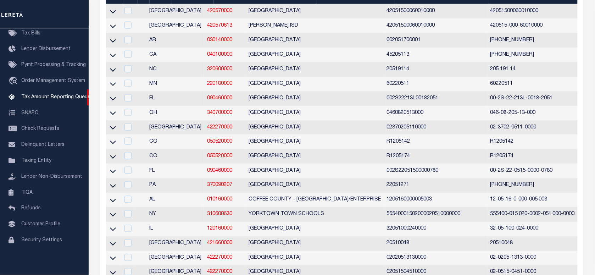
scroll to position [44, 0]
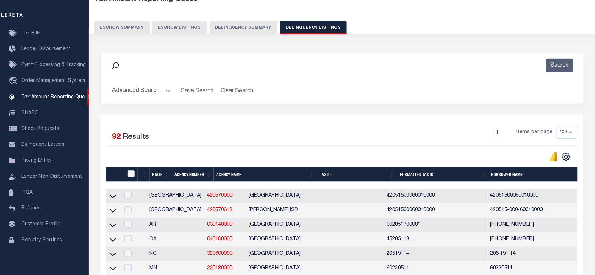
click at [437, 77] on div "Search Advanced Search Save Search Clear Search tblassign_wrapper_dynamictable_…" at bounding box center [341, 77] width 483 height 51
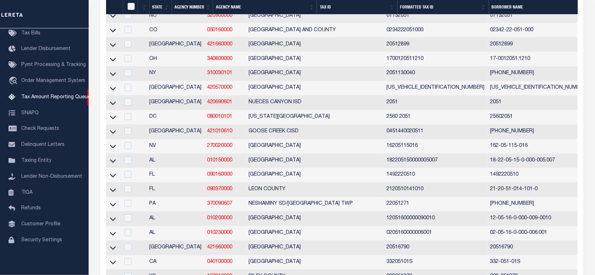
scroll to position [0, 0]
click at [113, 107] on icon at bounding box center [113, 102] width 6 height 7
checkbox input "true"
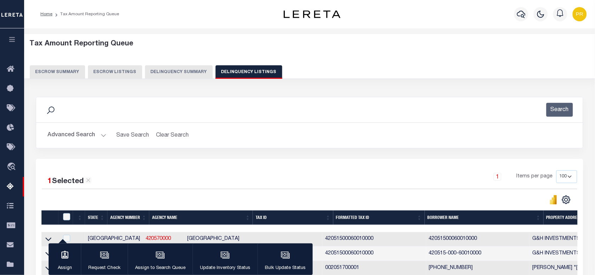
drag, startPoint x: 84, startPoint y: 136, endPoint x: 293, endPoint y: 155, distance: 210.5
click at [84, 136] on button "Advanced Search" at bounding box center [77, 135] width 59 height 14
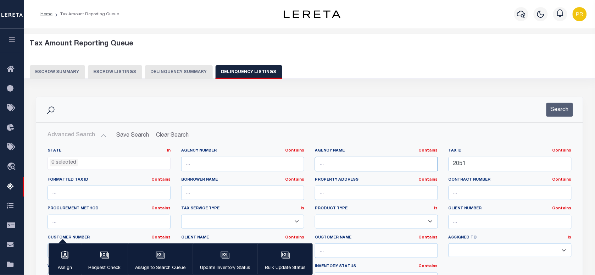
click at [376, 165] on input "text" at bounding box center [376, 164] width 123 height 15
paste input "NUECES CANYON ISD"
type input "NUECES"
click at [559, 113] on button "Search" at bounding box center [560, 110] width 27 height 14
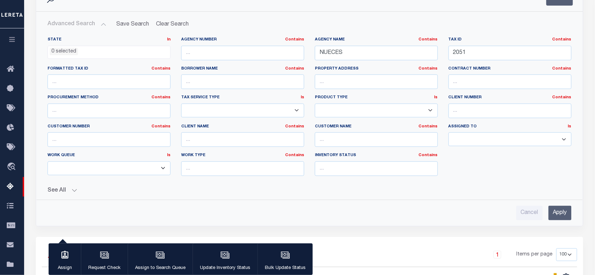
scroll to position [89, 0]
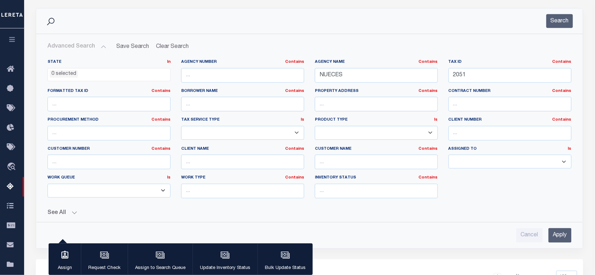
click at [562, 233] on input "Apply" at bounding box center [560, 235] width 23 height 15
drag, startPoint x: 359, startPoint y: 76, endPoint x: 256, endPoint y: 76, distance: 103.2
click at [256, 76] on div "State In In AK AL AR AZ CA CO CT DC DE FL GA GU HI IA ID IL IN KS KY LA MA MD M…" at bounding box center [309, 131] width 535 height 145
click at [411, 78] on div "State In In AK AL AR AZ CA CO CT DC DE FL GA GU HI IA ID IL IN KS KY LA MA MD M…" at bounding box center [309, 131] width 535 height 145
click at [561, 20] on button "Search" at bounding box center [560, 21] width 27 height 14
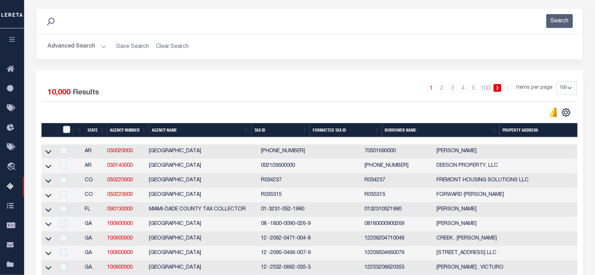
click at [90, 45] on button "Advanced Search" at bounding box center [77, 47] width 59 height 14
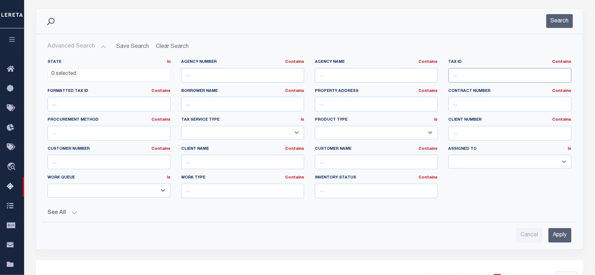
click at [482, 77] on input "text" at bounding box center [510, 75] width 123 height 15
paste input "R062047"
type input "R062047"
click at [558, 25] on button "Search" at bounding box center [560, 21] width 27 height 14
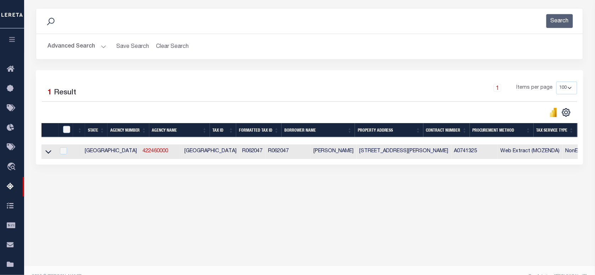
click at [281, 83] on div "1 Items per page 10 25 50 100 500" at bounding box center [377, 91] width 399 height 18
click at [48, 152] on icon at bounding box center [48, 151] width 6 height 7
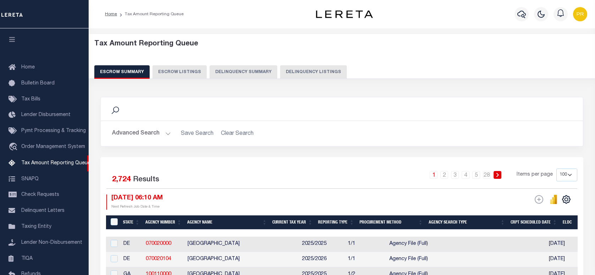
select select "100"
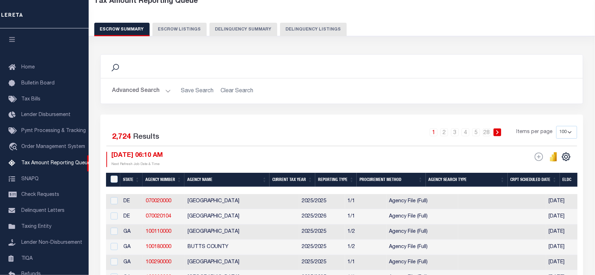
scroll to position [64, 0]
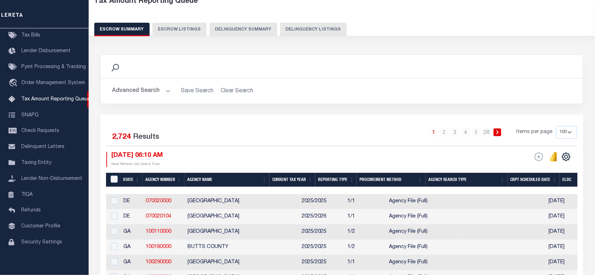
click at [290, 27] on button "Delinquency Listings" at bounding box center [313, 29] width 67 height 13
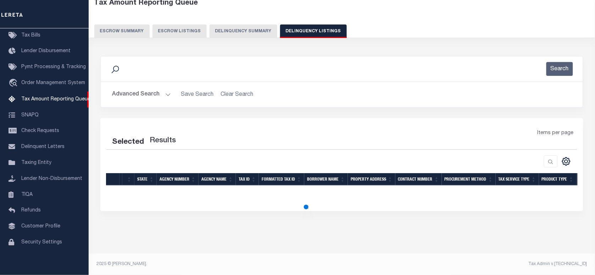
scroll to position [43, 0]
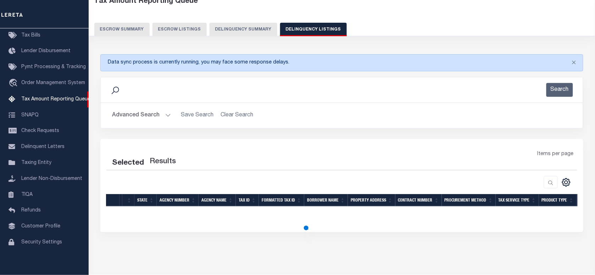
select select "100"
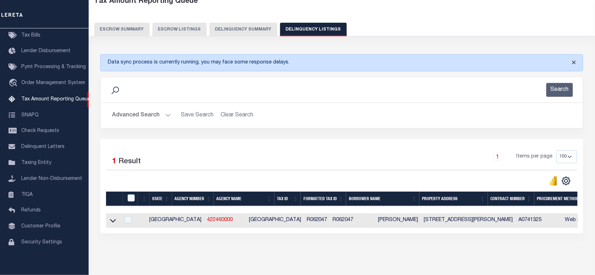
click at [576, 59] on button "Close" at bounding box center [574, 63] width 18 height 16
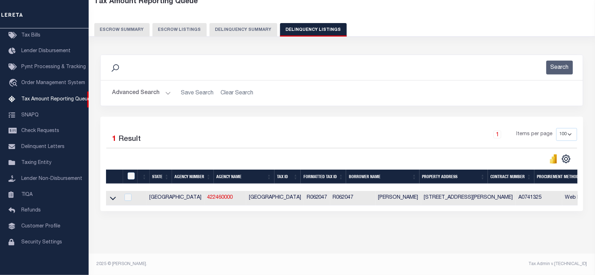
click at [290, 143] on div "1 Items per page 10 25 50 100 500" at bounding box center [402, 137] width 351 height 18
drag, startPoint x: 115, startPoint y: 199, endPoint x: 275, endPoint y: 122, distance: 177.2
click at [115, 199] on icon at bounding box center [113, 197] width 6 height 7
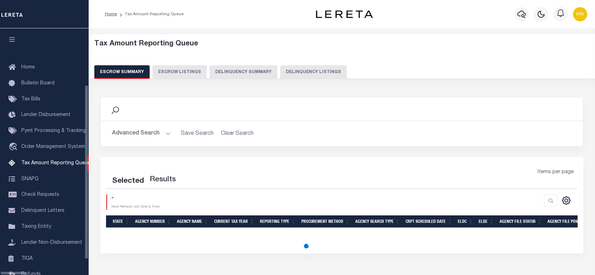
select select "100"
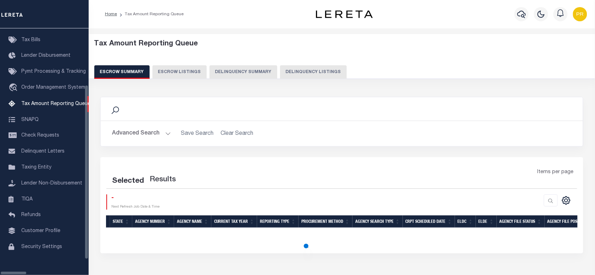
select select "100"
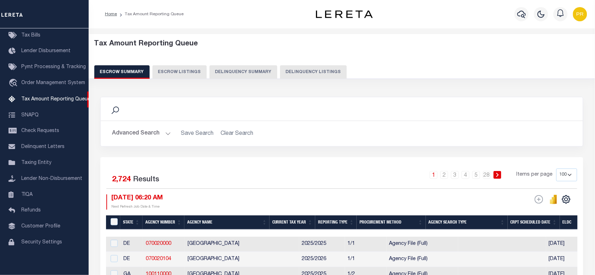
click at [217, 72] on button "Delinquency Summary" at bounding box center [244, 71] width 68 height 13
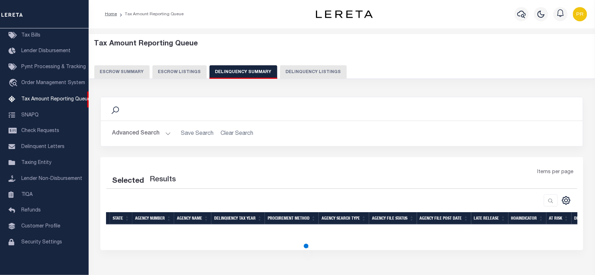
click at [151, 130] on button "Advanced Search" at bounding box center [141, 134] width 59 height 14
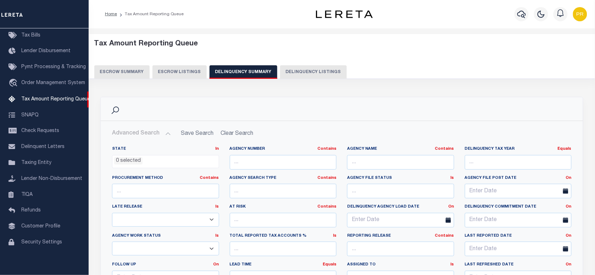
click at [464, 157] on div "Delinquency Tax Year Equals Equals Is Not Equal To Is Greater Than Is Less Than" at bounding box center [519, 160] width 118 height 29
click at [288, 74] on button "Delinquency Listings" at bounding box center [313, 71] width 67 height 13
select select "100"
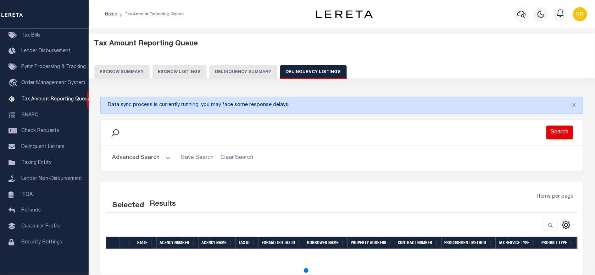
select select "100"
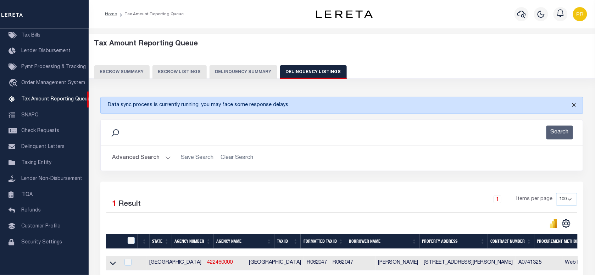
click at [573, 106] on button "Close" at bounding box center [574, 105] width 18 height 16
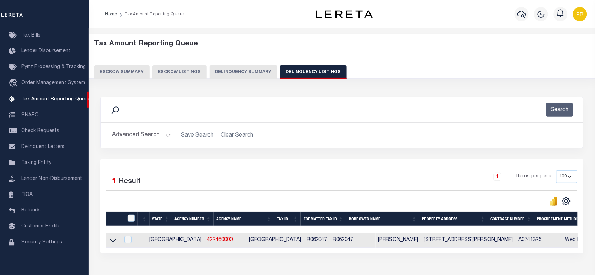
click at [143, 138] on button "Advanced Search" at bounding box center [141, 135] width 59 height 14
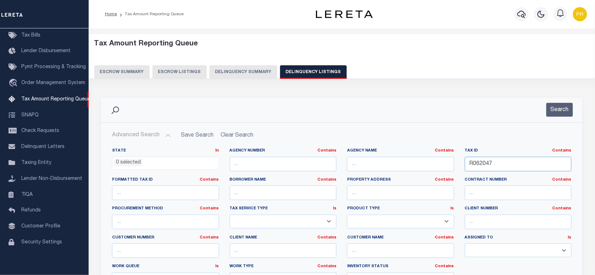
drag, startPoint x: 527, startPoint y: 166, endPoint x: 439, endPoint y: 166, distance: 88.3
click at [439, 166] on div "State In In AK AL AR AZ CA CO CT DC DE FL GA GU HI IA ID IL IN KS KY LA MA MD M…" at bounding box center [342, 220] width 470 height 145
click at [515, 172] on div "Tax ID Contains Contains Is R062047" at bounding box center [519, 162] width 118 height 29
click at [499, 163] on input "R062047" at bounding box center [518, 164] width 107 height 15
click at [538, 112] on p at bounding box center [539, 110] width 3 height 14
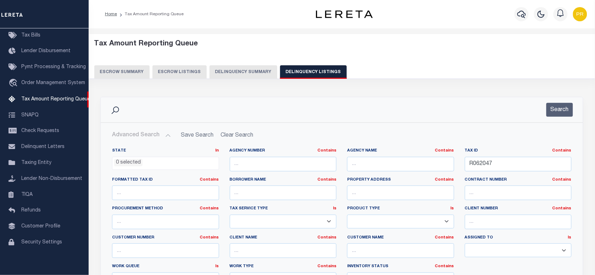
click at [587, 116] on div "Search Advanced Search Save Search Clear Search tblassign_wrapper_dynamictable_…" at bounding box center [342, 222] width 494 height 251
click at [566, 110] on button "Search" at bounding box center [560, 110] width 27 height 14
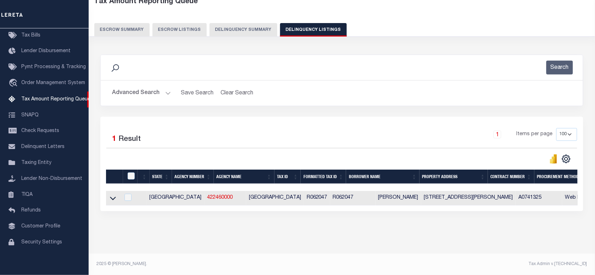
scroll to position [49, 0]
drag, startPoint x: 109, startPoint y: 190, endPoint x: 247, endPoint y: 159, distance: 141.1
click at [110, 194] on icon at bounding box center [113, 197] width 6 height 7
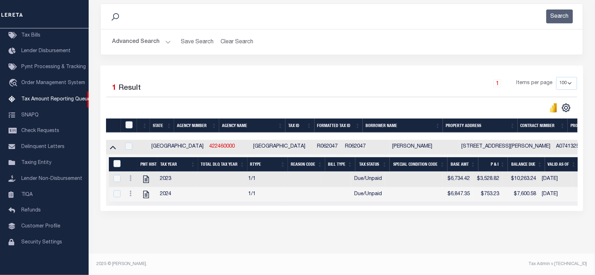
scroll to position [73, 0]
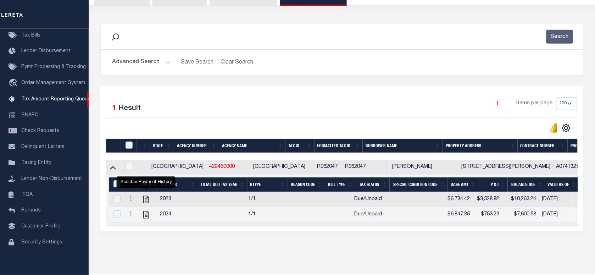
drag, startPoint x: 115, startPoint y: 172, endPoint x: 229, endPoint y: 131, distance: 121.5
click at [115, 171] on icon at bounding box center [113, 166] width 6 height 7
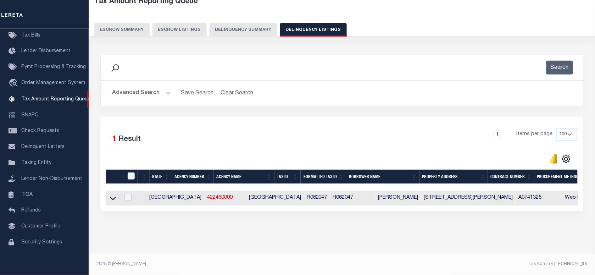
scroll to position [49, 0]
click at [163, 86] on button "Advanced Search" at bounding box center [141, 93] width 59 height 14
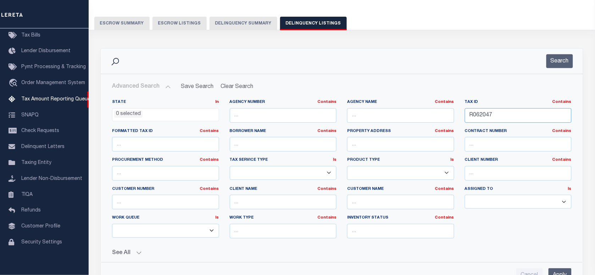
drag, startPoint x: 503, startPoint y: 113, endPoint x: 450, endPoint y: 121, distance: 53.1
click at [450, 121] on div "State In In AK AL AR AZ CA CO CT DC DE FL GA GU HI IA ID IL IN KS KY LA MA MD M…" at bounding box center [342, 171] width 470 height 145
click at [517, 115] on input "text" at bounding box center [518, 115] width 107 height 15
paste input "R062047"
type input "R062047"
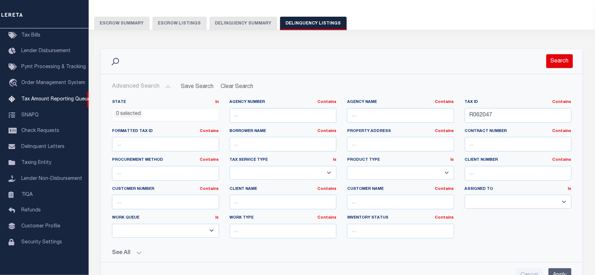
click at [556, 61] on button "Search" at bounding box center [560, 61] width 27 height 14
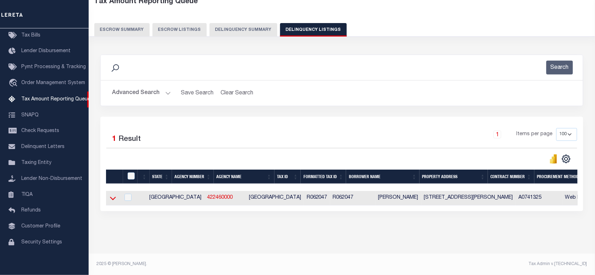
click at [115, 194] on icon at bounding box center [113, 197] width 6 height 7
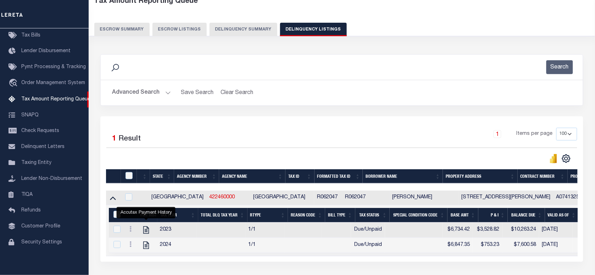
scroll to position [0, 0]
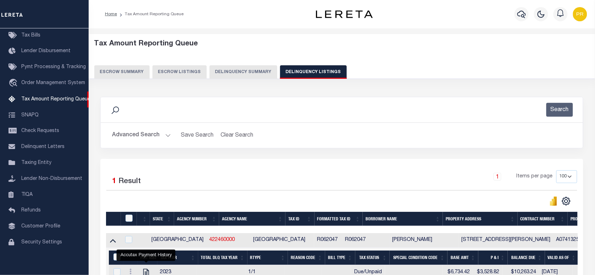
click at [582, 17] on img "button" at bounding box center [580, 14] width 14 height 14
click at [547, 50] on span "Sign out" at bounding box center [552, 50] width 20 height 5
